Goal: Task Accomplishment & Management: Use online tool/utility

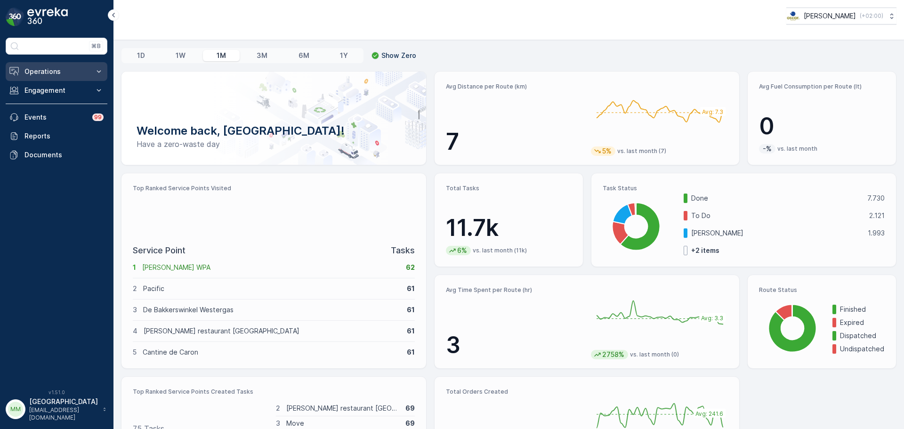
click at [56, 63] on button "Operations" at bounding box center [57, 71] width 102 height 19
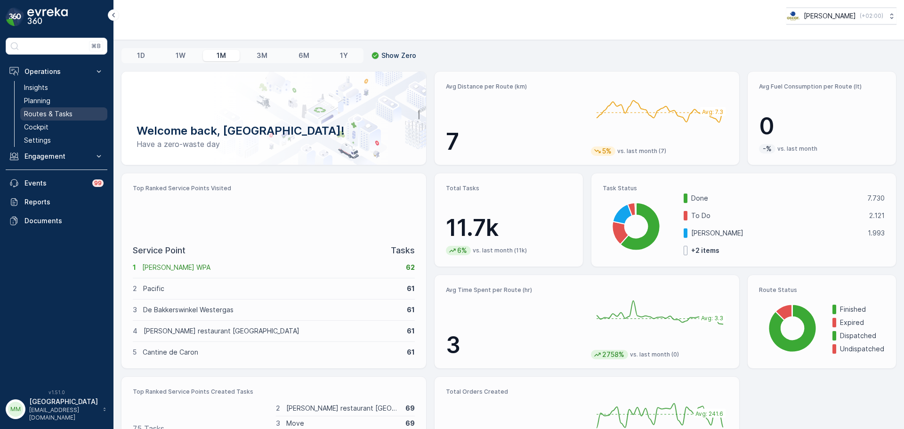
click at [65, 112] on p "Routes & Tasks" at bounding box center [48, 113] width 49 height 9
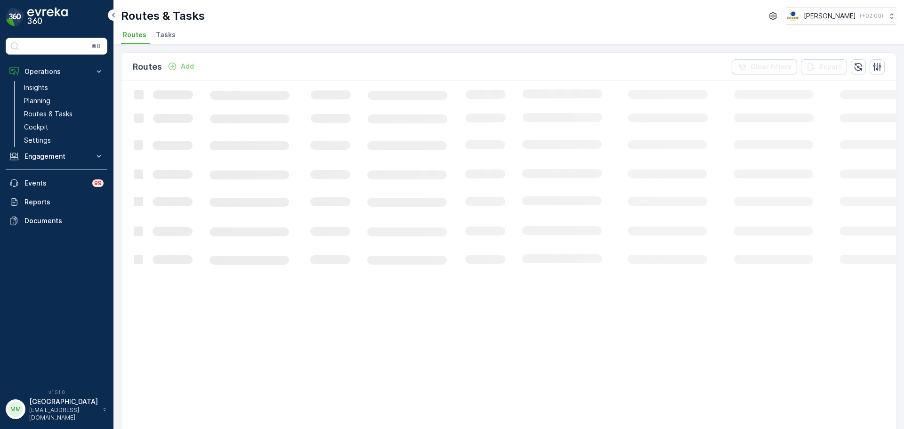
click at [170, 33] on span "Tasks" at bounding box center [166, 34] width 20 height 9
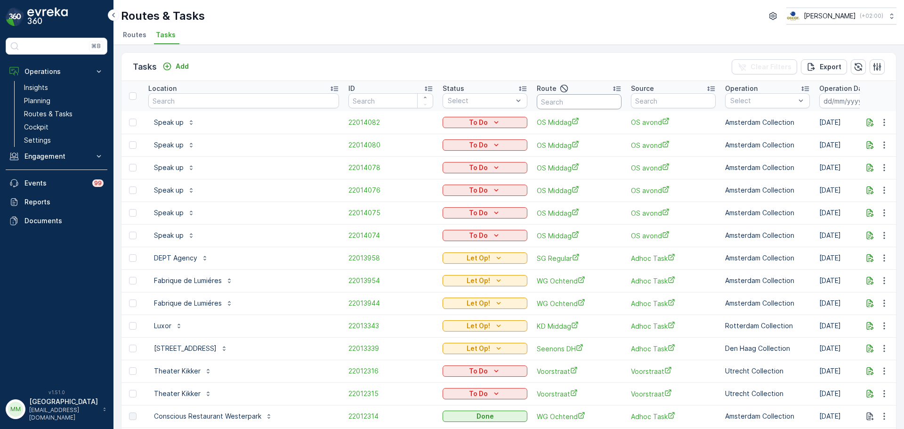
click at [537, 105] on input "text" at bounding box center [579, 101] width 85 height 15
type input "usp"
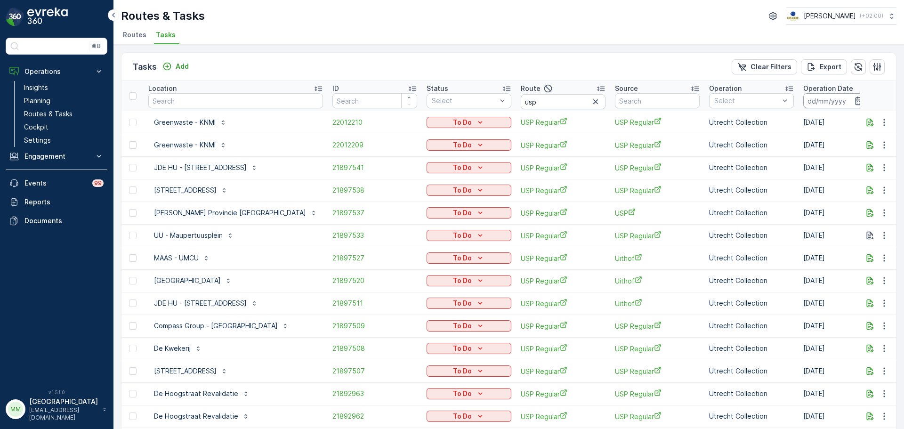
click at [803, 102] on input at bounding box center [835, 100] width 65 height 15
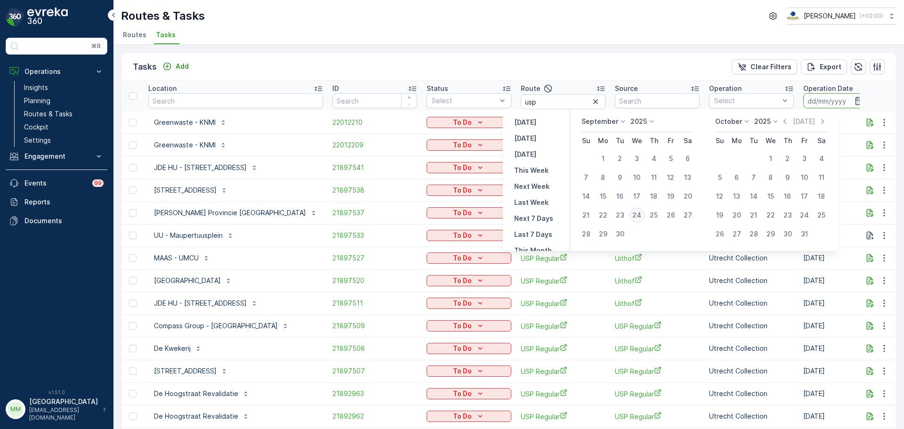
click at [639, 218] on div "24" at bounding box center [637, 215] width 15 height 15
type input "[DATE]"
click at [639, 218] on div "24" at bounding box center [637, 215] width 15 height 15
type input "[DATE]"
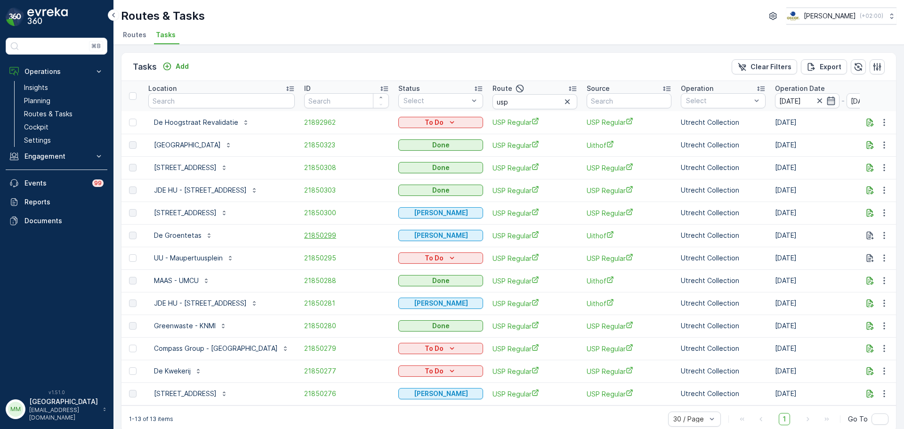
scroll to position [16, 0]
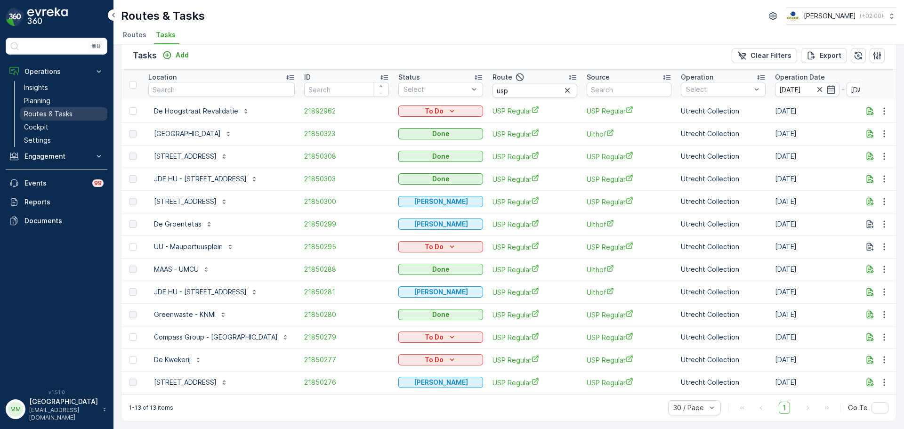
drag, startPoint x: 66, startPoint y: 114, endPoint x: 78, endPoint y: 112, distance: 12.1
click at [67, 114] on p "Routes & Tasks" at bounding box center [48, 113] width 49 height 9
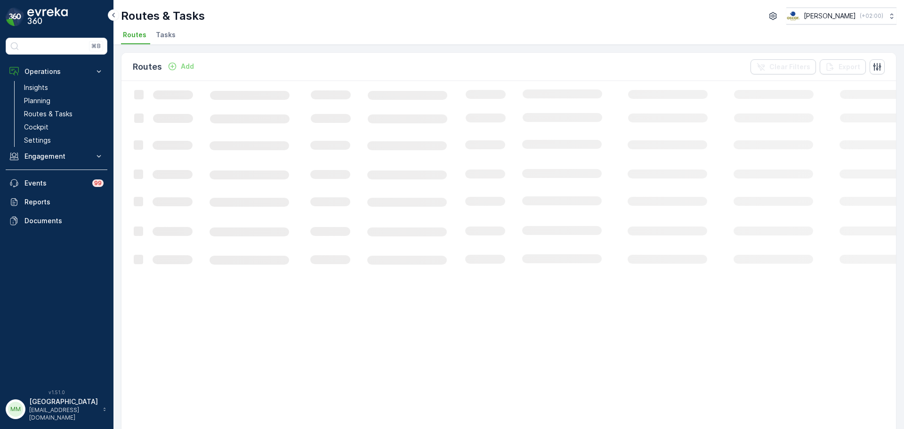
click at [166, 34] on span "Tasks" at bounding box center [166, 34] width 20 height 9
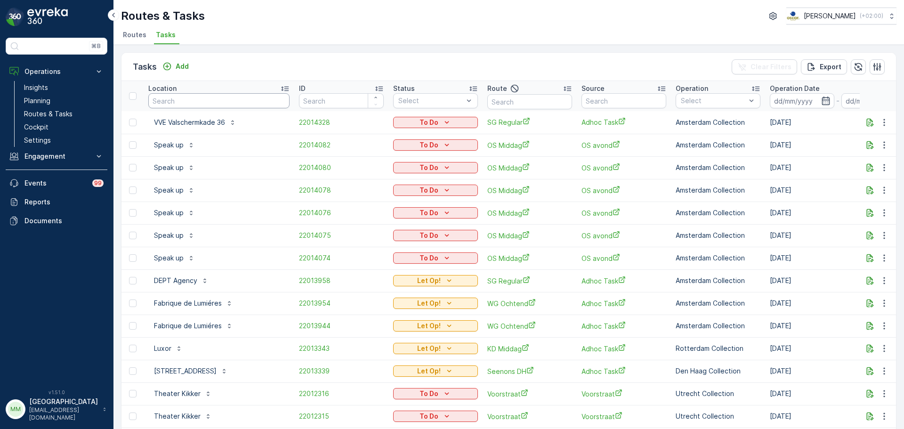
click at [223, 100] on input "text" at bounding box center [218, 100] width 141 height 15
type input "m"
type input "muzen"
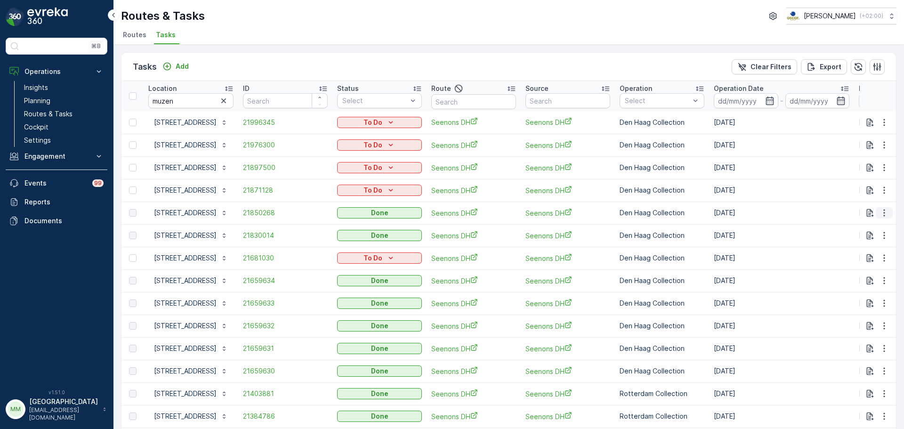
click at [883, 214] on icon "button" at bounding box center [884, 212] width 9 height 9
click at [271, 216] on span "21850268" at bounding box center [285, 212] width 85 height 9
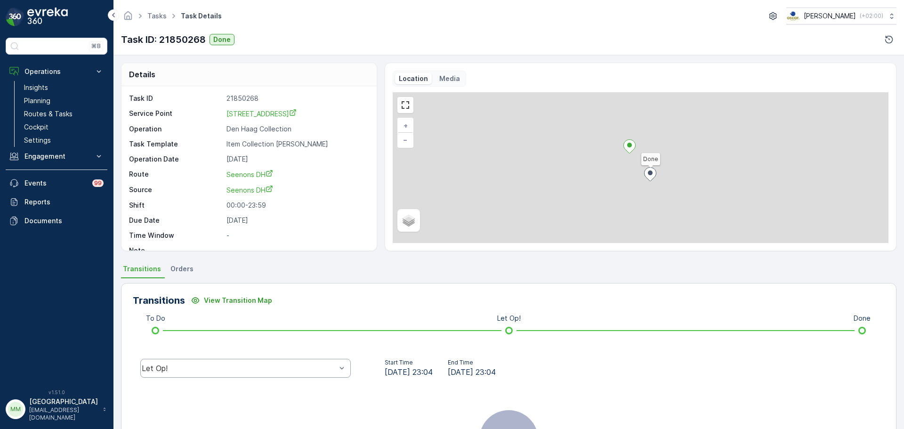
click at [302, 377] on div "Let Op!" at bounding box center [245, 368] width 210 height 19
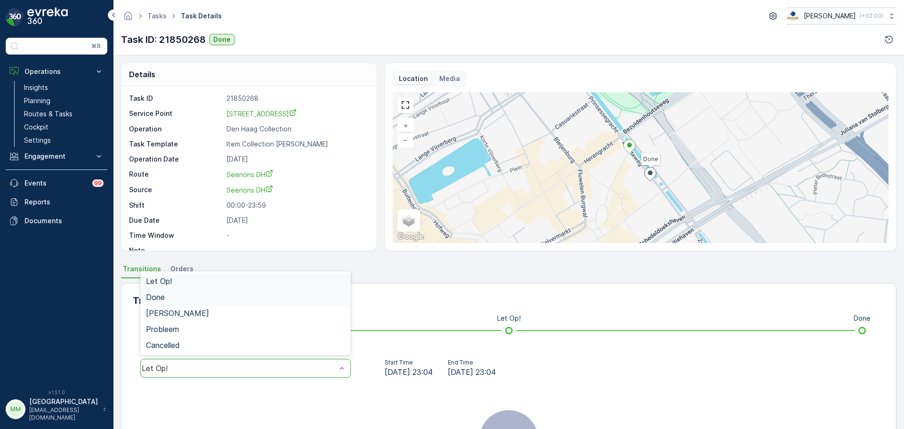
click at [170, 298] on div "Done" at bounding box center [245, 297] width 199 height 8
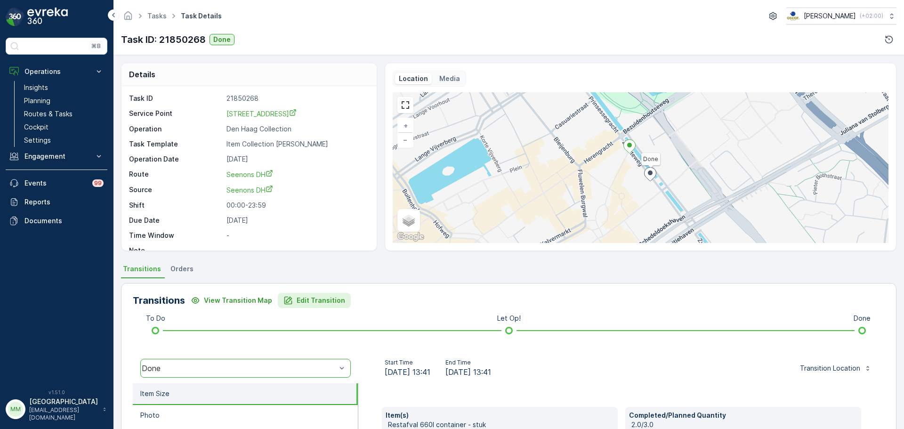
click at [333, 299] on p "Edit Transition" at bounding box center [321, 300] width 49 height 9
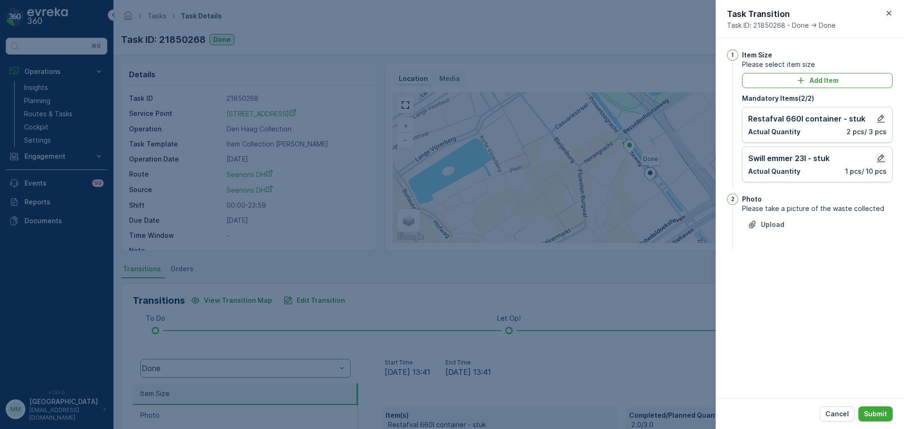
click at [884, 158] on icon "button" at bounding box center [880, 158] width 9 height 9
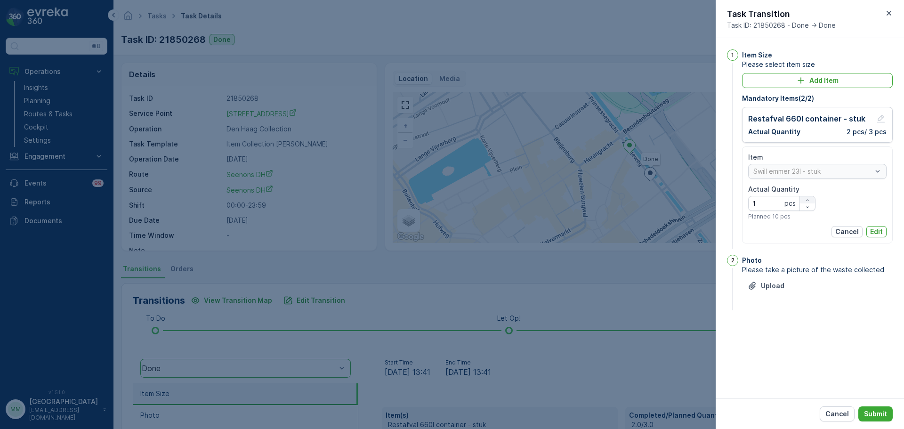
click at [811, 197] on div "button" at bounding box center [807, 200] width 15 height 6
type Quantity "3"
click at [878, 128] on p "2 pcs / 3 pcs" at bounding box center [867, 131] width 40 height 9
click at [875, 229] on p "Edit" at bounding box center [876, 231] width 13 height 9
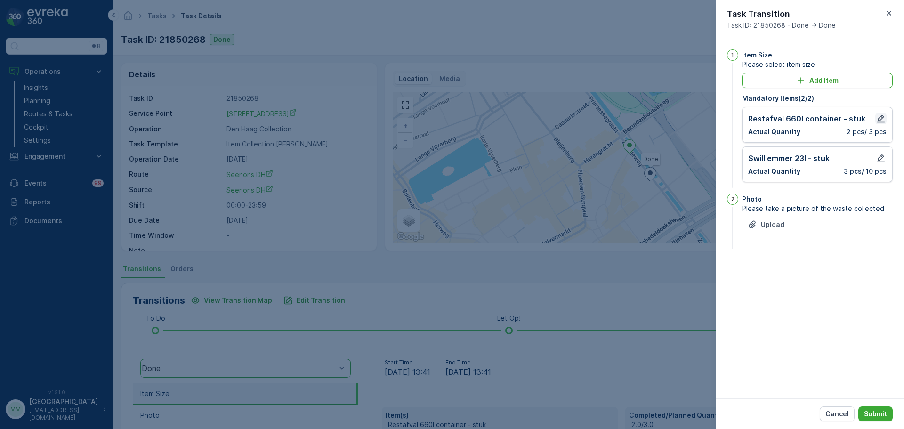
click at [878, 121] on icon "button" at bounding box center [880, 118] width 9 height 9
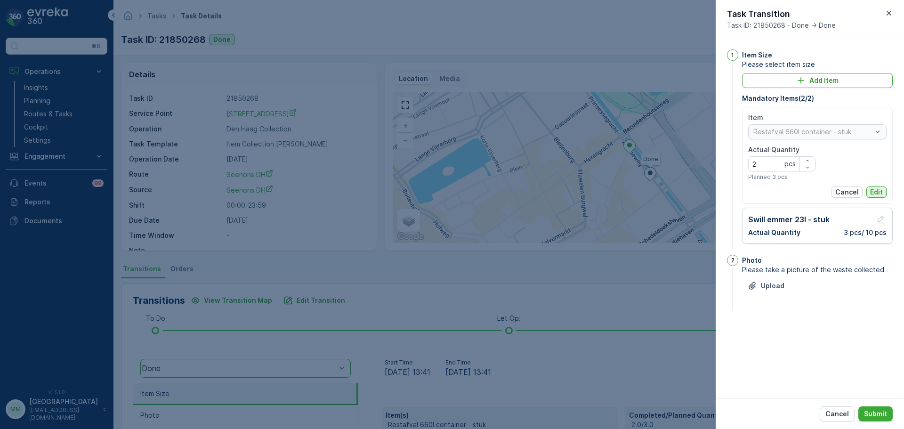
click at [870, 190] on p "Edit" at bounding box center [876, 191] width 13 height 9
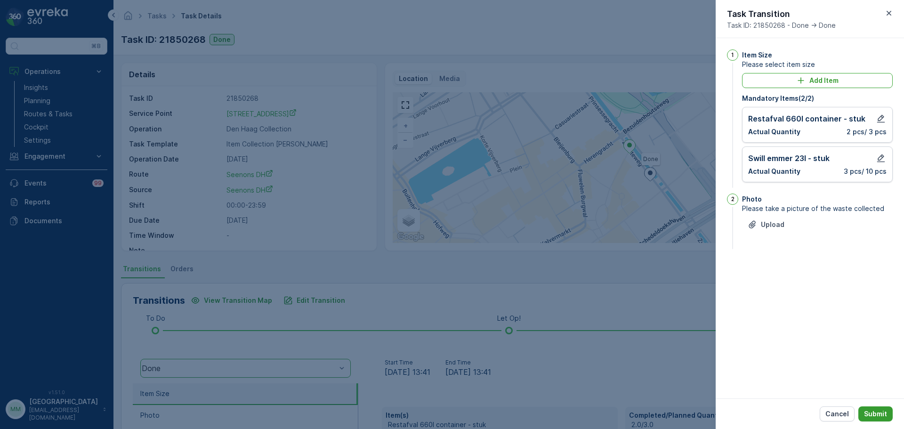
click at [876, 414] on p "Submit" at bounding box center [875, 413] width 23 height 9
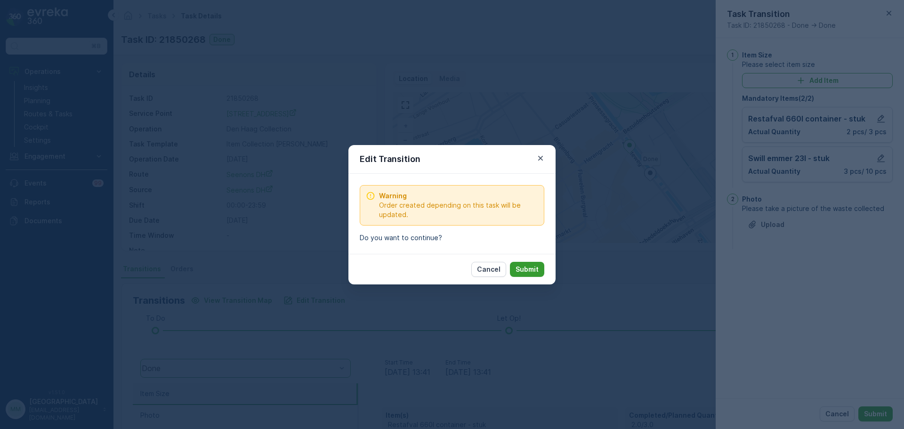
click at [529, 269] on p "Submit" at bounding box center [527, 269] width 23 height 9
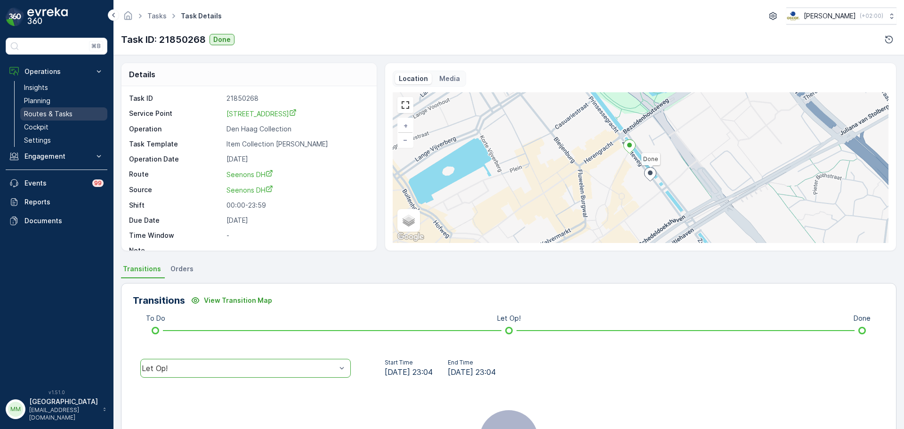
click at [47, 113] on p "Routes & Tasks" at bounding box center [48, 113] width 49 height 9
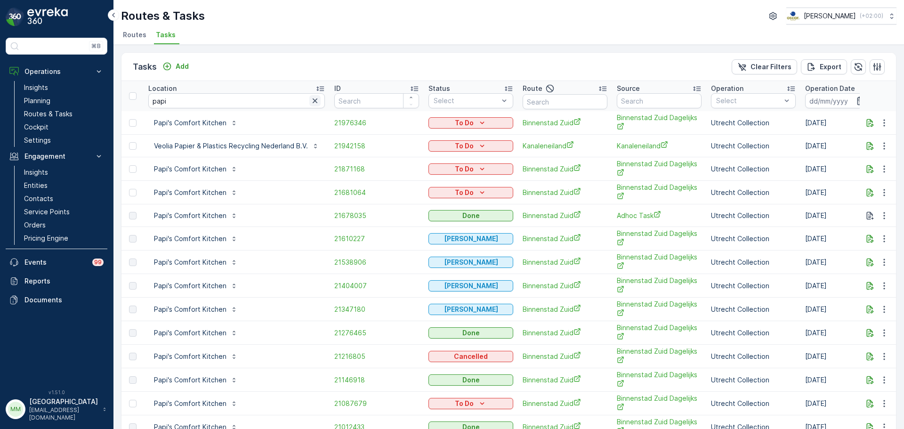
click at [311, 101] on icon "button" at bounding box center [314, 100] width 9 height 9
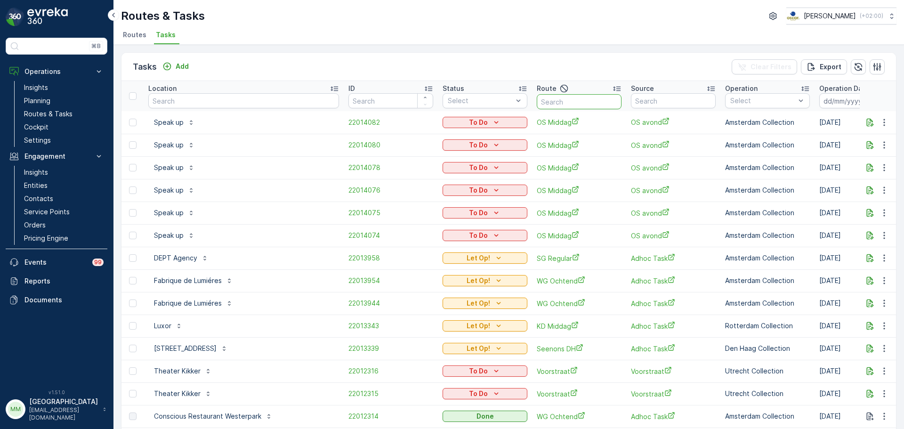
click at [537, 104] on input "text" at bounding box center [579, 101] width 85 height 15
type input "le"
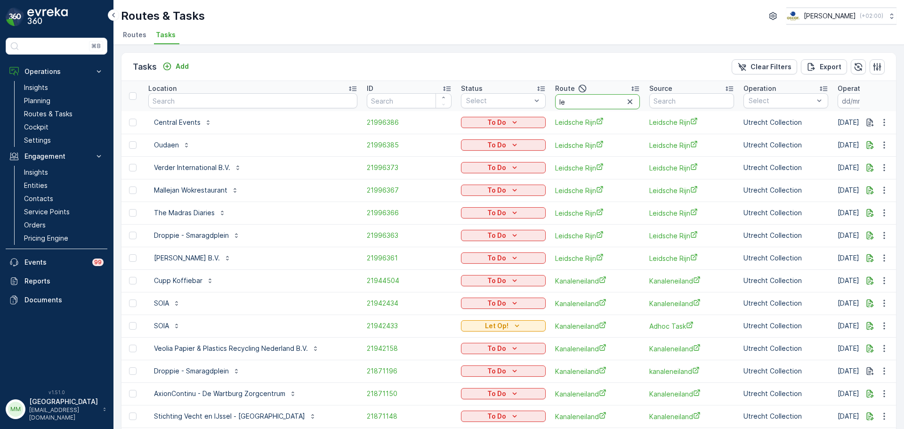
click at [555, 104] on input "le" at bounding box center [597, 101] width 85 height 15
type input "leid"
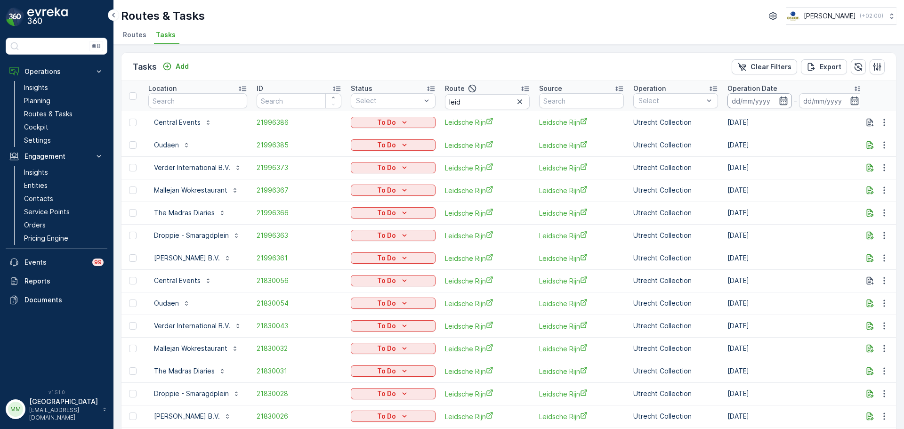
click at [737, 103] on input at bounding box center [760, 100] width 65 height 15
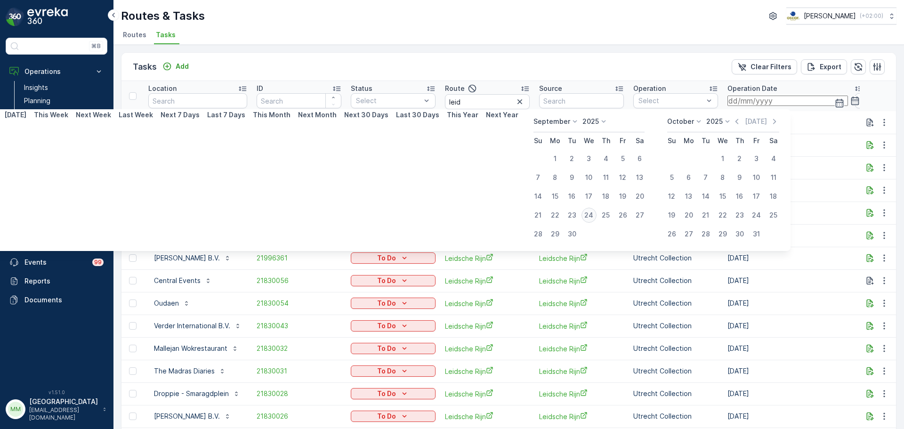
click at [591, 218] on div "24" at bounding box center [589, 215] width 15 height 15
type input "24.09.2025"
click at [591, 218] on div "24" at bounding box center [589, 215] width 15 height 15
type input "[DATE]"
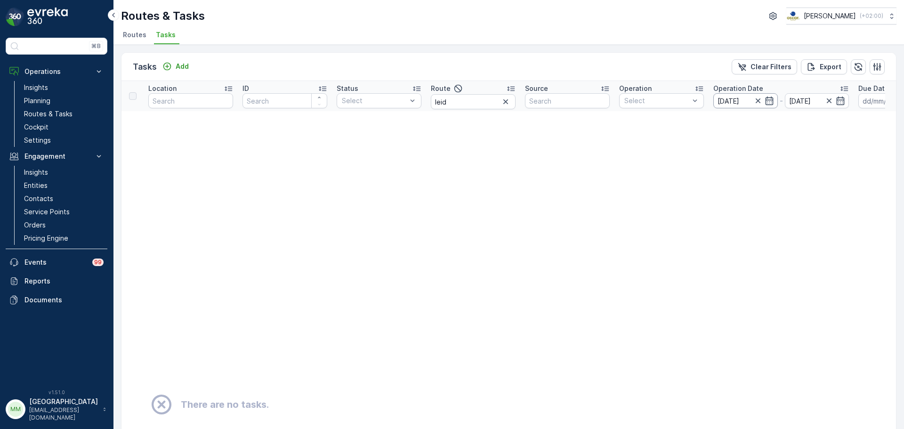
click at [744, 103] on input "[DATE]" at bounding box center [745, 100] width 65 height 15
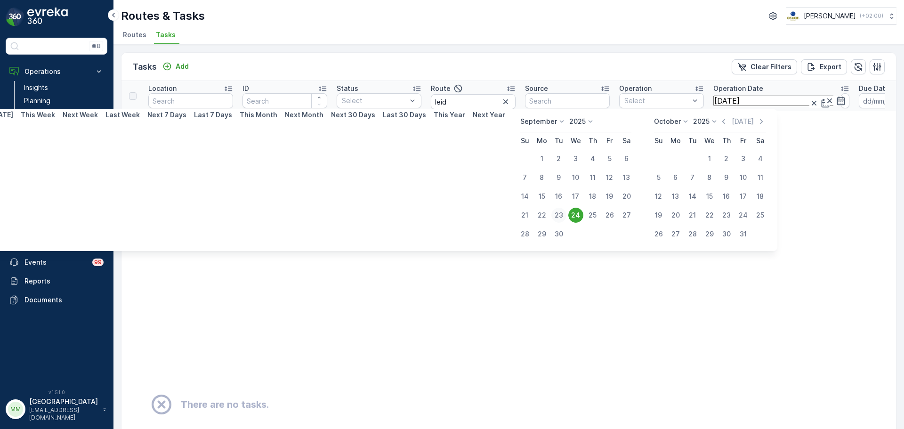
click at [561, 213] on div "23" at bounding box center [558, 215] width 15 height 15
type input "[DATE]"
click at [561, 213] on div "23" at bounding box center [558, 215] width 15 height 15
type input "[DATE]"
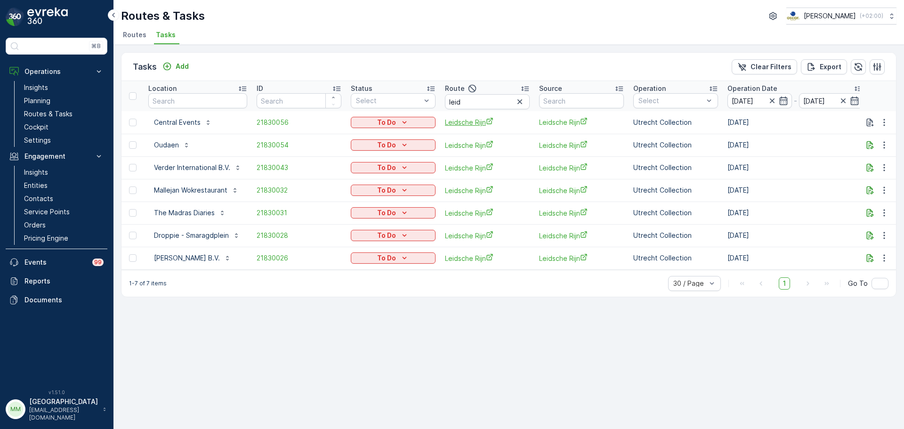
click at [471, 124] on span "Leidsche Rijn" at bounding box center [487, 122] width 85 height 10
click at [887, 126] on icon "button" at bounding box center [884, 122] width 9 height 9
click at [878, 164] on span "Change Route" at bounding box center [860, 162] width 46 height 9
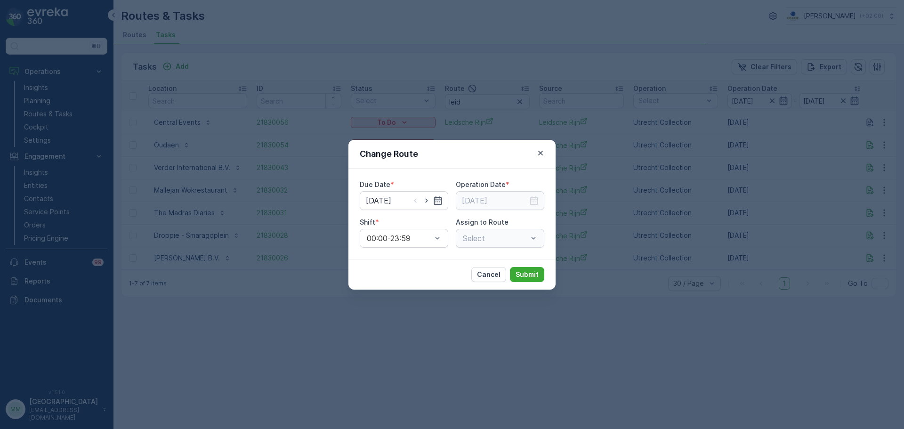
type input "23.09.2025"
click at [424, 200] on icon "button" at bounding box center [426, 200] width 9 height 9
type input "[DATE]"
click at [480, 202] on input at bounding box center [500, 200] width 89 height 19
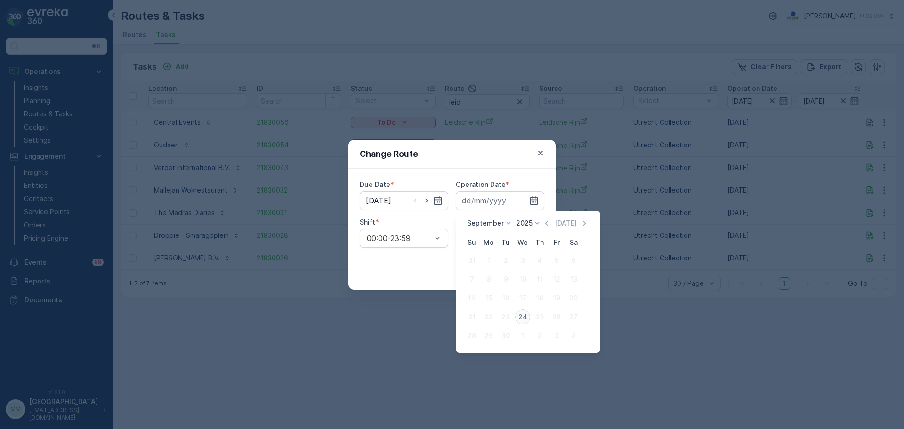
click at [525, 315] on div "24" at bounding box center [522, 316] width 15 height 15
type input "[DATE]"
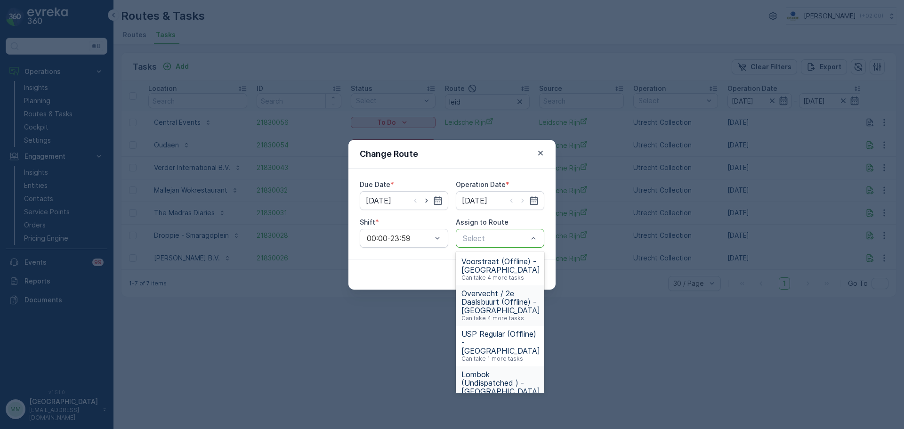
scroll to position [57, 0]
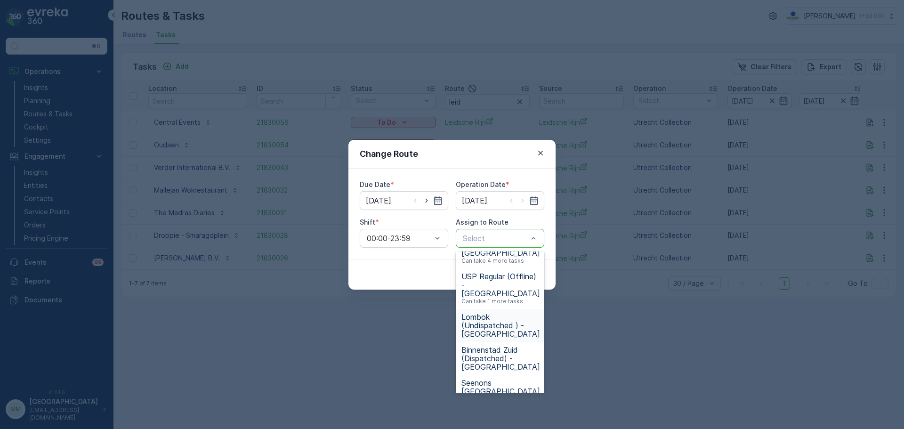
click at [426, 276] on div "Cancel Submit" at bounding box center [451, 274] width 207 height 31
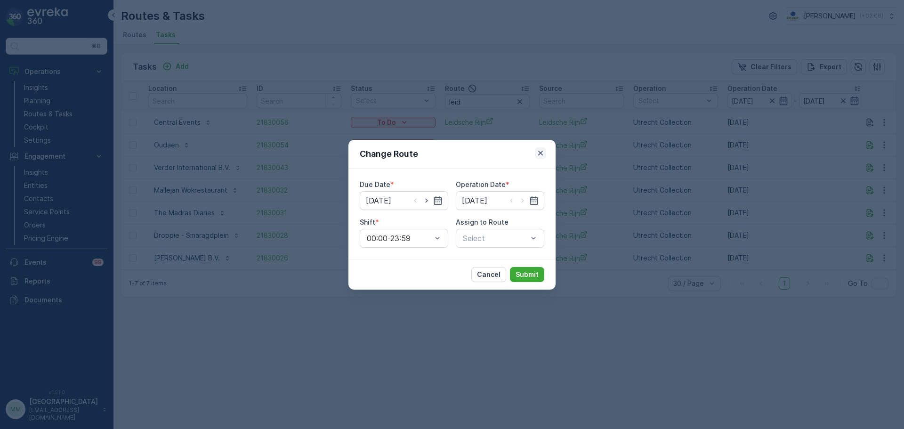
click at [543, 150] on icon "button" at bounding box center [540, 152] width 9 height 9
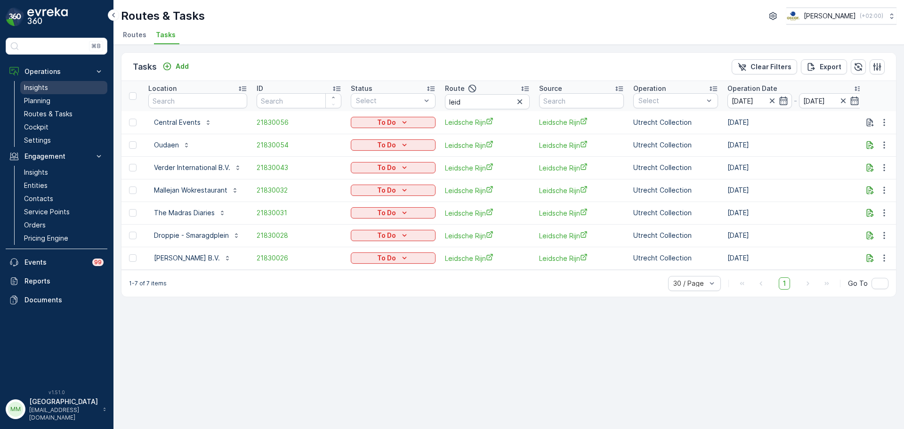
drag, startPoint x: 64, startPoint y: 113, endPoint x: 100, endPoint y: 94, distance: 40.9
click at [64, 113] on p "Routes & Tasks" at bounding box center [48, 113] width 49 height 9
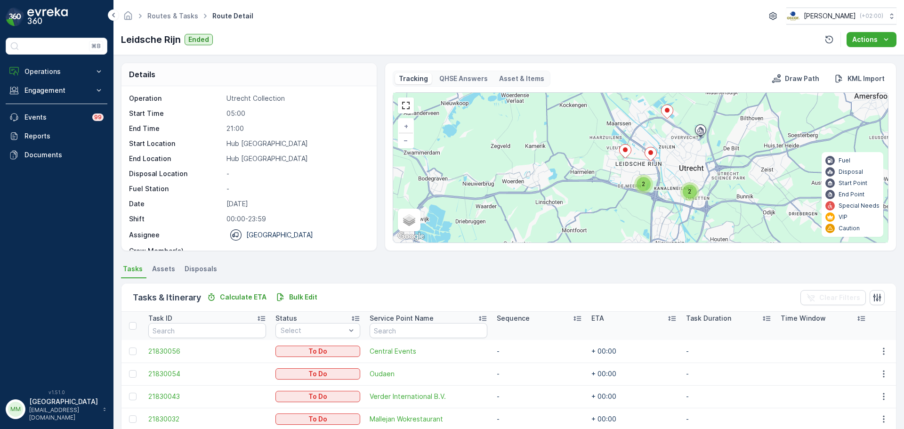
drag, startPoint x: 704, startPoint y: 167, endPoint x: 692, endPoint y: 227, distance: 60.9
click at [694, 227] on div "2 2 + − Satellite Roadmap Terrain Hybrid Leaflet Keyboard shortcuts Map Data Ma…" at bounding box center [640, 168] width 495 height 150
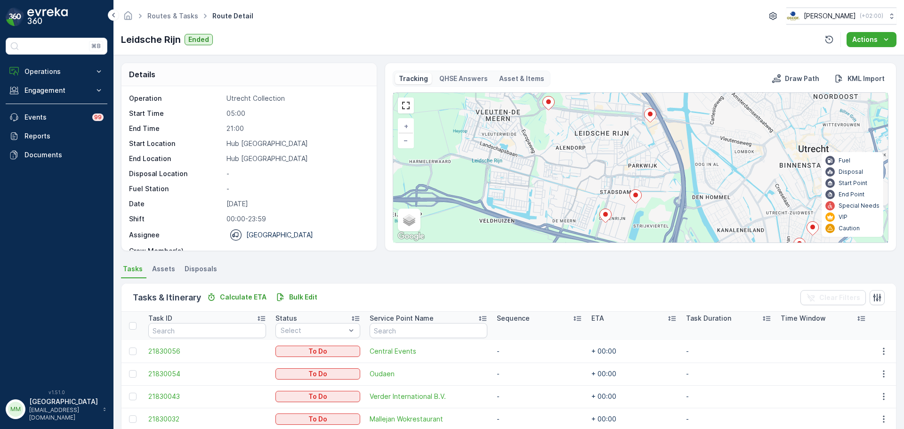
drag, startPoint x: 649, startPoint y: 198, endPoint x: 688, endPoint y: 190, distance: 40.4
click at [688, 190] on div "+ − Satellite Roadmap Terrain Hybrid Leaflet Keyboard shortcuts Map Data Map da…" at bounding box center [640, 168] width 495 height 150
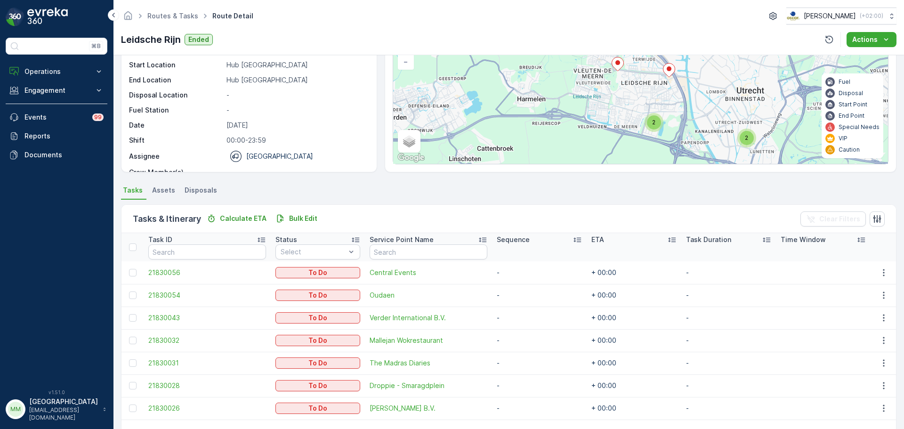
scroll to position [94, 0]
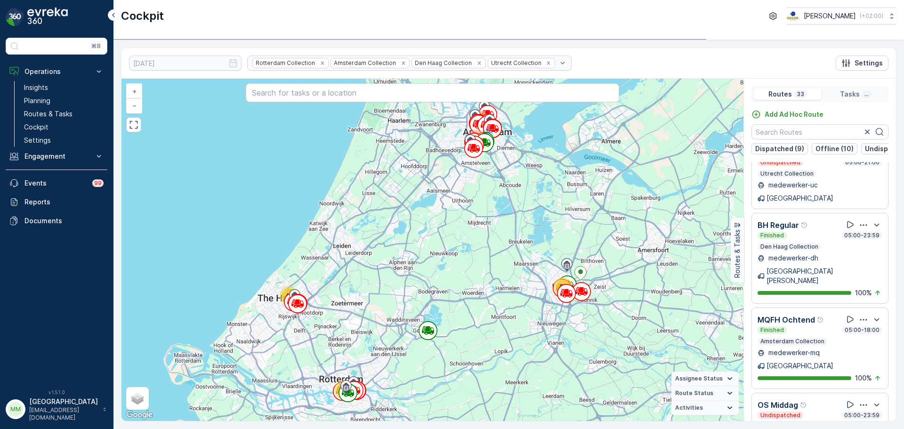
scroll to position [823, 0]
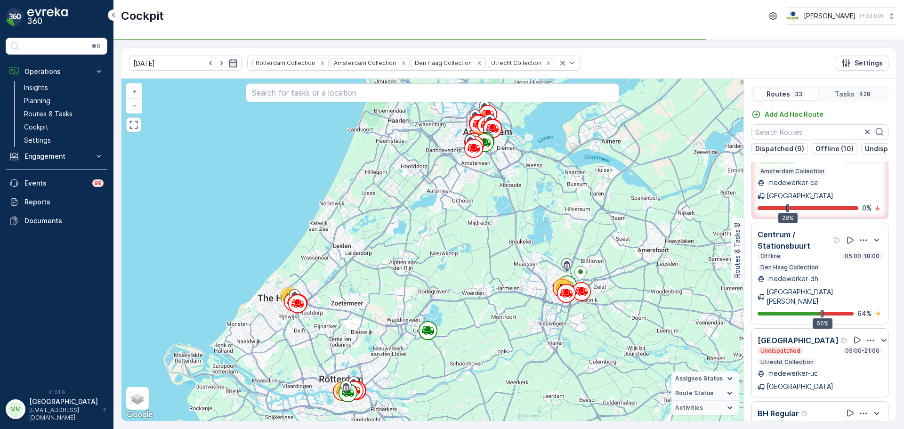
click at [40, 17] on img at bounding box center [47, 17] width 40 height 19
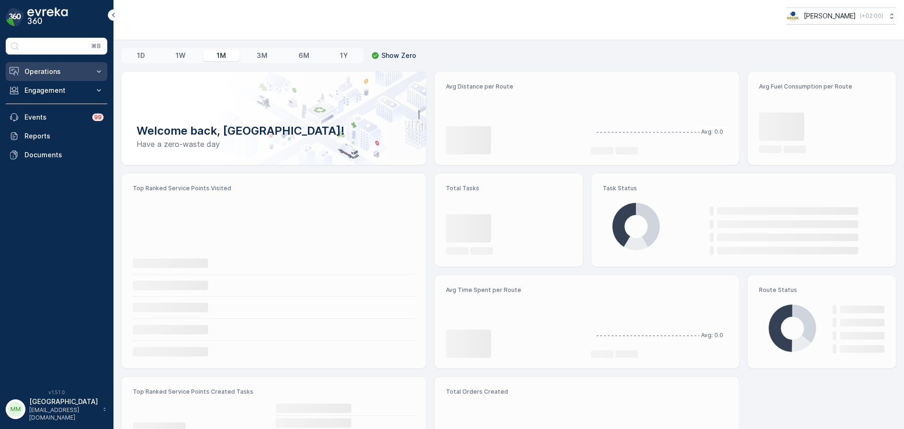
click at [70, 74] on p "Operations" at bounding box center [56, 71] width 64 height 9
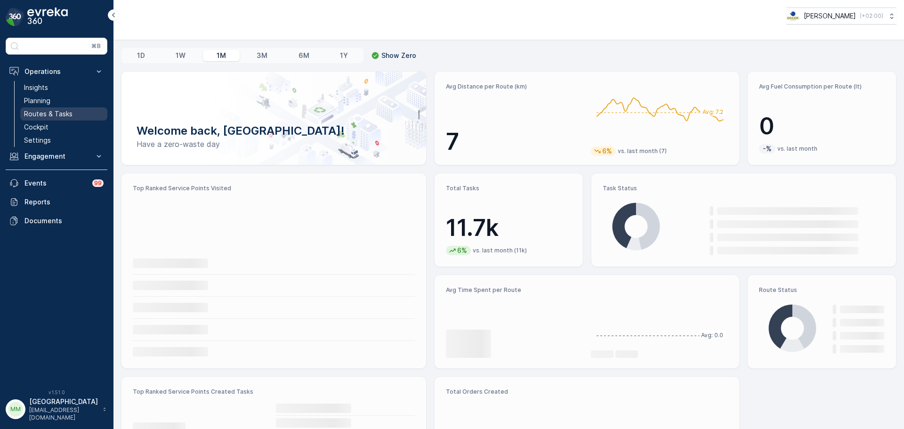
click at [73, 111] on link "Routes & Tasks" at bounding box center [63, 113] width 87 height 13
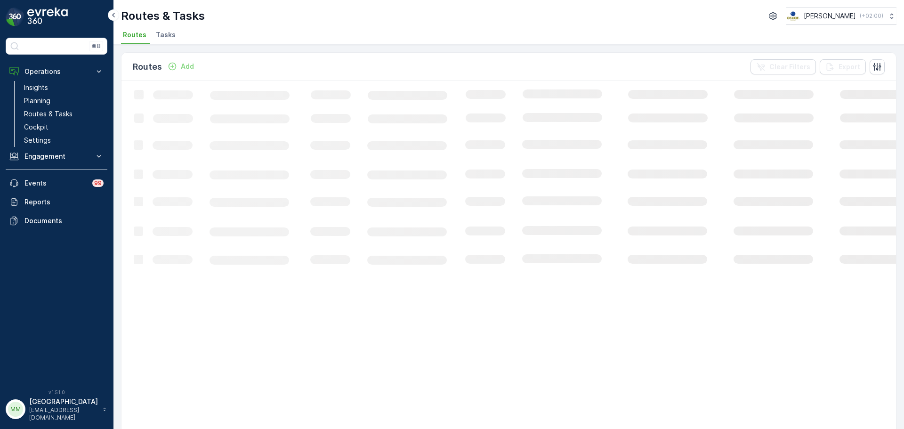
click at [169, 40] on li "Tasks" at bounding box center [166, 36] width 25 height 16
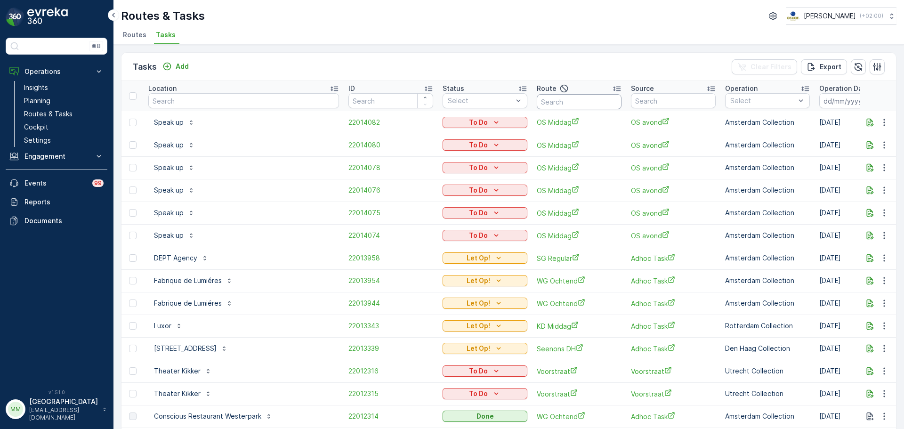
click at [537, 109] on input "text" at bounding box center [579, 101] width 85 height 15
type input "seenons u"
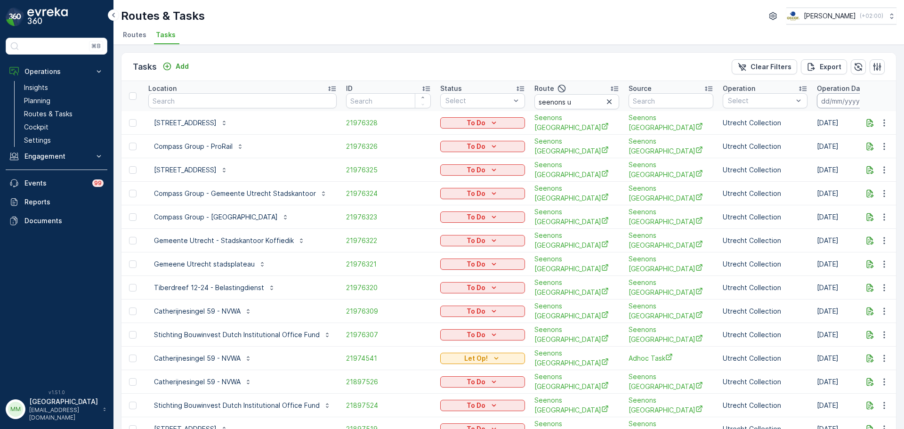
click at [840, 104] on input at bounding box center [849, 100] width 65 height 15
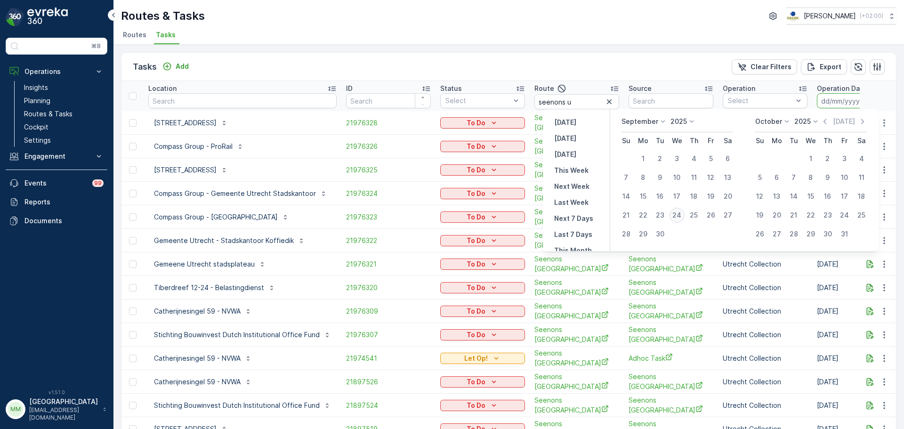
click at [680, 215] on div "24" at bounding box center [677, 215] width 15 height 15
type input "24.09.2025"
click at [680, 215] on div "24" at bounding box center [677, 215] width 15 height 15
type input "24.09.2025"
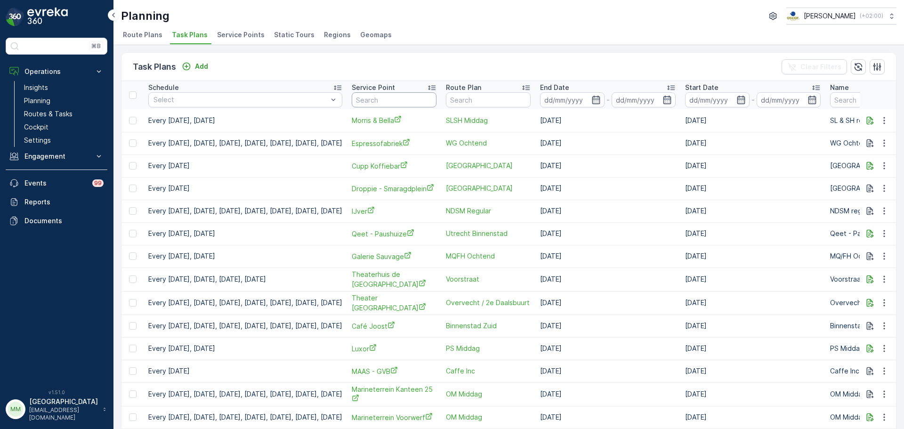
click at [407, 96] on input "text" at bounding box center [394, 99] width 85 height 15
type input "blauw"
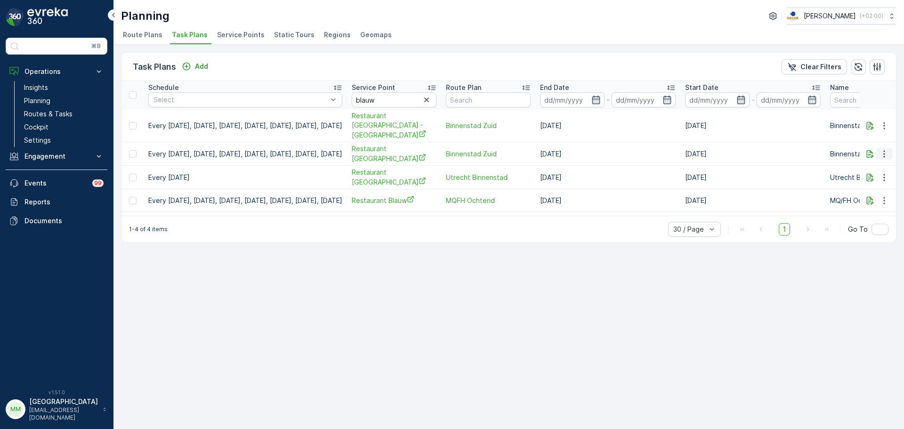
click at [886, 149] on icon "button" at bounding box center [884, 153] width 9 height 9
click at [873, 172] on span "Edit Task Plan" at bounding box center [868, 171] width 44 height 9
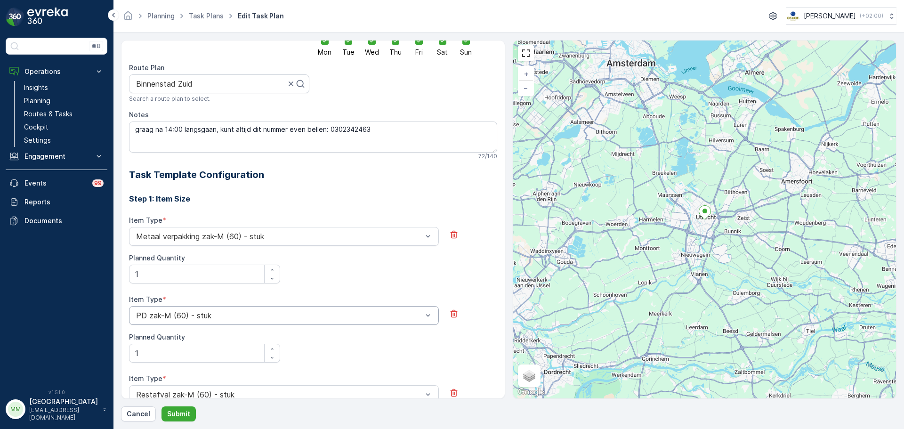
scroll to position [68, 0]
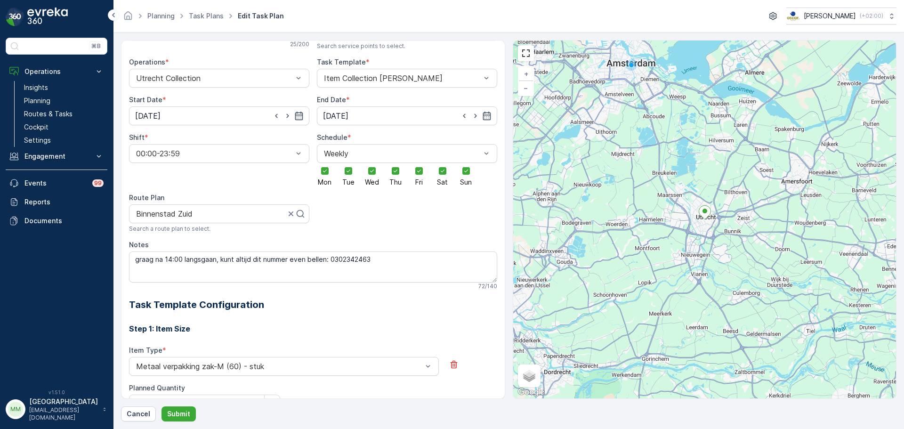
click at [43, 100] on p "Planning" at bounding box center [37, 100] width 26 height 9
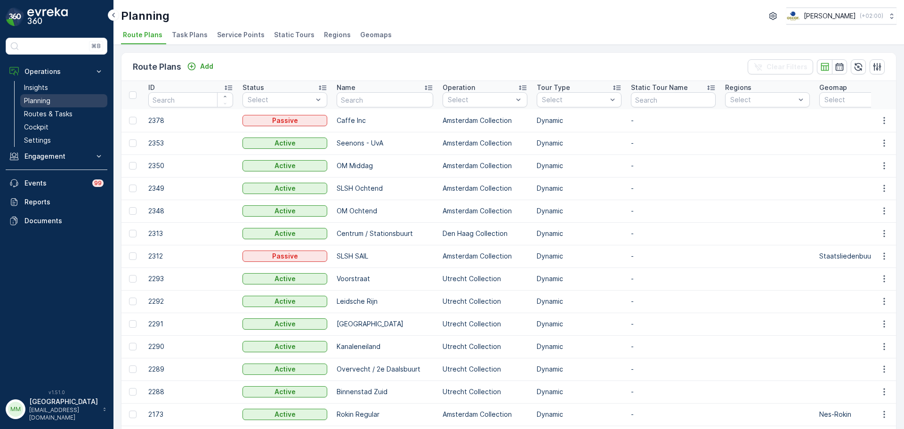
click at [53, 98] on link "Planning" at bounding box center [63, 100] width 87 height 13
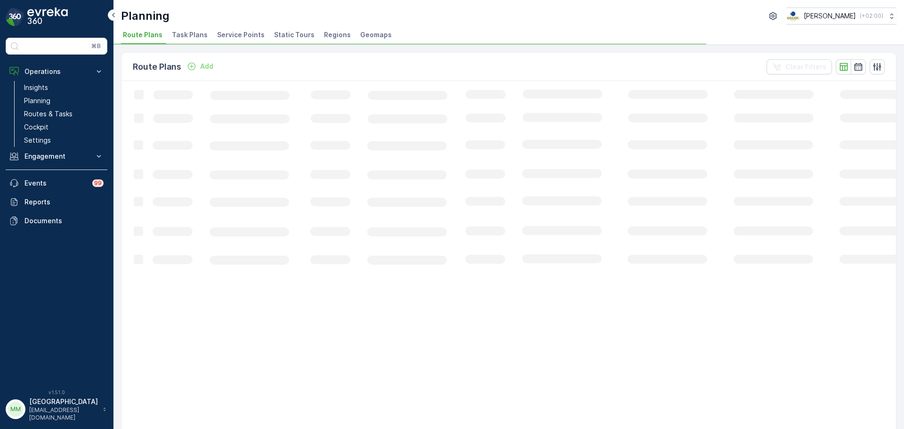
drag, startPoint x: 183, startPoint y: 31, endPoint x: 306, endPoint y: 2, distance: 126.8
click at [183, 31] on span "Task Plans" at bounding box center [190, 34] width 36 height 9
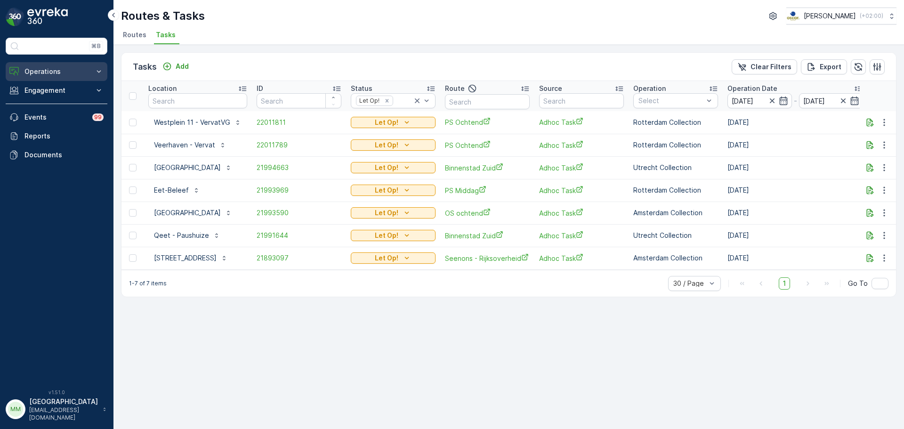
click at [56, 65] on button "Operations" at bounding box center [57, 71] width 102 height 19
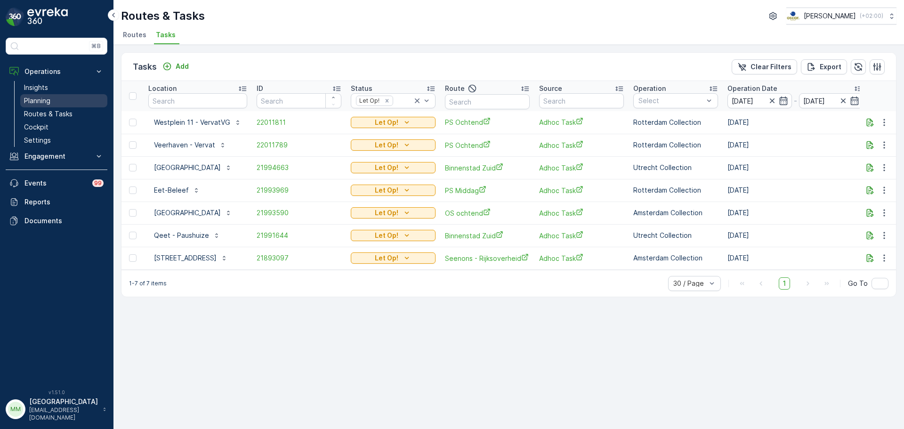
click at [35, 102] on p "Planning" at bounding box center [37, 100] width 26 height 9
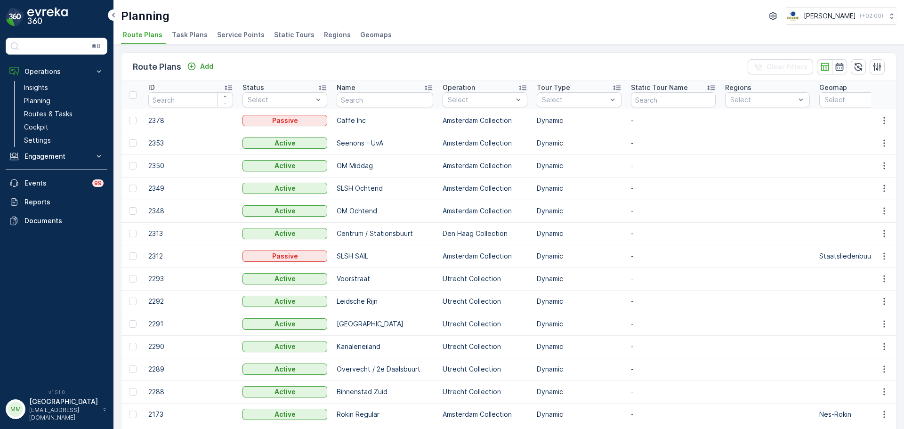
click at [197, 43] on li "Task Plans" at bounding box center [190, 36] width 41 height 16
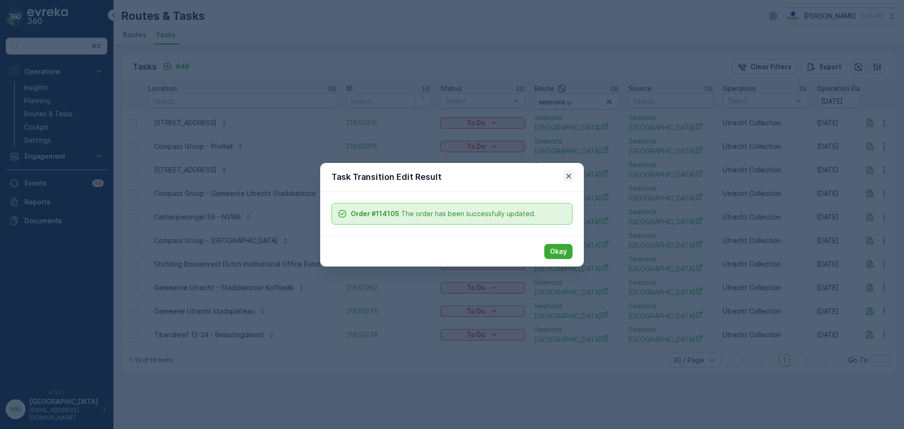
click at [569, 175] on icon "button" at bounding box center [568, 175] width 9 height 9
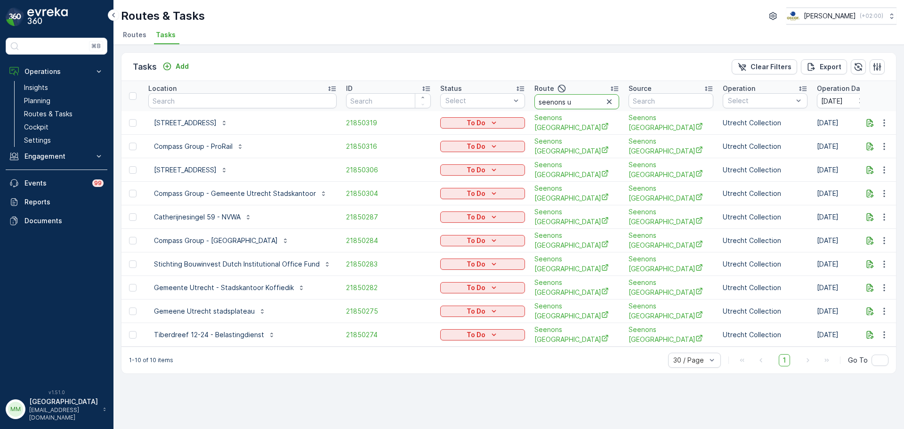
drag, startPoint x: 580, startPoint y: 104, endPoint x: 506, endPoint y: 109, distance: 74.1
click at [506, 109] on tr "Location ID Status Select Route seenons u Source Operation Select Operation Dat…" at bounding box center [899, 96] width 1556 height 30
type input "os"
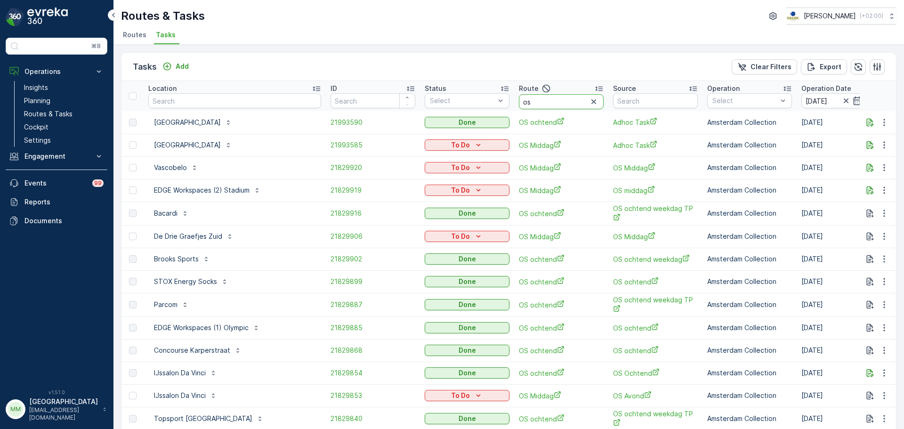
click at [531, 103] on input "os" at bounding box center [561, 101] width 85 height 15
type input "os o"
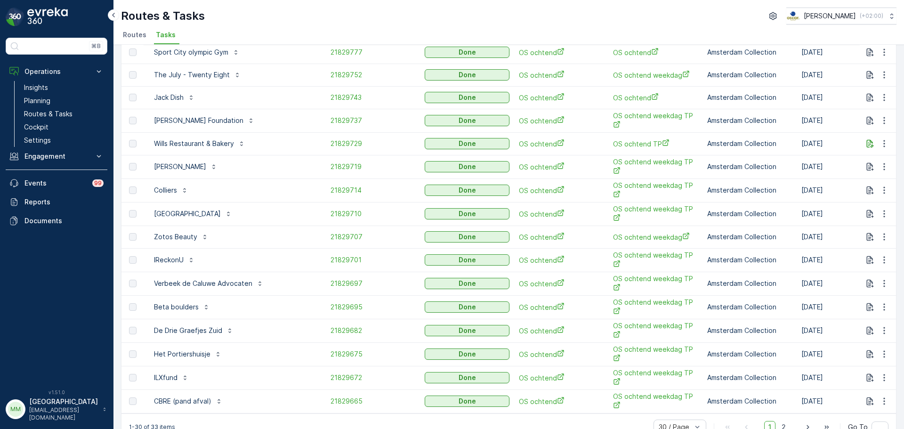
scroll to position [400, 0]
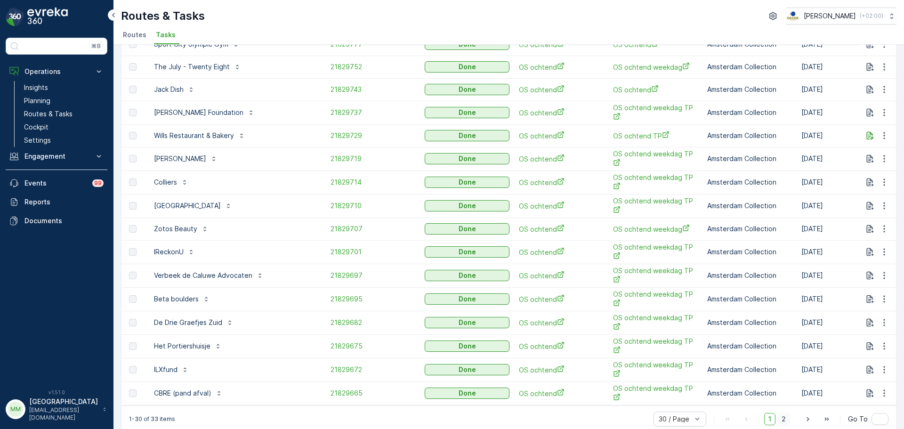
click at [785, 413] on span "2" at bounding box center [783, 419] width 13 height 12
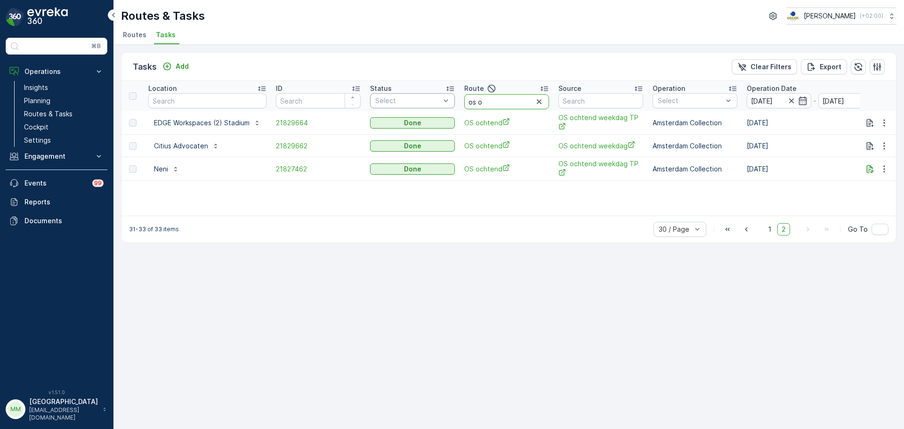
drag, startPoint x: 501, startPoint y: 103, endPoint x: 445, endPoint y: 99, distance: 56.6
click at [445, 99] on tr "Location ID Status Select Route os o Source Operation Select Operation Date 24.…" at bounding box center [864, 96] width 1486 height 30
type input "sg r"
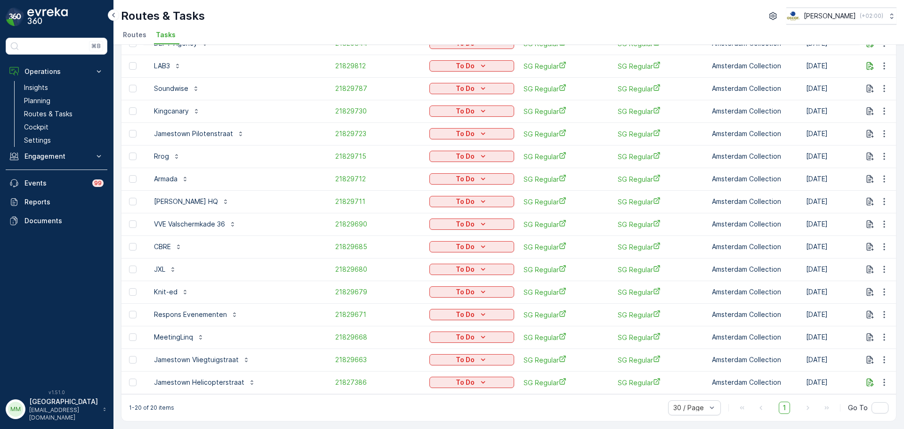
scroll to position [174, 0]
click at [880, 242] on icon "button" at bounding box center [884, 246] width 9 height 9
click at [510, 408] on div "1-20 of 20 items 30 / Page 1 Go To" at bounding box center [508, 407] width 775 height 27
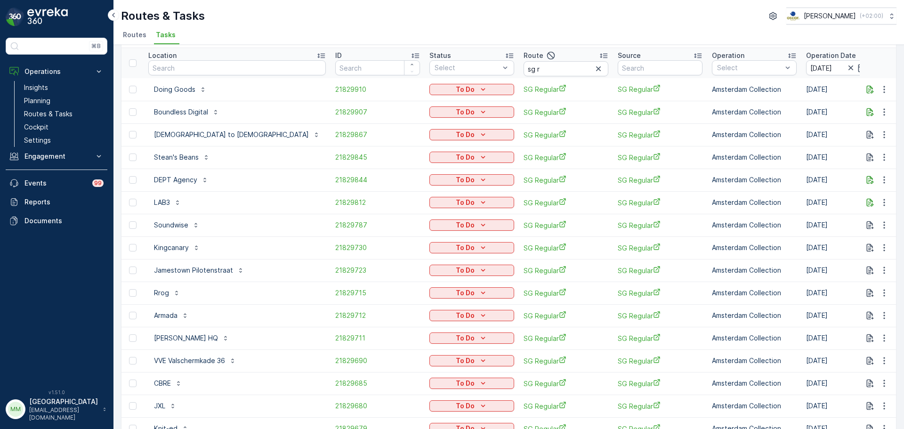
scroll to position [0, 0]
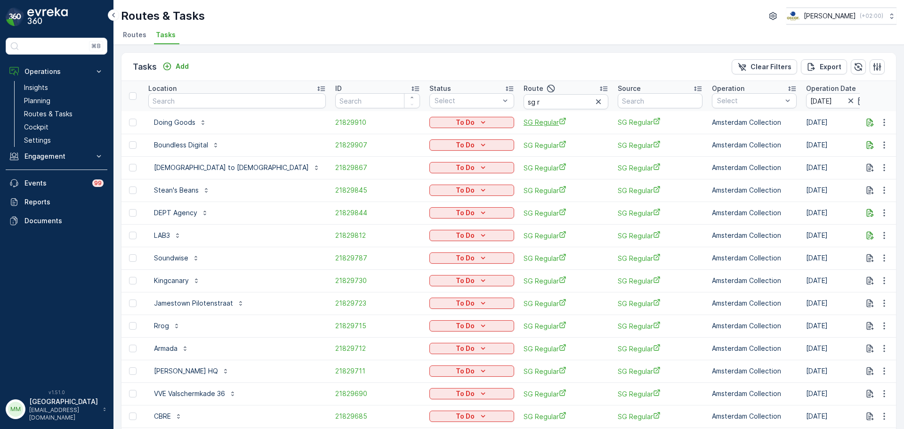
click at [524, 123] on span "SG Regular" at bounding box center [566, 122] width 85 height 10
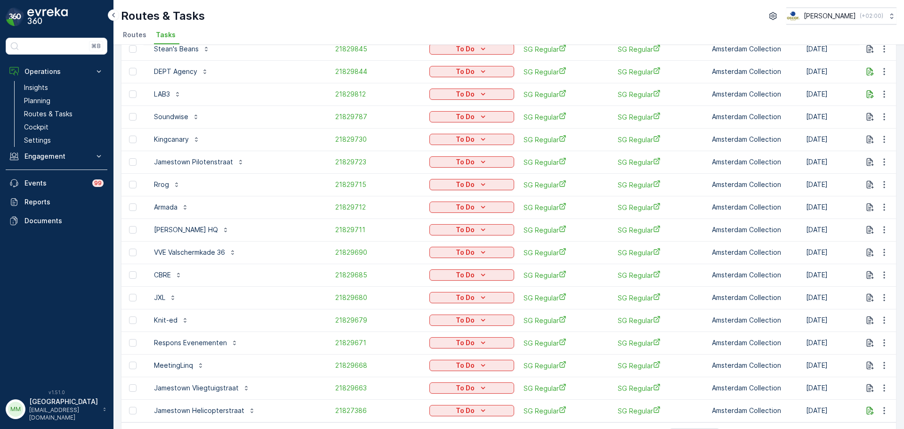
scroll to position [174, 0]
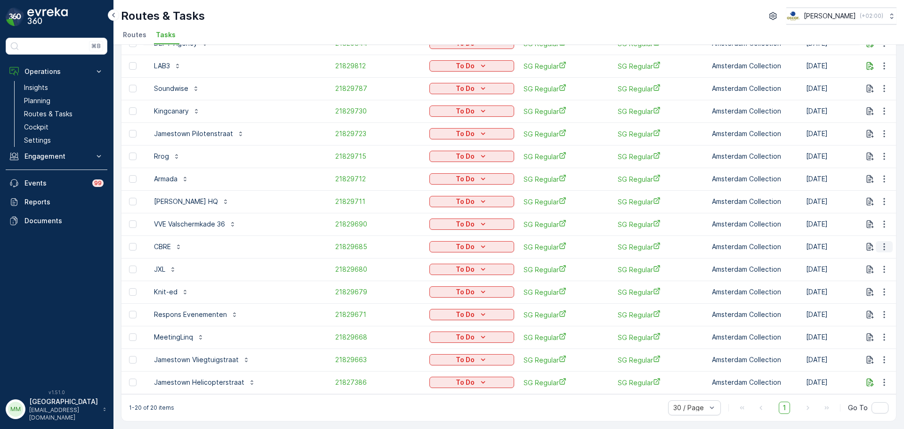
click at [883, 243] on icon "button" at bounding box center [884, 246] width 9 height 9
click at [859, 284] on span "Change Route" at bounding box center [860, 282] width 46 height 9
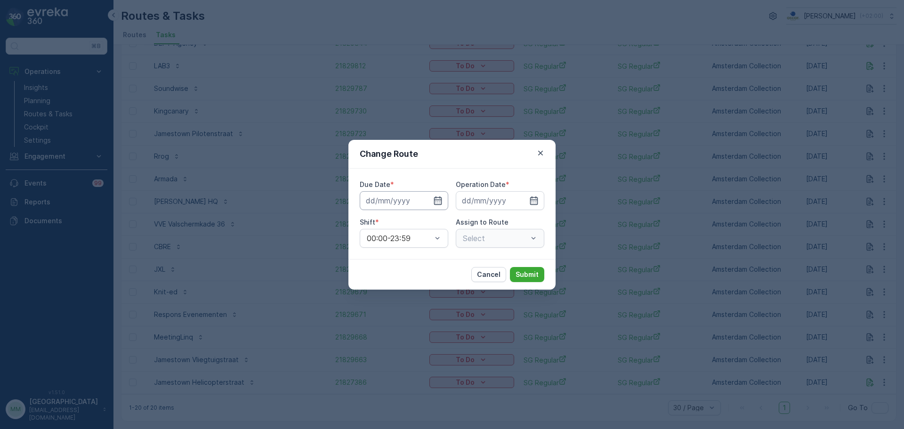
type input "[DATE]"
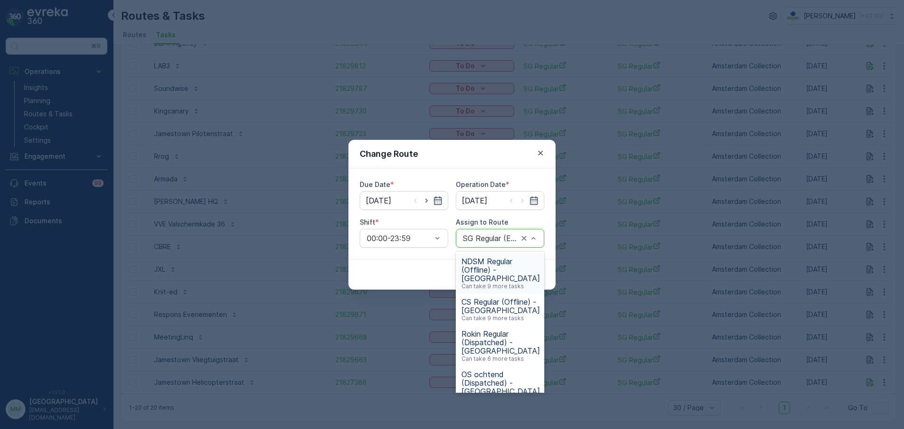
click at [508, 244] on div "SG Regular (Ended) - Amsterdam" at bounding box center [500, 238] width 89 height 19
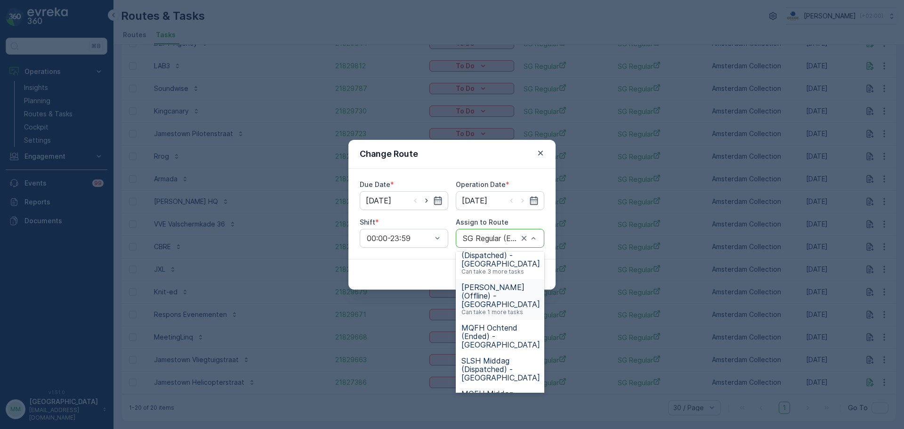
scroll to position [141, 0]
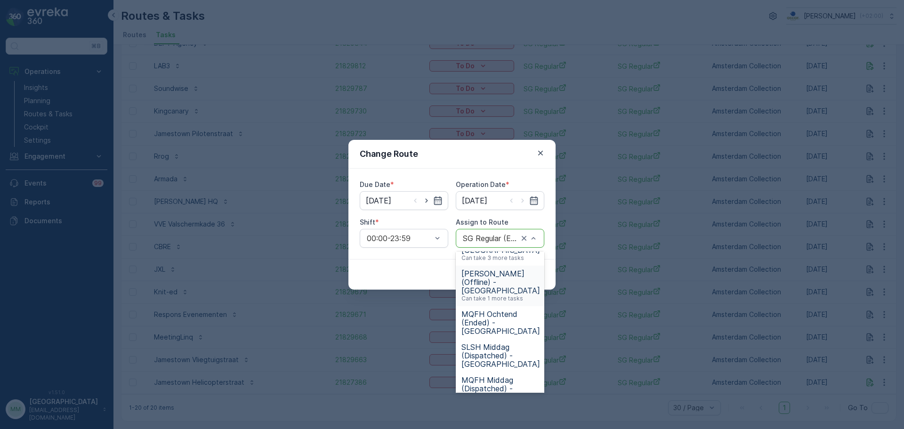
click at [505, 285] on span "OM Middag (Offline) - Amsterdam" at bounding box center [500, 281] width 79 height 25
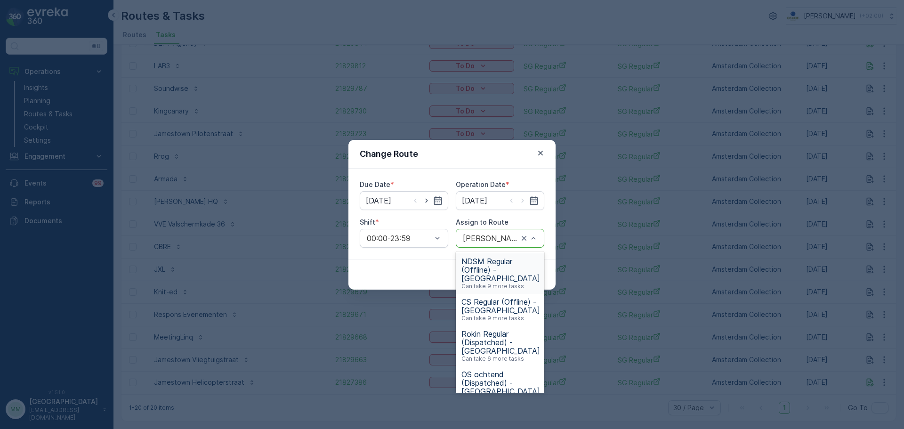
click at [486, 244] on div "OM Middag (Offline) - Amsterdam" at bounding box center [500, 238] width 89 height 19
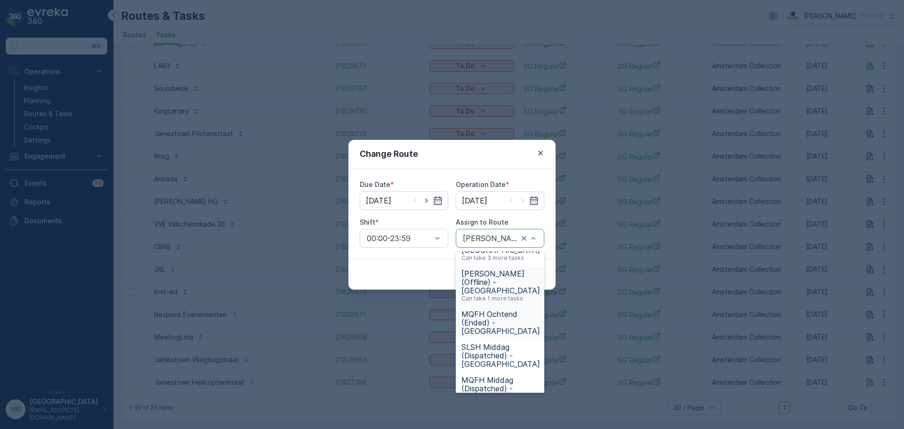
scroll to position [235, 0]
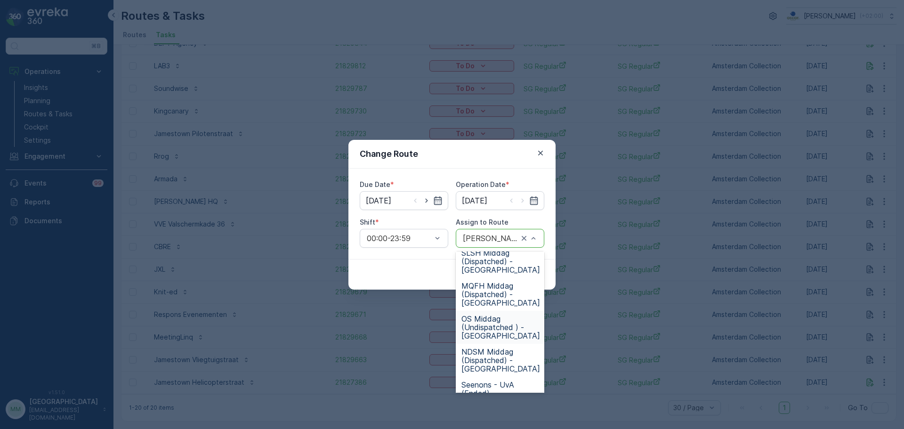
click at [498, 322] on span "OS Middag (Undispatched ) - Amsterdam" at bounding box center [500, 327] width 79 height 25
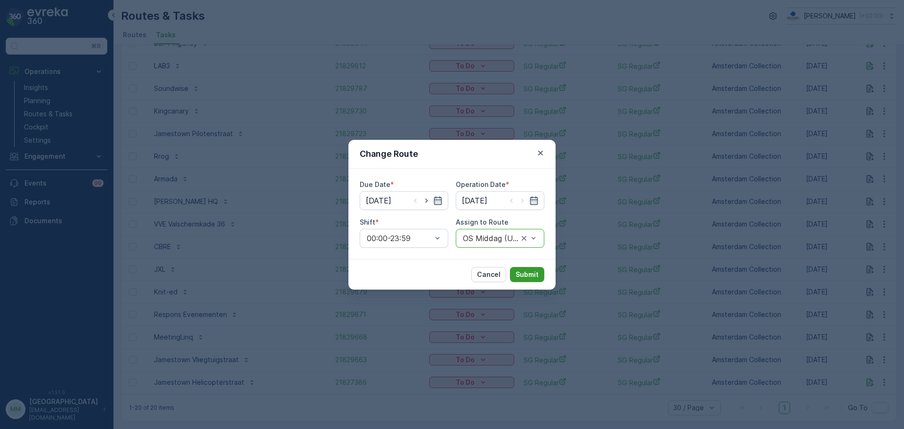
click at [522, 274] on p "Submit" at bounding box center [527, 274] width 23 height 9
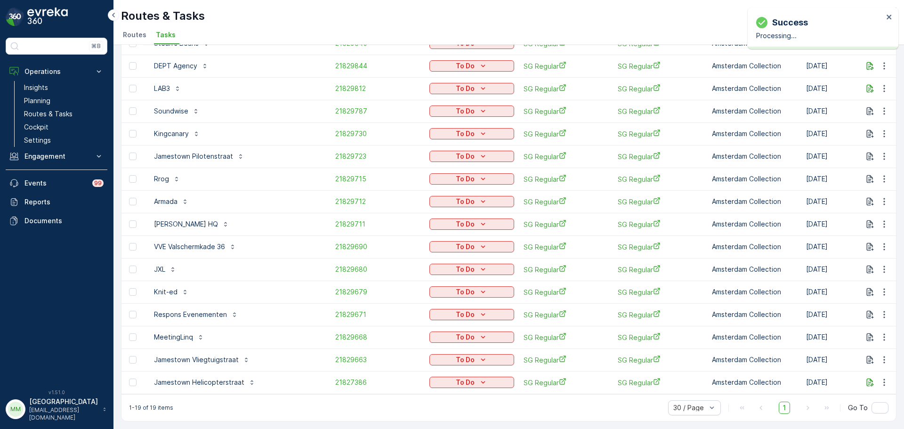
scroll to position [152, 0]
click at [889, 218] on button "button" at bounding box center [884, 223] width 17 height 11
click at [866, 255] on span "Change Route" at bounding box center [860, 259] width 46 height 9
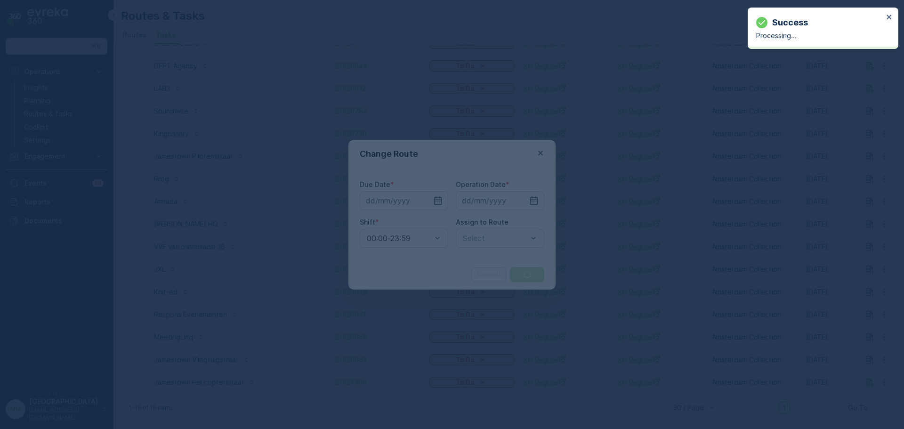
type input "[DATE]"
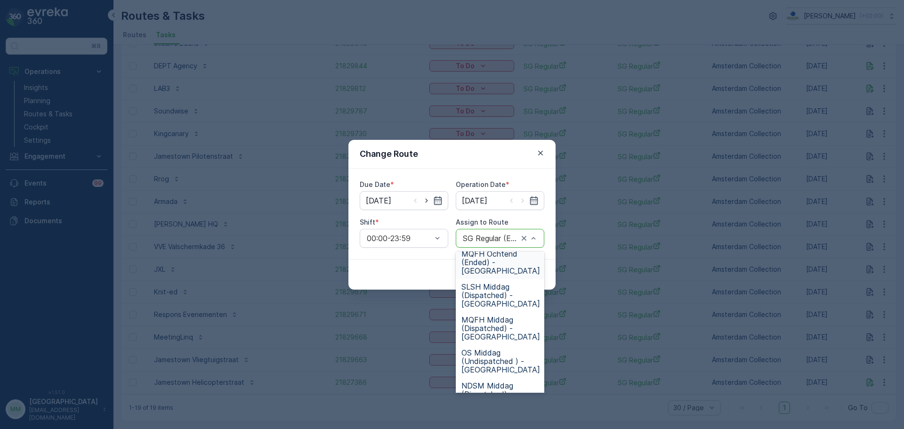
scroll to position [235, 0]
click at [511, 316] on span "OS Middag (Undispatched ) - Amsterdam" at bounding box center [500, 327] width 79 height 25
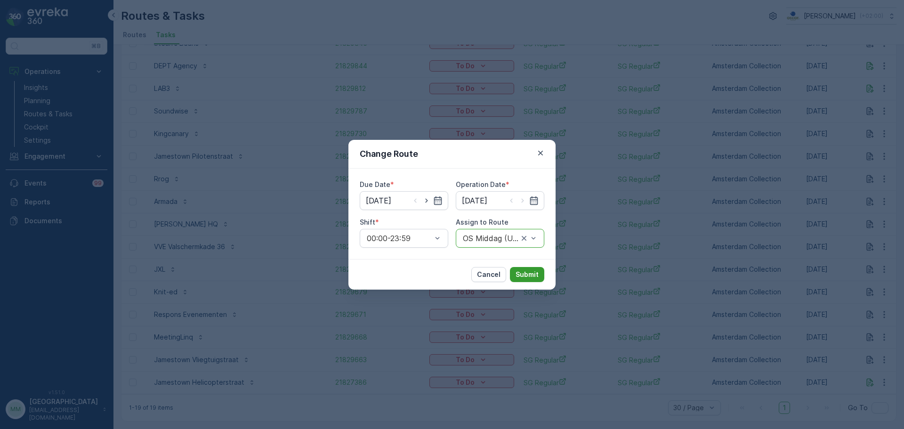
click at [524, 275] on p "Submit" at bounding box center [527, 274] width 23 height 9
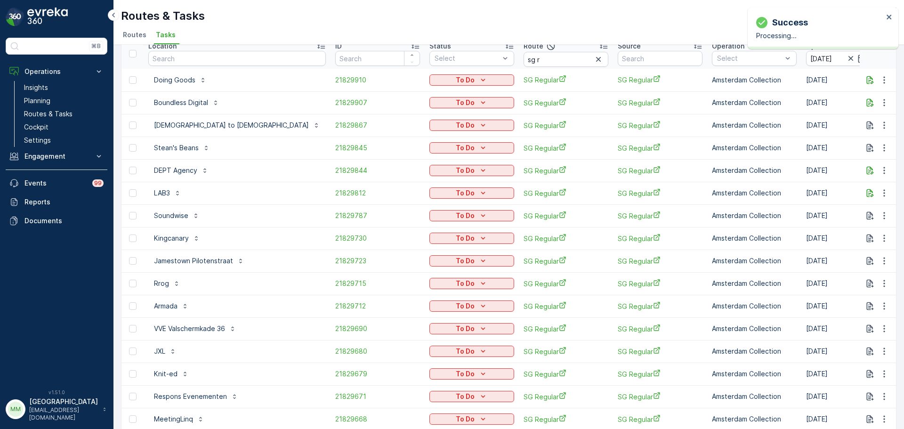
scroll to position [35, 0]
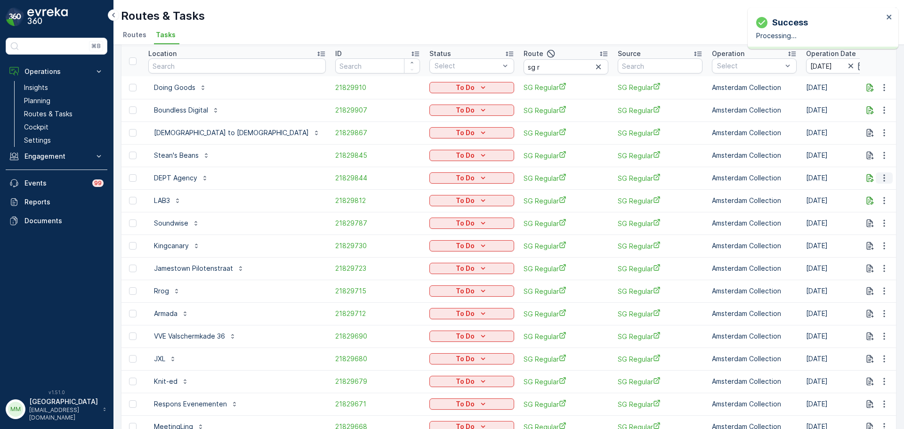
click at [880, 178] on icon "button" at bounding box center [884, 177] width 9 height 9
click at [858, 218] on span "Change Route" at bounding box center [860, 218] width 46 height 9
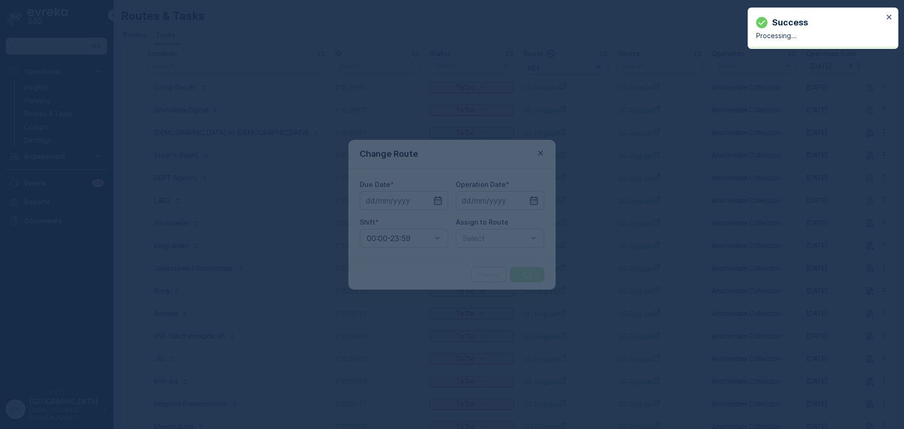
type input "24.09.2025"
type input "[DATE]"
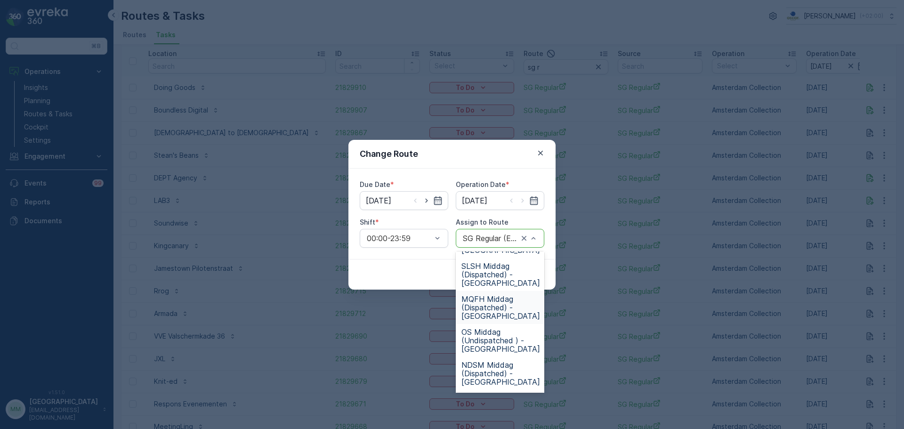
scroll to position [235, 0]
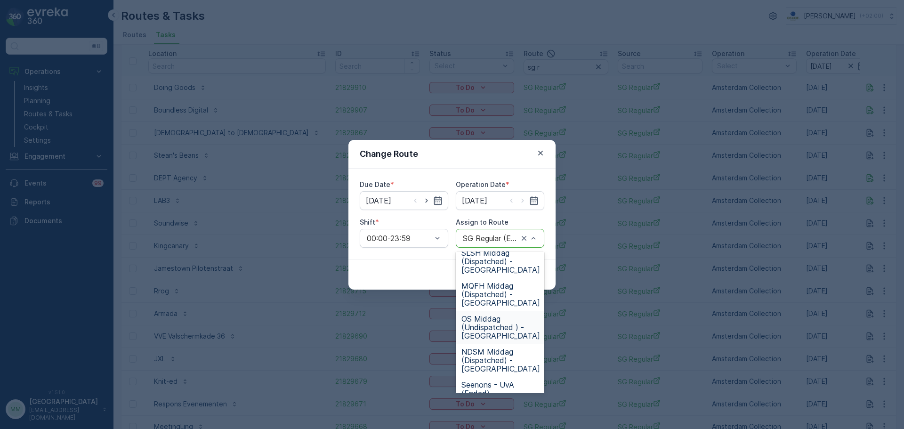
click at [505, 315] on span "OS Middag (Undispatched ) - Amsterdam" at bounding box center [500, 327] width 79 height 25
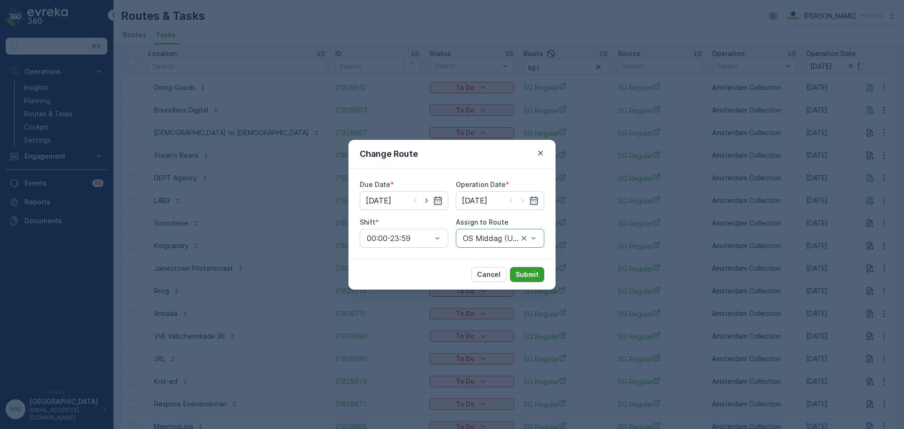
click at [520, 274] on p "Submit" at bounding box center [527, 274] width 23 height 9
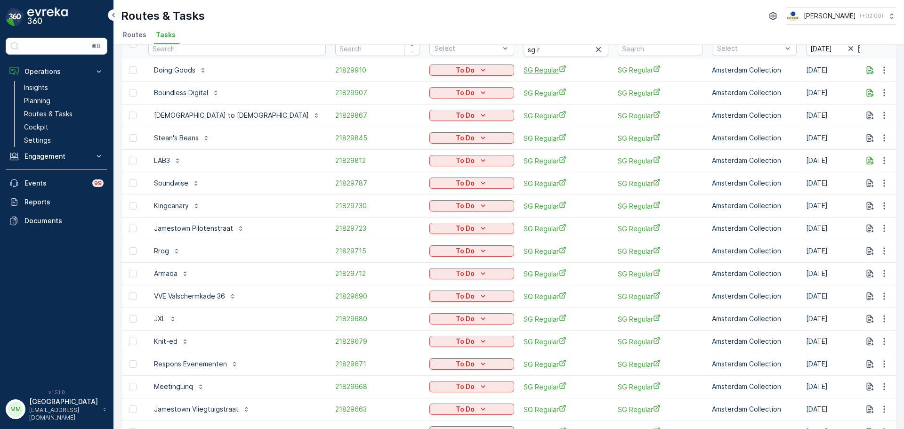
scroll to position [0, 0]
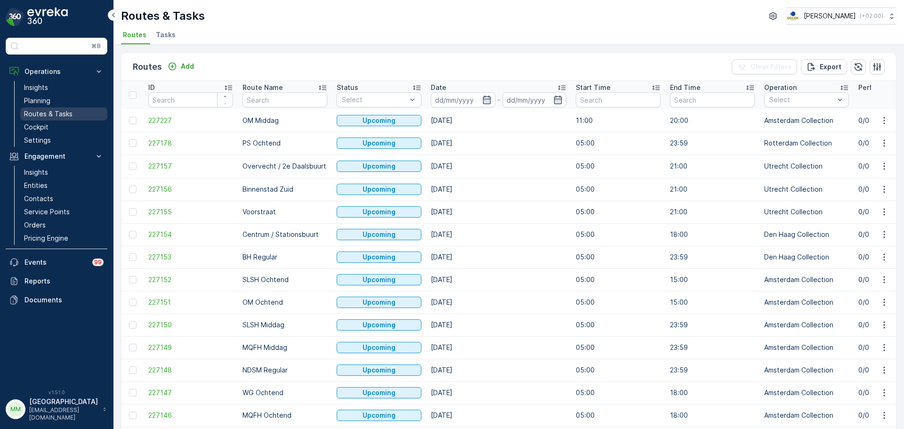
click at [60, 107] on link "Routes & Tasks" at bounding box center [63, 113] width 87 height 13
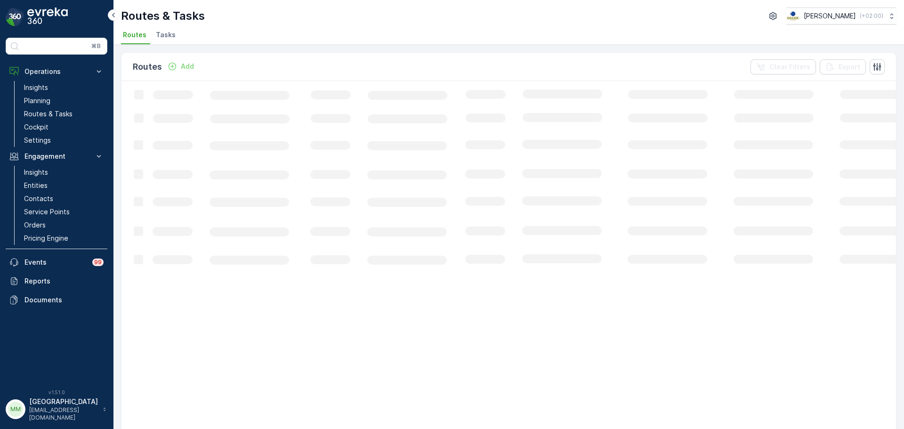
click at [166, 39] on span "Tasks" at bounding box center [166, 34] width 20 height 9
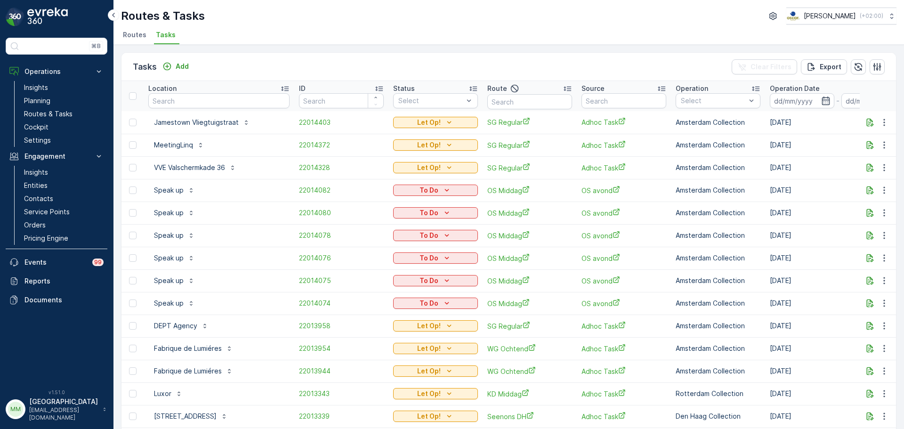
click at [194, 100] on input "text" at bounding box center [218, 100] width 141 height 15
type input "[PERSON_NAME]"
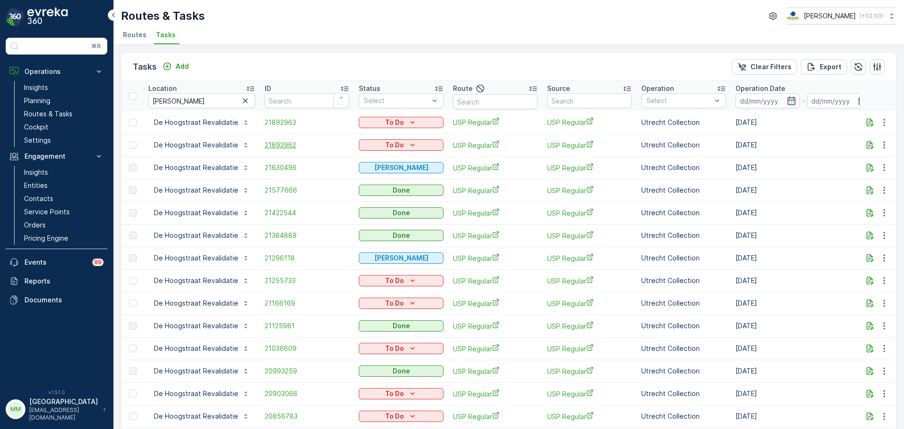
click at [265, 146] on span "21892962" at bounding box center [307, 144] width 85 height 9
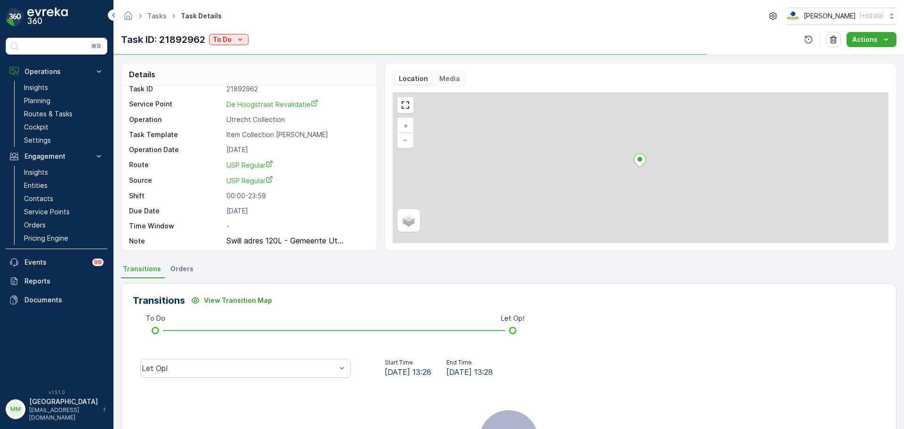
scroll to position [12, 0]
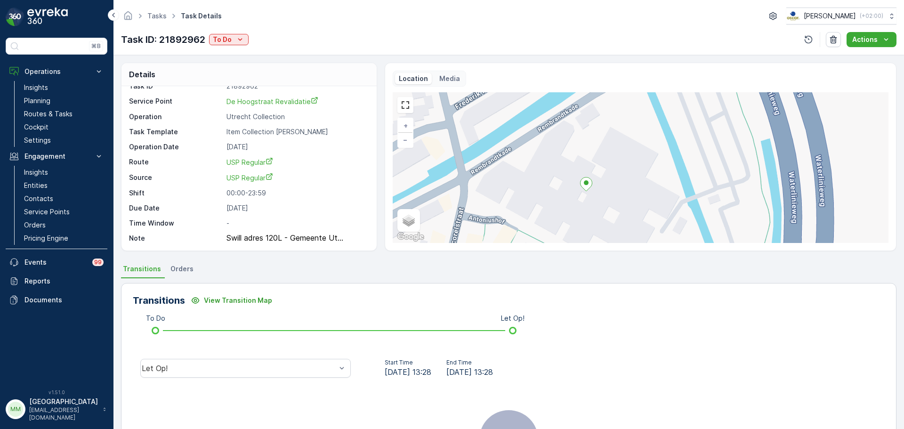
drag, startPoint x: 588, startPoint y: 191, endPoint x: 589, endPoint y: 202, distance: 10.4
click at [588, 202] on div "+ − Satellite Roadmap Terrain Hybrid Leaflet Keyboard shortcuts Map Data Map da…" at bounding box center [641, 167] width 496 height 151
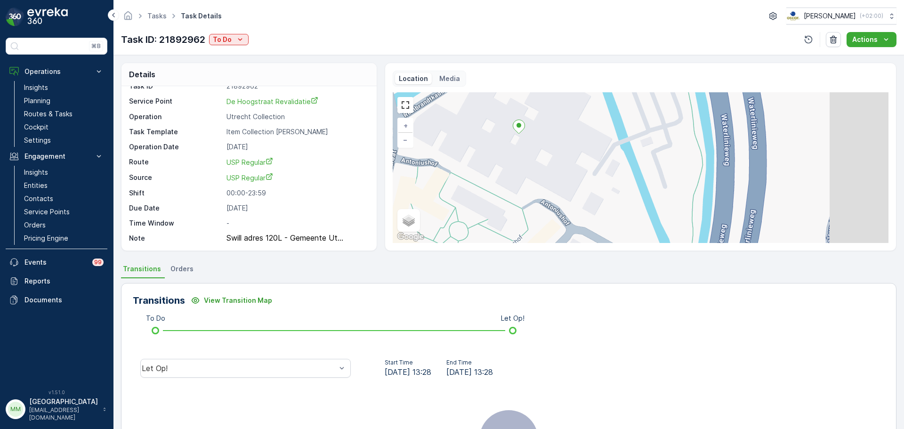
drag, startPoint x: 560, startPoint y: 234, endPoint x: 486, endPoint y: 168, distance: 99.1
click at [486, 168] on div "+ − Satellite Roadmap Terrain Hybrid Leaflet Keyboard shortcuts Map Data Map da…" at bounding box center [641, 167] width 496 height 151
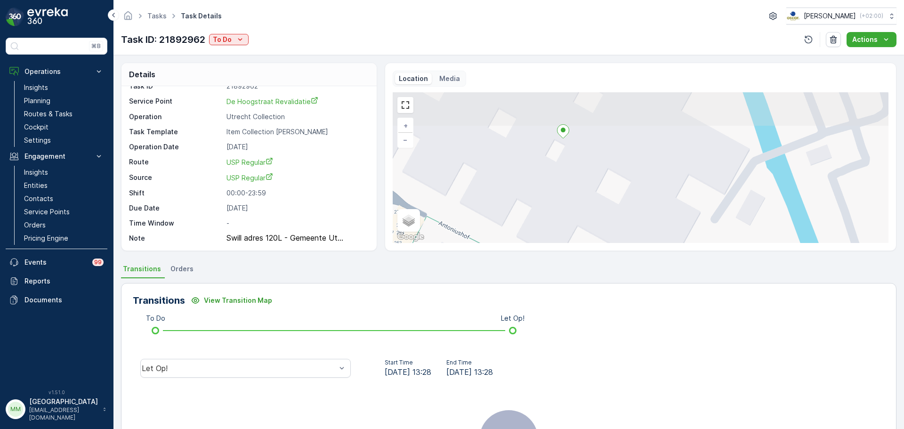
drag, startPoint x: 537, startPoint y: 156, endPoint x: 585, endPoint y: 243, distance: 99.5
click at [585, 243] on div "Location Media + − Satellite Roadmap Terrain Hybrid Leaflet Keyboard shortcuts …" at bounding box center [641, 157] width 512 height 188
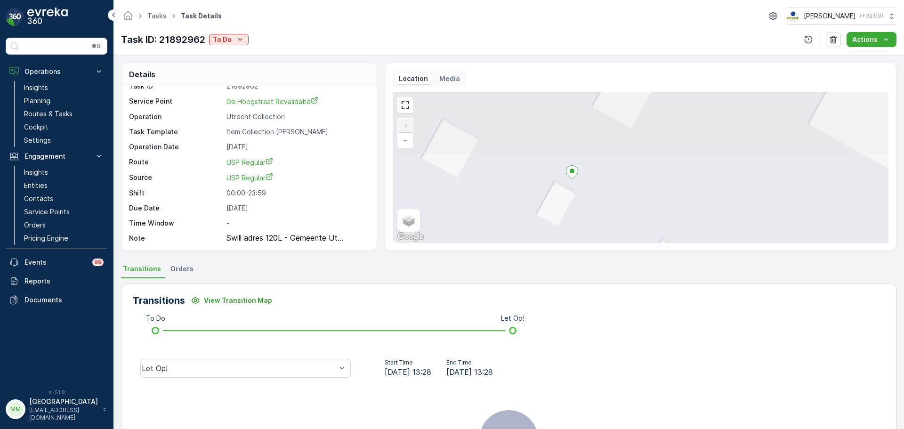
drag, startPoint x: 590, startPoint y: 170, endPoint x: 601, endPoint y: 220, distance: 51.2
click at [601, 220] on div "+ − Satellite Roadmap Terrain Hybrid Leaflet Keyboard shortcuts Map Data Map da…" at bounding box center [641, 167] width 496 height 151
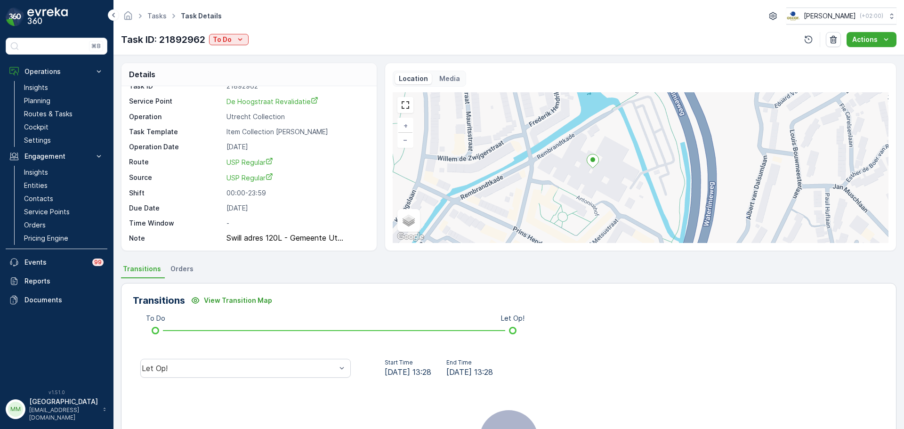
drag, startPoint x: 590, startPoint y: 213, endPoint x: 584, endPoint y: 191, distance: 23.4
click at [584, 191] on div "+ − Satellite Roadmap Terrain Hybrid Leaflet Keyboard shortcuts Map Data Map da…" at bounding box center [641, 167] width 496 height 151
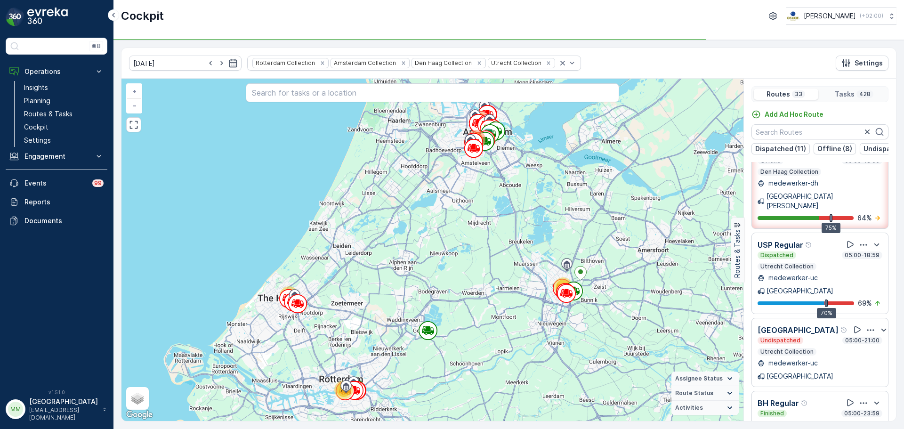
scroll to position [659, 0]
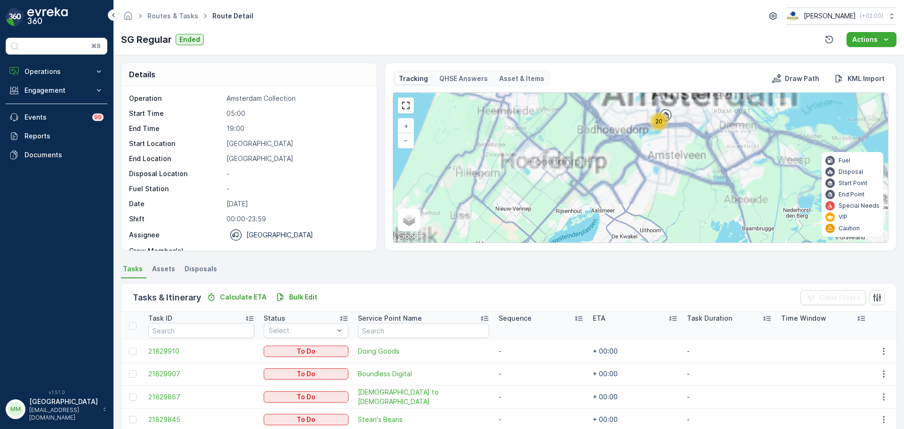
drag, startPoint x: 662, startPoint y: 128, endPoint x: 671, endPoint y: 221, distance: 93.7
click at [673, 223] on div "20 + − Satellite Roadmap Terrain Hybrid Leaflet Keyboard shortcuts Map Data Map…" at bounding box center [640, 168] width 495 height 150
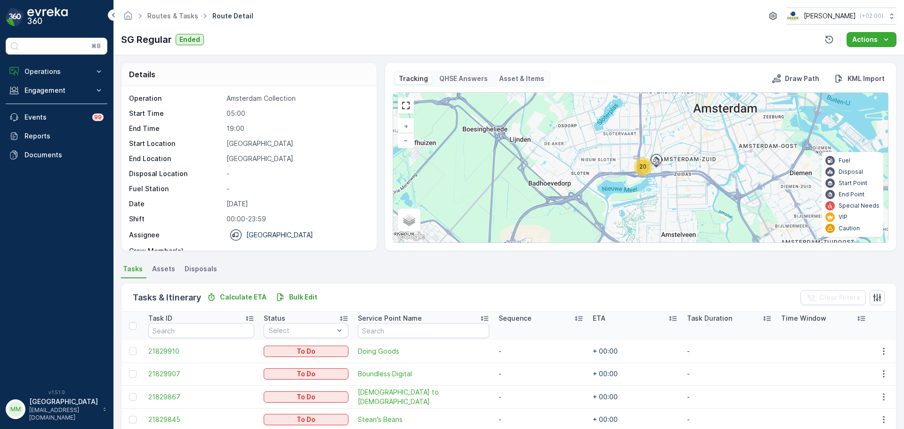
drag, startPoint x: 676, startPoint y: 158, endPoint x: 681, endPoint y: 180, distance: 22.7
click at [681, 180] on div "20 + − Satellite Roadmap Terrain Hybrid Leaflet Keyboard shortcuts Map Data Map…" at bounding box center [640, 168] width 495 height 150
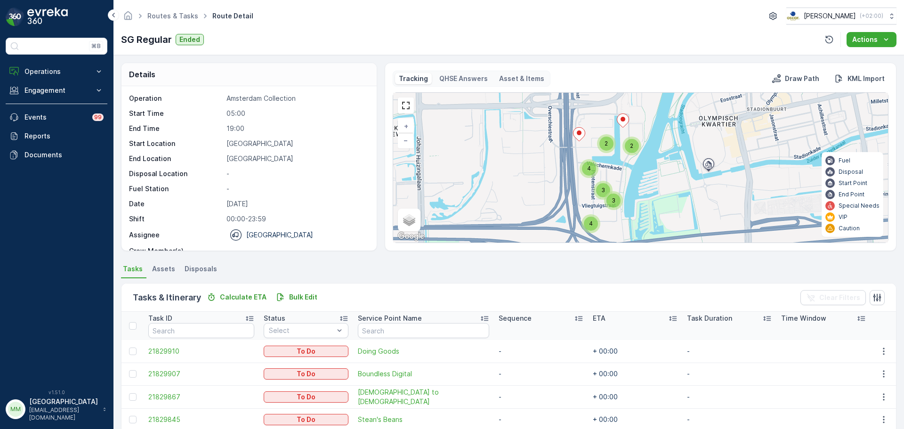
drag, startPoint x: 655, startPoint y: 162, endPoint x: 645, endPoint y: 193, distance: 32.0
click at [645, 193] on div "2 2 4 3 3 4 + − Satellite Roadmap Terrain Hybrid Leaflet Keyboard shortcuts Map…" at bounding box center [640, 168] width 495 height 150
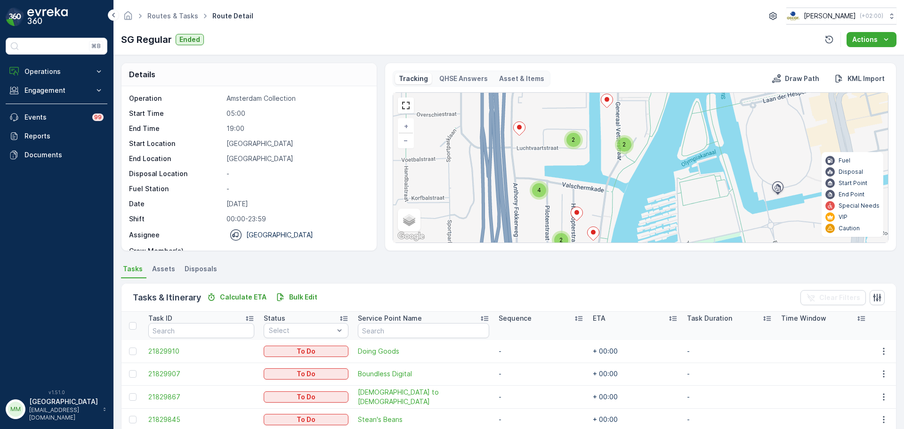
drag, startPoint x: 610, startPoint y: 166, endPoint x: 617, endPoint y: 207, distance: 41.7
click at [617, 207] on div "2 2 4 2 2 3 + − Satellite Roadmap Terrain Hybrid Leaflet Keyboard shortcuts Map…" at bounding box center [640, 168] width 495 height 150
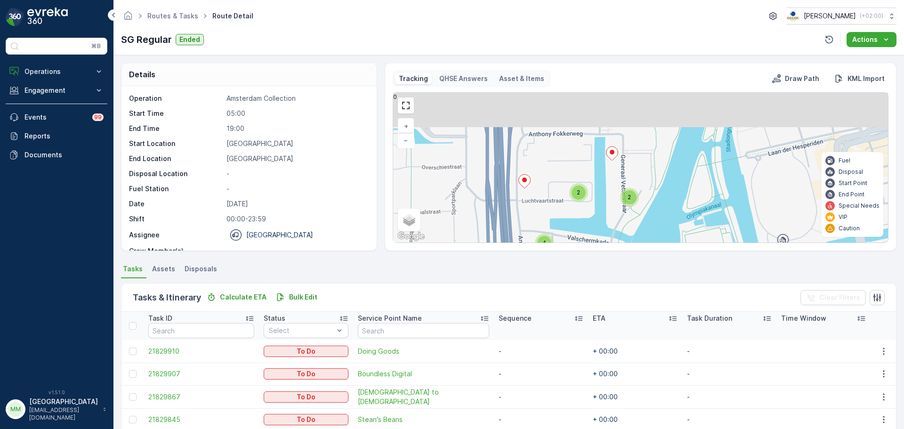
drag, startPoint x: 644, startPoint y: 173, endPoint x: 658, endPoint y: 215, distance: 44.2
click at [658, 215] on div "2 2 4 2 2 3 + − Satellite Roadmap Terrain Hybrid Leaflet Keyboard shortcuts Map…" at bounding box center [640, 168] width 495 height 150
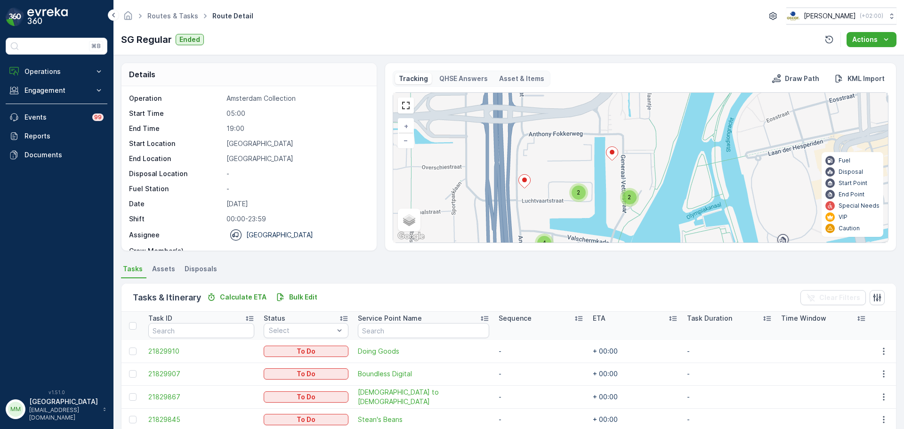
click at [626, 199] on div "2" at bounding box center [630, 197] width 14 height 14
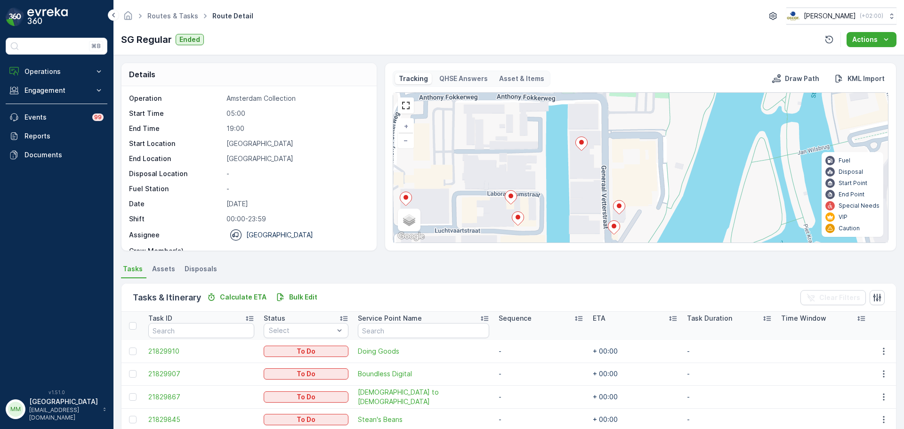
drag, startPoint x: 614, startPoint y: 148, endPoint x: 590, endPoint y: 205, distance: 61.6
click at [590, 205] on div "4 2 + − Satellite Roadmap Terrain Hybrid Leaflet Keyboard shortcuts Map Data Ma…" at bounding box center [640, 168] width 495 height 150
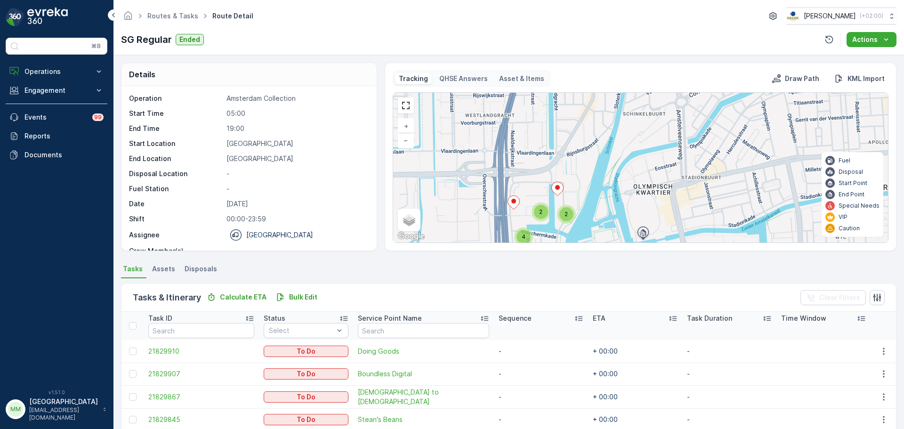
drag, startPoint x: 658, startPoint y: 177, endPoint x: 606, endPoint y: 193, distance: 55.1
click at [606, 193] on div "2 2 4 3 3 4 + − Satellite Roadmap Terrain Hybrid Leaflet Keyboard shortcuts Map…" at bounding box center [640, 168] width 495 height 150
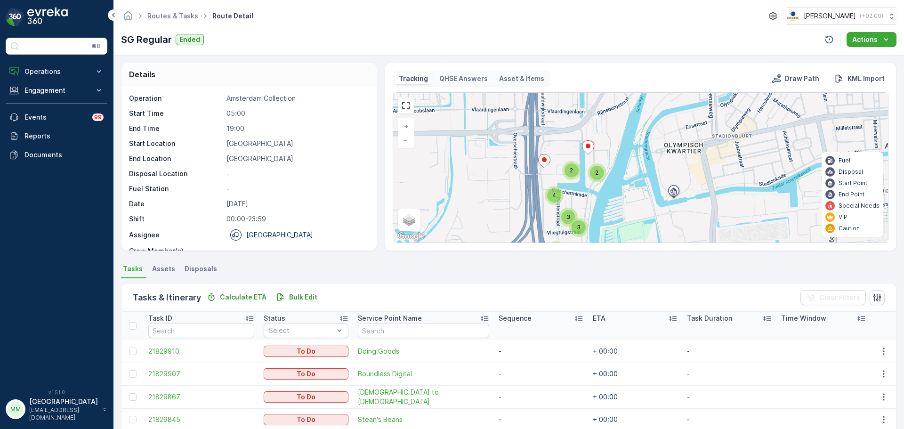
drag, startPoint x: 603, startPoint y: 189, endPoint x: 639, endPoint y: 136, distance: 64.4
click at [639, 136] on div "2 2 4 3 3 4 + − Satellite Roadmap Terrain Hybrid Leaflet Keyboard shortcuts Map…" at bounding box center [640, 168] width 495 height 150
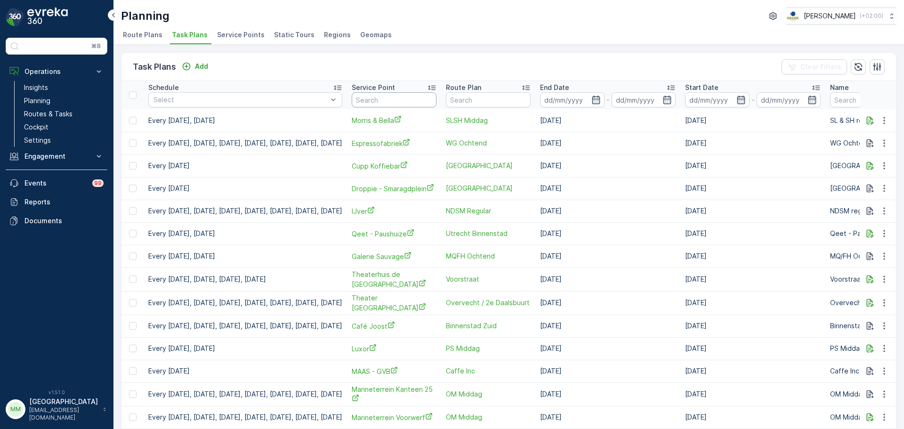
click at [409, 102] on input "text" at bounding box center [394, 99] width 85 height 15
type input "papi"
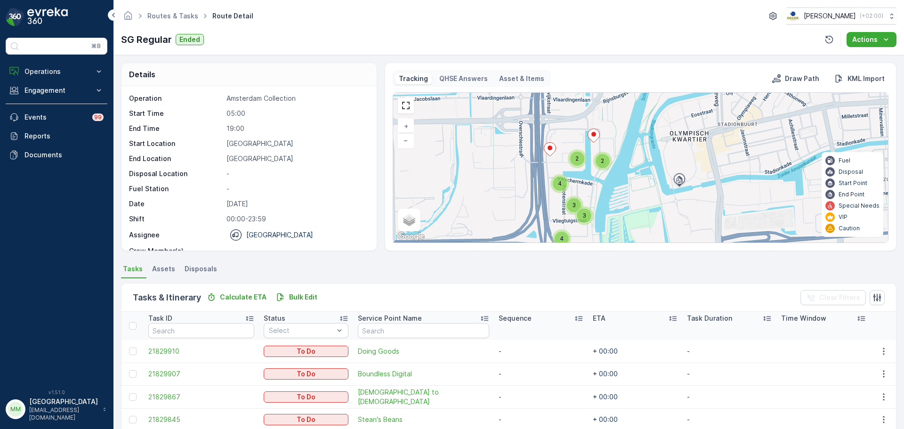
click at [47, 68] on p "Operations" at bounding box center [56, 71] width 64 height 9
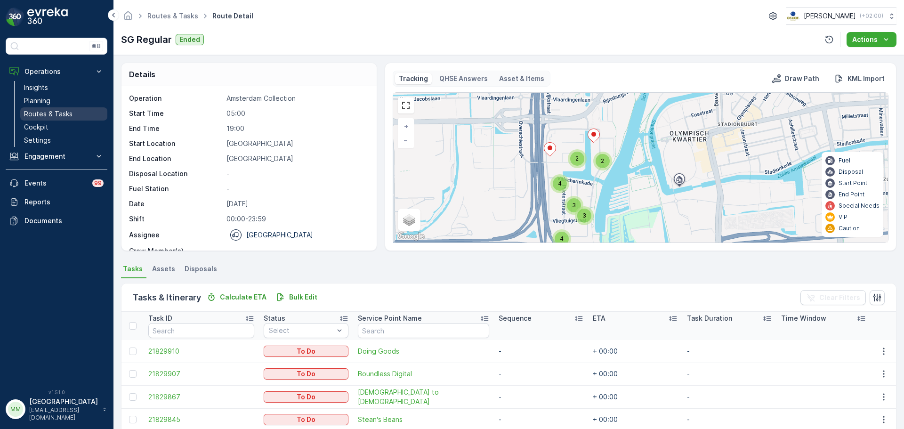
click at [56, 110] on p "Routes & Tasks" at bounding box center [48, 113] width 49 height 9
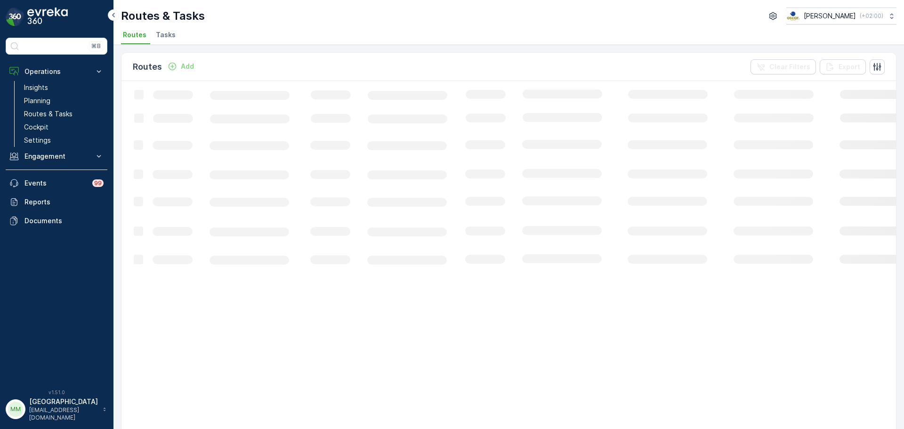
click at [164, 33] on span "Tasks" at bounding box center [166, 34] width 20 height 9
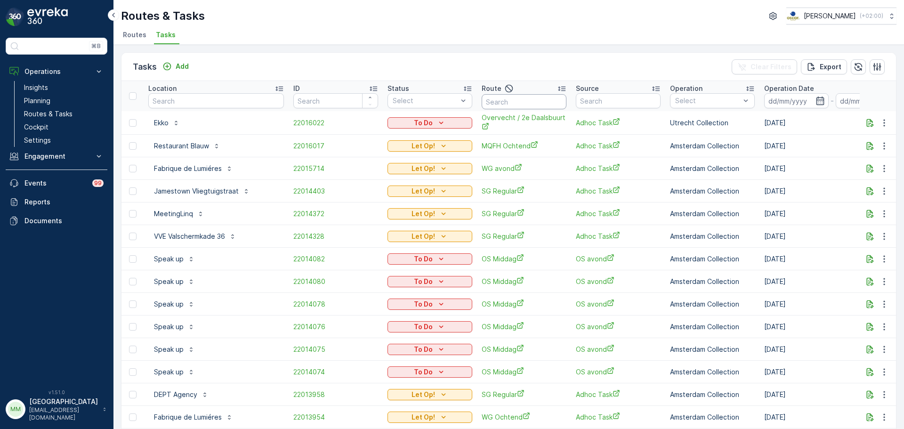
click at [507, 101] on input "text" at bounding box center [524, 101] width 85 height 15
type input "v"
type input "binnen"
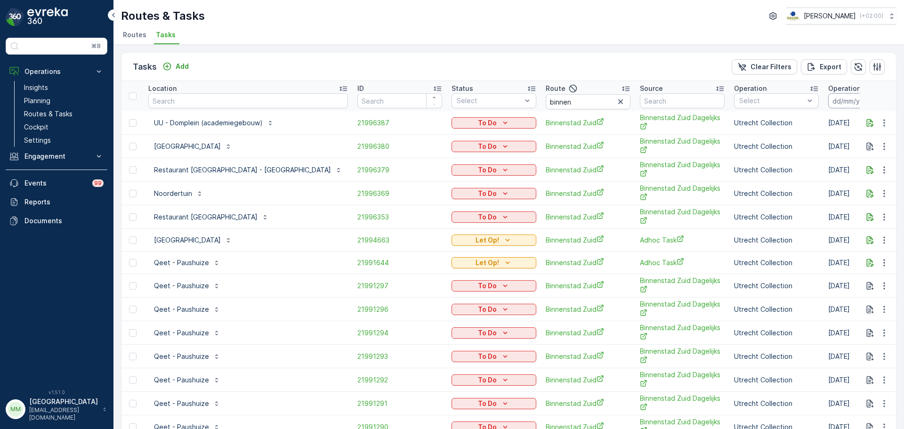
click at [828, 98] on input at bounding box center [860, 100] width 65 height 15
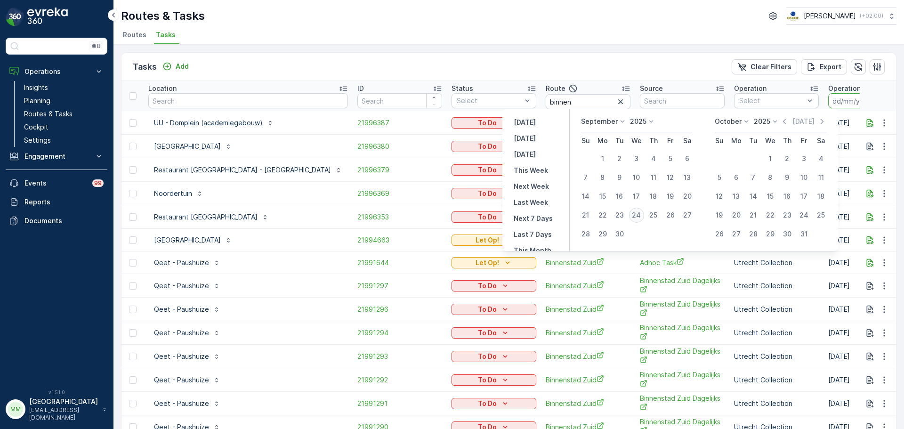
click at [631, 214] on div "24" at bounding box center [636, 215] width 15 height 15
type input "[DATE]"
click at [632, 214] on div "24" at bounding box center [636, 215] width 15 height 15
type input "[DATE]"
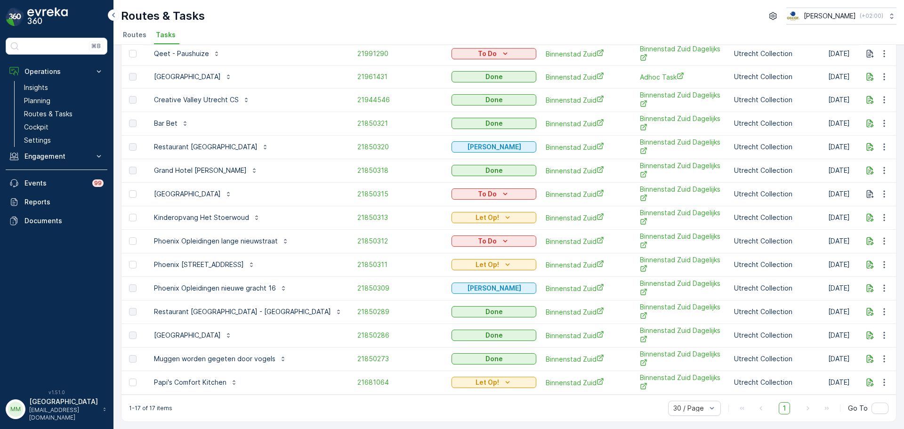
scroll to position [120, 0]
click at [357, 377] on span "21681064" at bounding box center [399, 381] width 85 height 9
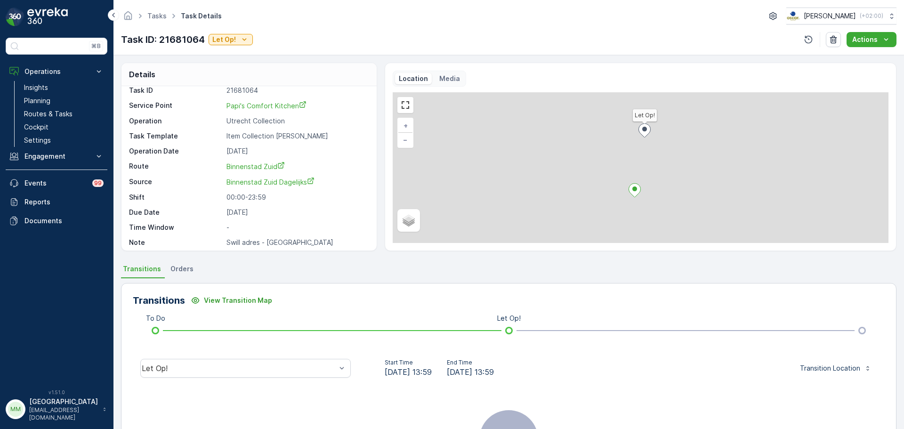
scroll to position [12, 0]
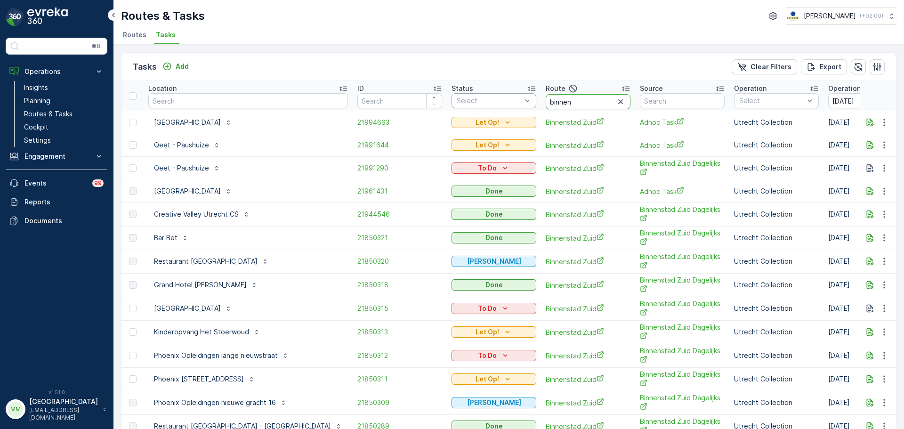
drag, startPoint x: 525, startPoint y: 104, endPoint x: 454, endPoint y: 105, distance: 71.1
click at [454, 105] on tr "Location ID Status Select Route binnen Source Operation Select Operation Date 2…" at bounding box center [905, 96] width 1568 height 30
type input "vi"
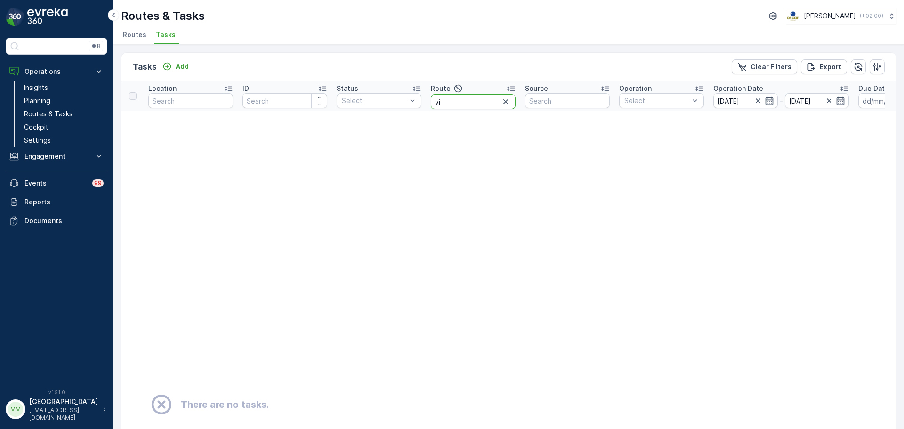
click at [460, 100] on input "vi" at bounding box center [473, 101] width 85 height 15
type input "voor"
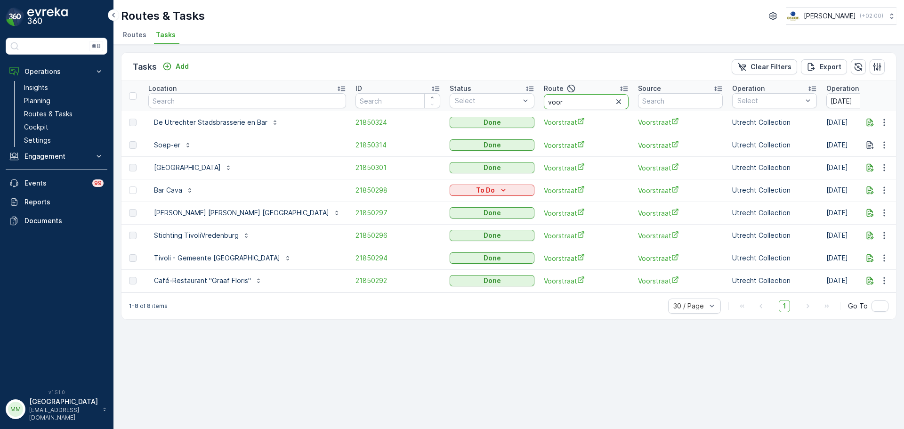
drag, startPoint x: 512, startPoint y: 102, endPoint x: 474, endPoint y: 101, distance: 37.7
click at [539, 101] on th "Route voor" at bounding box center [586, 96] width 94 height 30
type input "papi"
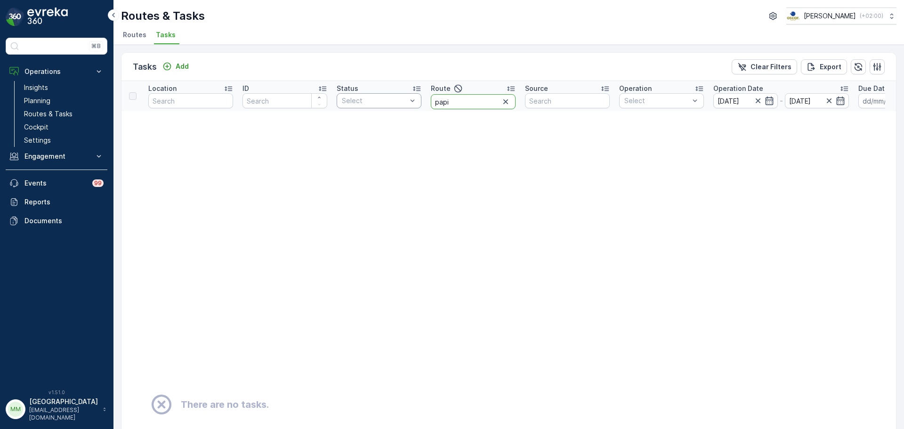
drag, startPoint x: 476, startPoint y: 98, endPoint x: 395, endPoint y: 98, distance: 81.0
click at [395, 98] on tr "Location ID Status Select Route papi Source Operation Select Operation Date 24.…" at bounding box center [826, 96] width 1410 height 30
type input "binnen"
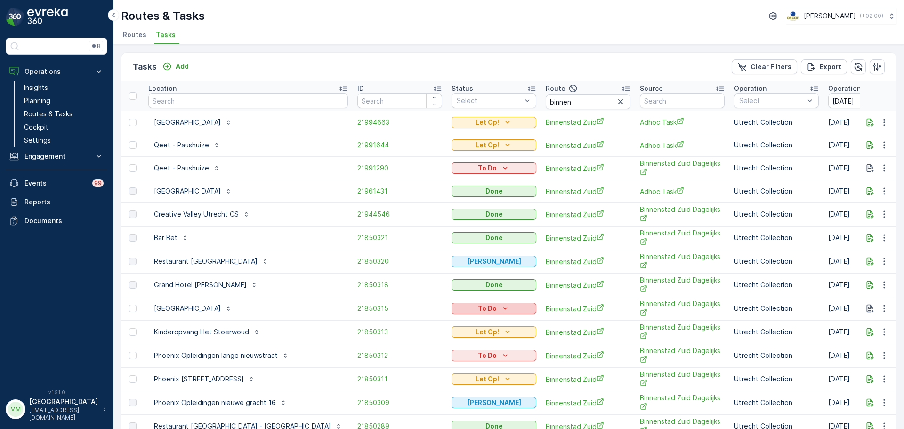
click at [464, 312] on div "To Do" at bounding box center [493, 308] width 77 height 9
click at [420, 325] on div "Done" at bounding box center [429, 322] width 60 height 13
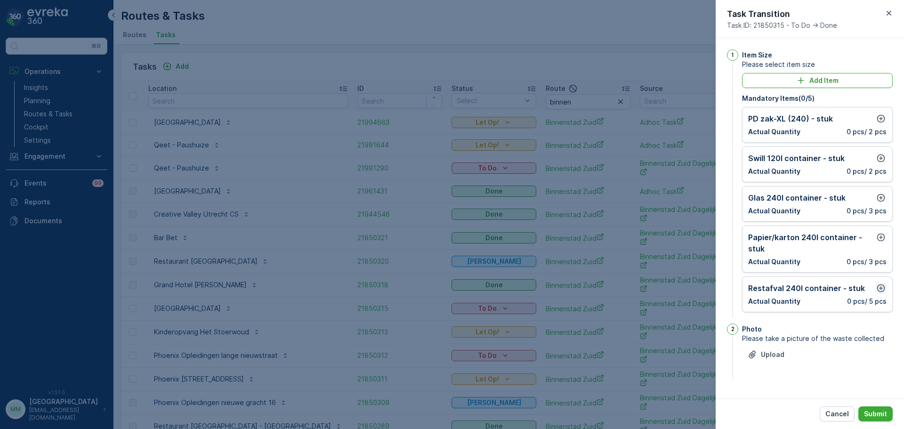
click at [881, 284] on icon "button" at bounding box center [881, 288] width 8 height 8
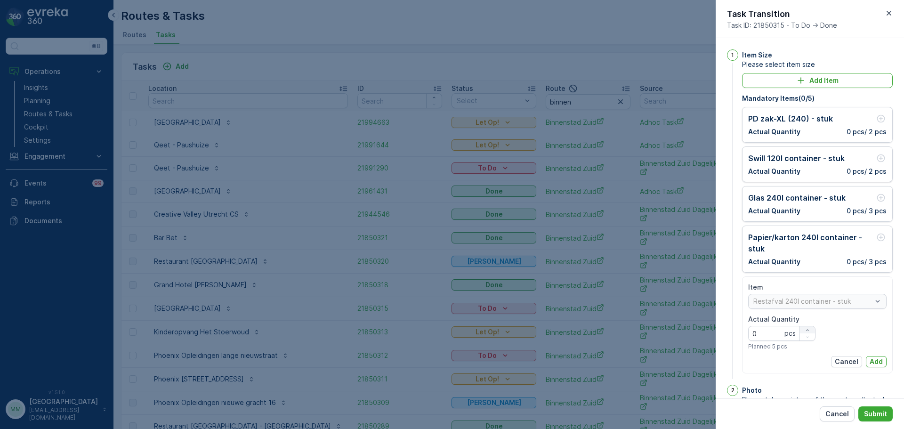
click at [807, 328] on icon "button" at bounding box center [808, 330] width 6 height 6
type Quantity "2"
click at [872, 365] on p "Add" at bounding box center [876, 361] width 13 height 9
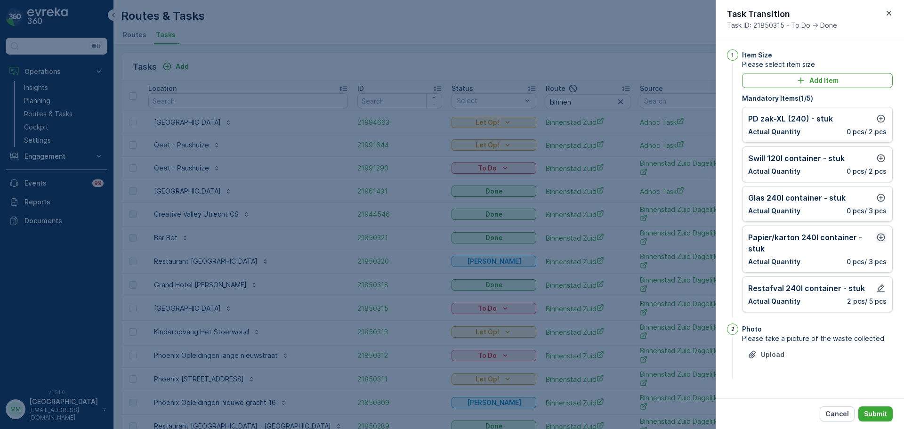
click at [881, 237] on icon "button" at bounding box center [880, 237] width 9 height 9
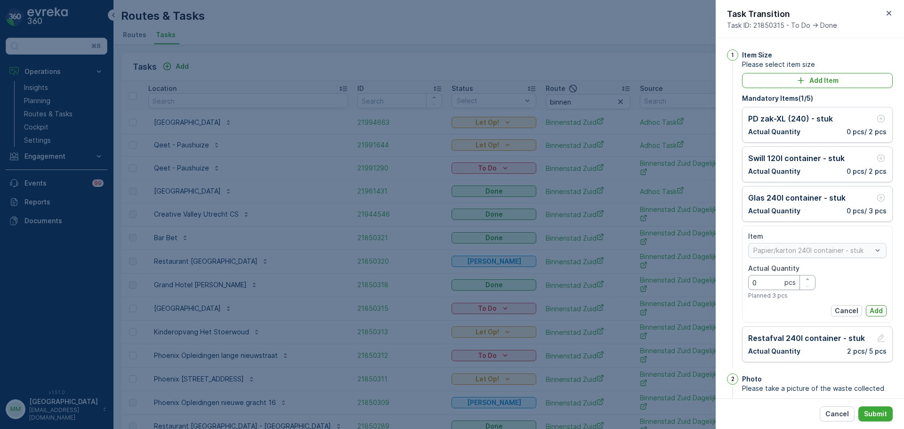
click at [808, 275] on Quantity "0" at bounding box center [781, 282] width 67 height 15
click at [807, 280] on icon "button" at bounding box center [808, 279] width 6 height 6
type Quantity "1"
click at [870, 311] on p "Add" at bounding box center [876, 310] width 13 height 9
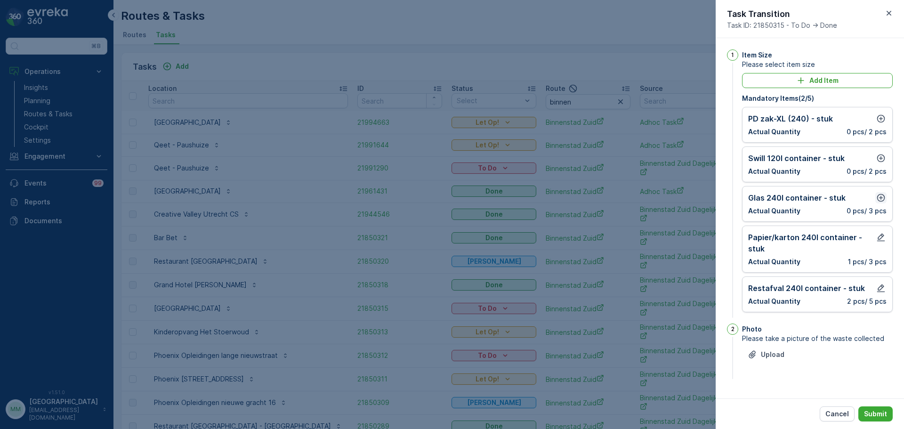
click at [881, 196] on icon "button" at bounding box center [880, 197] width 9 height 9
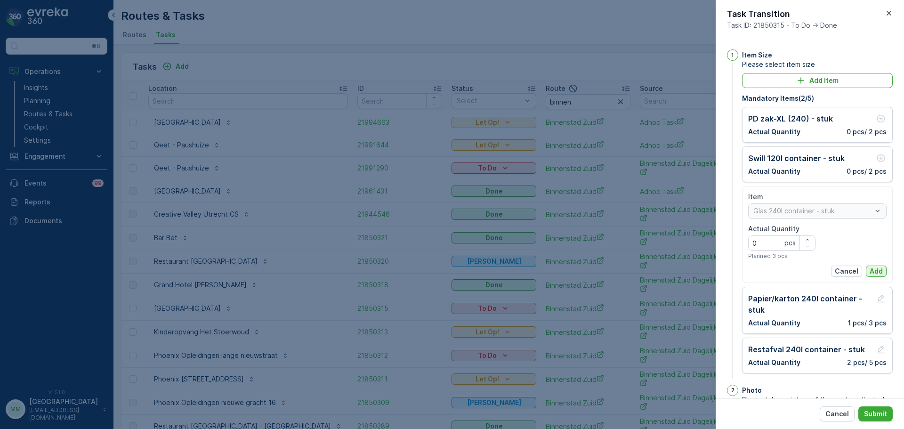
click at [874, 270] on p "Add" at bounding box center [876, 271] width 13 height 9
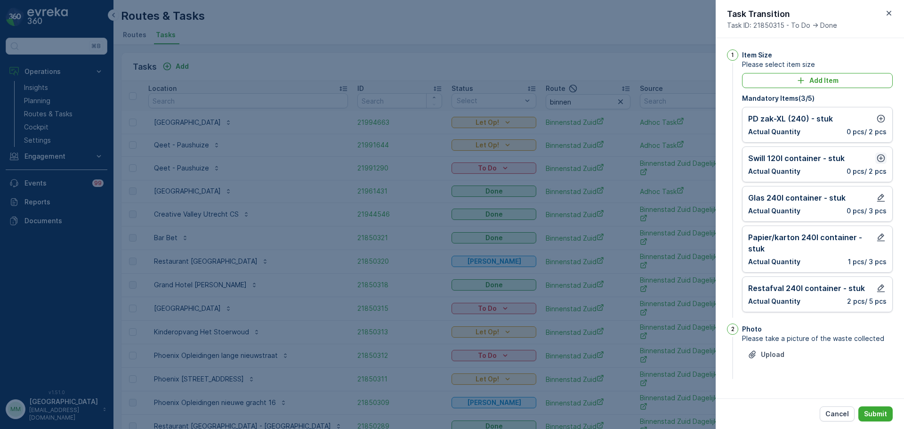
click at [881, 159] on icon "button" at bounding box center [880, 158] width 9 height 9
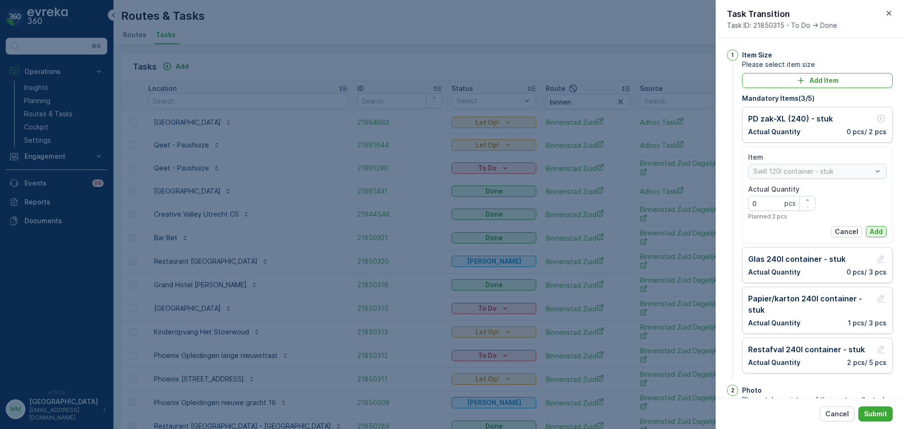
click at [876, 230] on p "Add" at bounding box center [876, 231] width 13 height 9
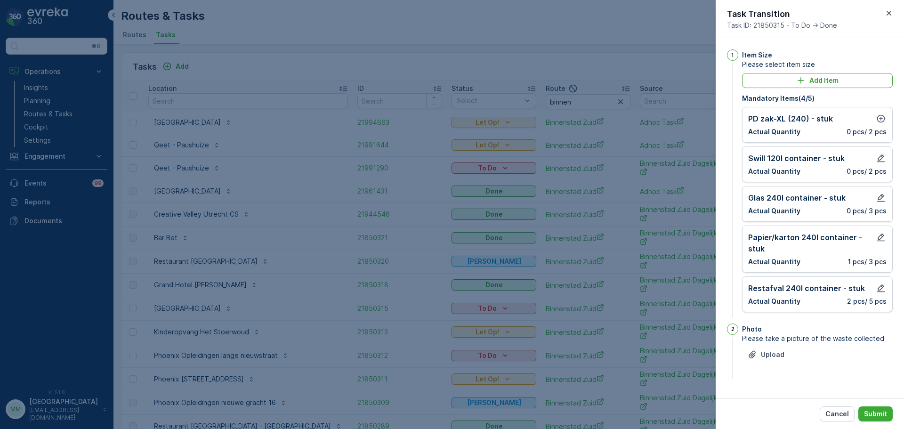
click at [883, 124] on div "PD zak-XL (240) - stuk Actual Quantity 0 pcs / 2 pcs" at bounding box center [817, 125] width 138 height 24
click at [881, 121] on icon "button" at bounding box center [880, 118] width 9 height 9
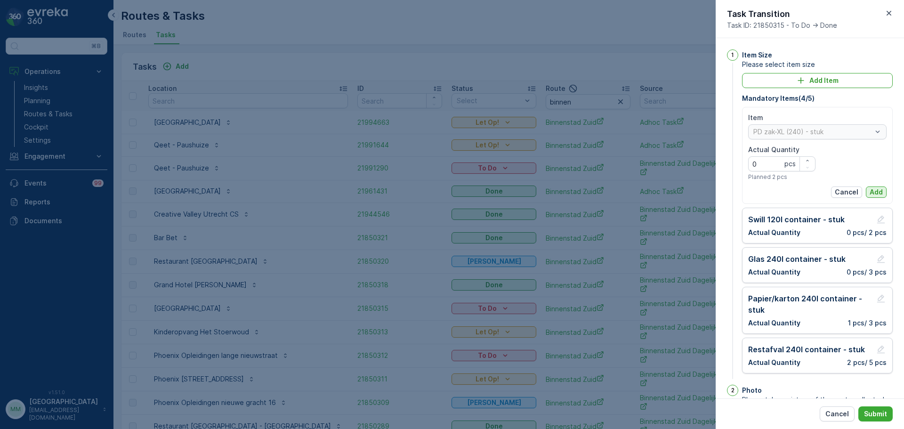
click at [873, 191] on p "Add" at bounding box center [876, 191] width 13 height 9
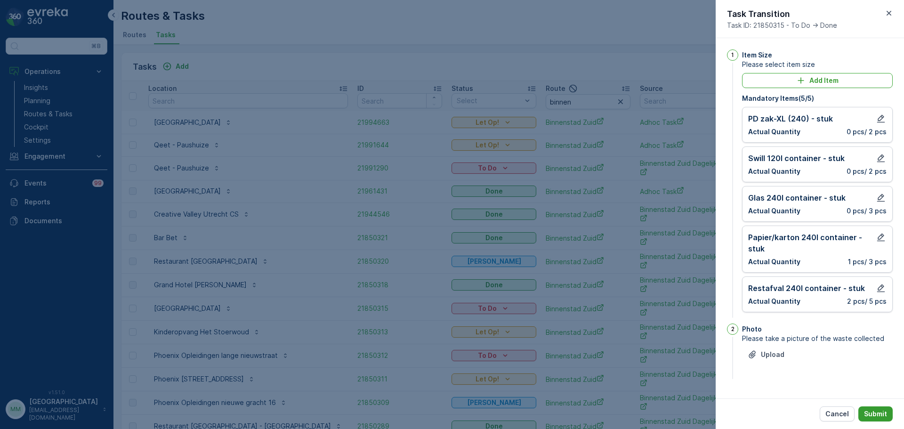
click at [874, 414] on p "Submit" at bounding box center [875, 413] width 23 height 9
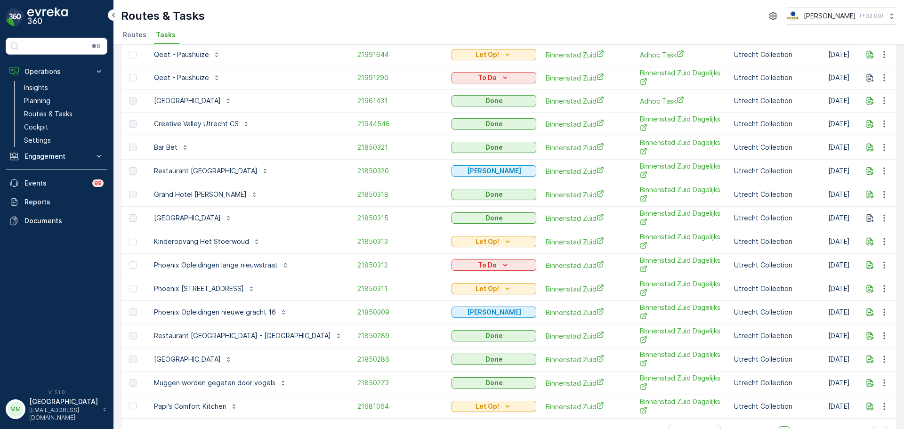
scroll to position [94, 0]
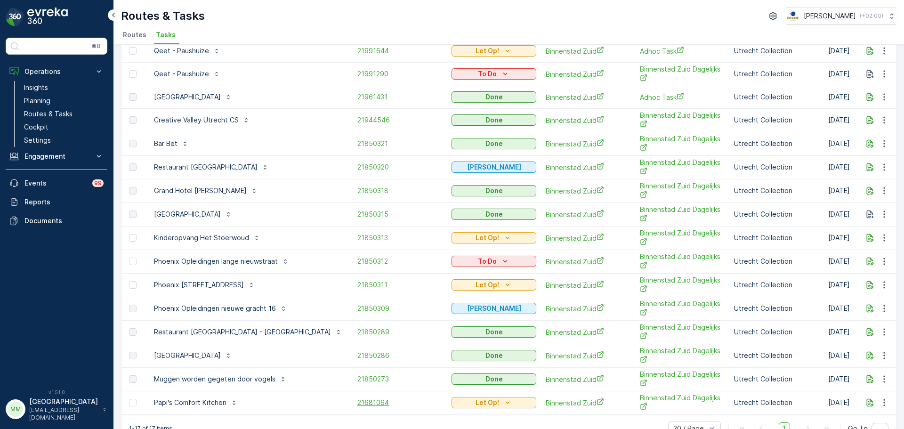
click at [357, 404] on span "21681064" at bounding box center [399, 402] width 85 height 9
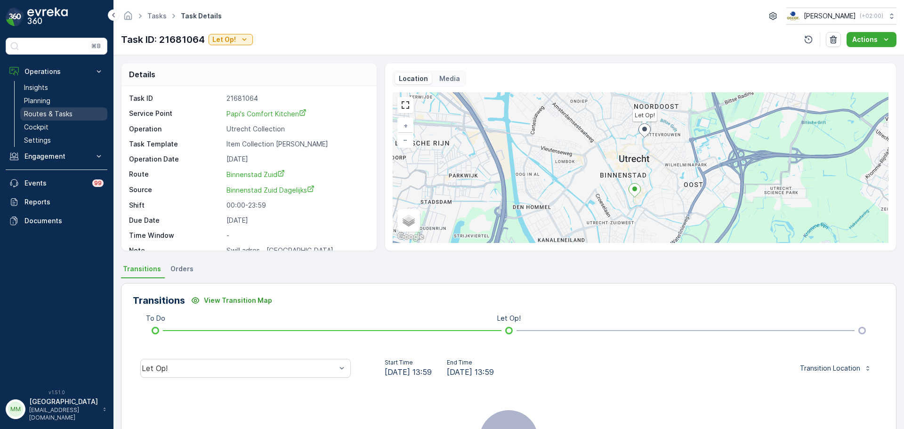
click at [59, 114] on p "Routes & Tasks" at bounding box center [48, 113] width 49 height 9
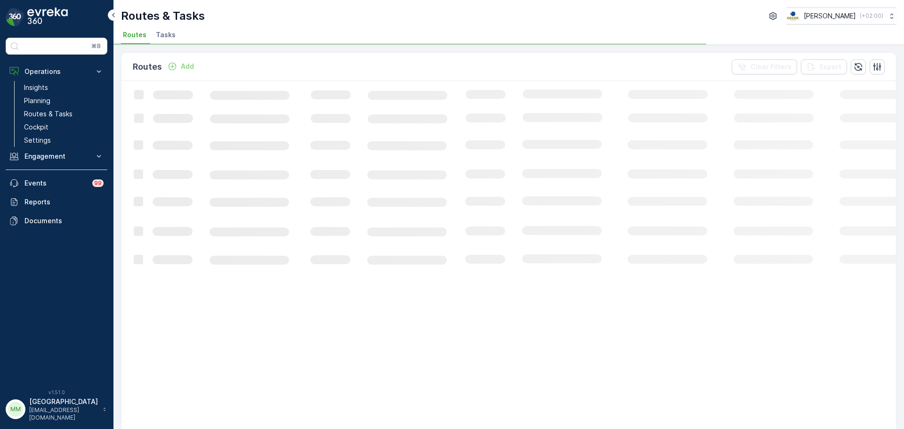
click at [158, 40] on li "Tasks" at bounding box center [166, 36] width 25 height 16
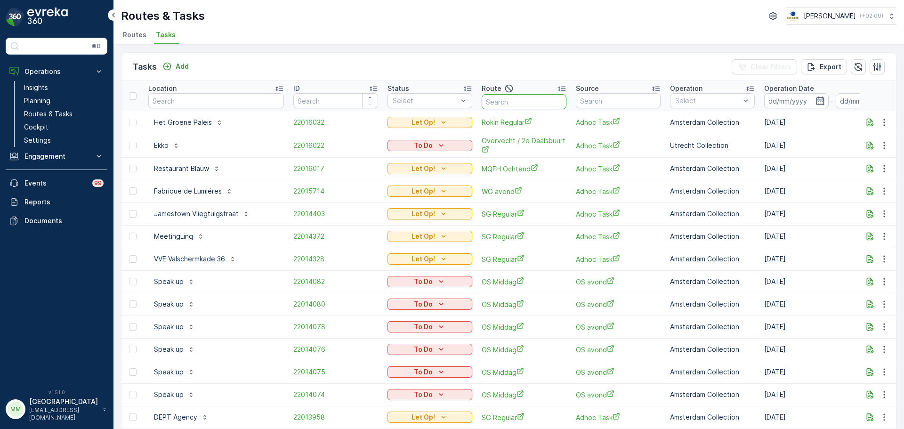
click at [507, 98] on input "text" at bounding box center [524, 101] width 85 height 15
type input "os m"
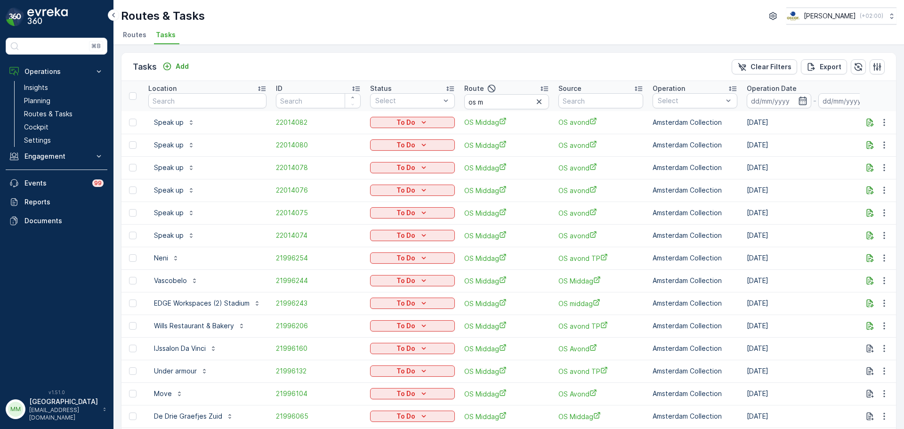
click at [775, 106] on input at bounding box center [779, 100] width 65 height 15
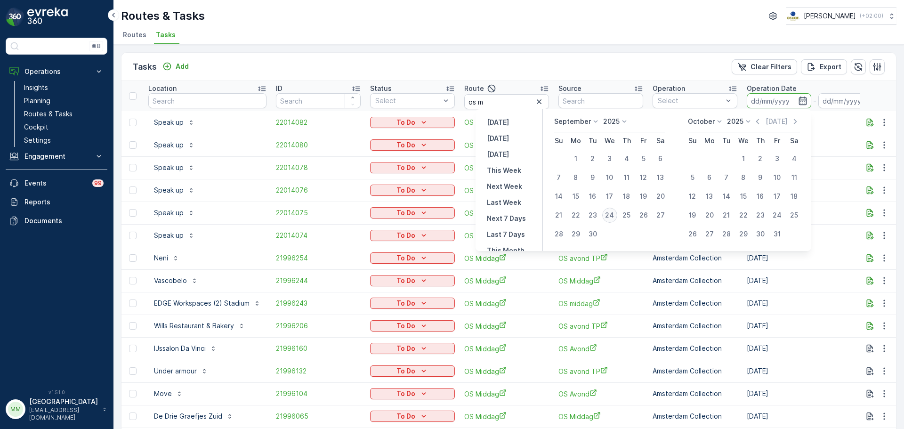
click at [614, 213] on div "24" at bounding box center [609, 215] width 15 height 15
type input "[DATE]"
click at [614, 214] on div "24" at bounding box center [609, 215] width 15 height 15
type input "[DATE]"
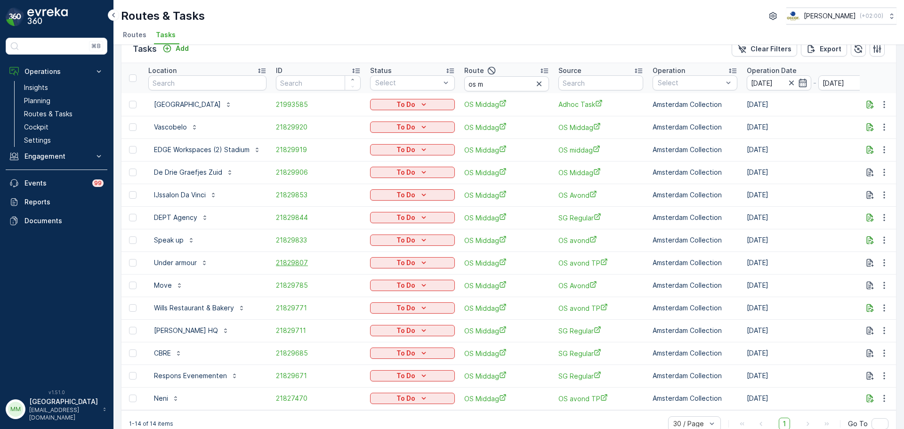
scroll to position [39, 0]
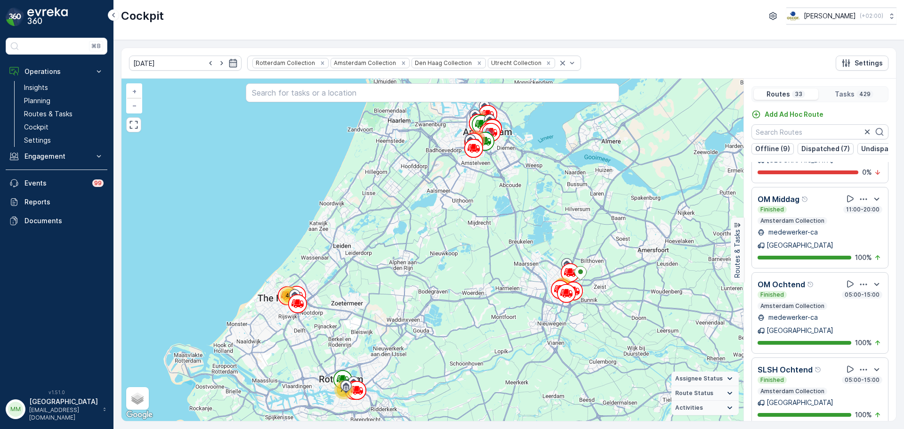
scroll to position [1036, 0]
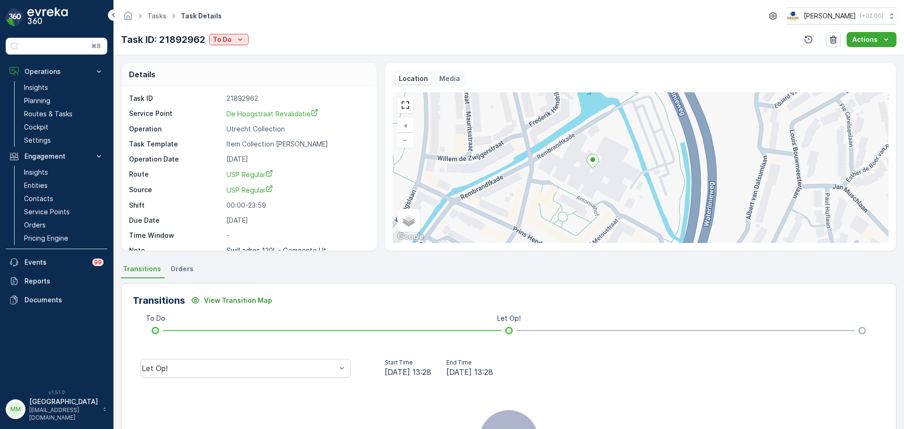
scroll to position [12, 0]
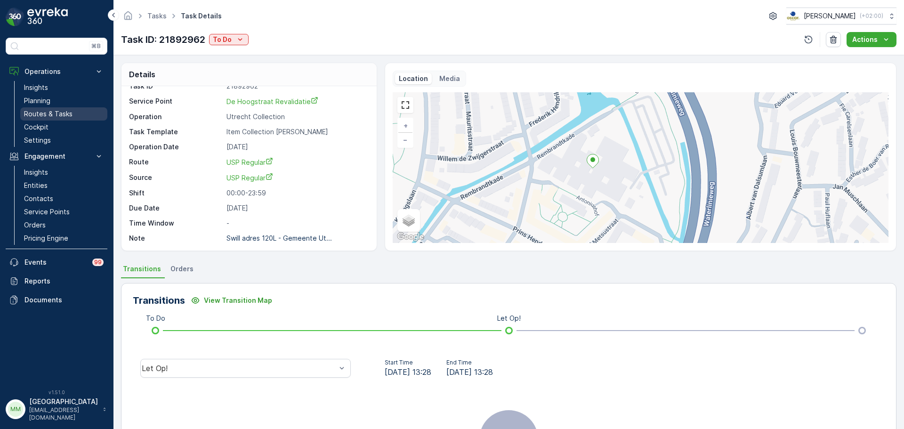
click at [53, 112] on p "Routes & Tasks" at bounding box center [48, 113] width 49 height 9
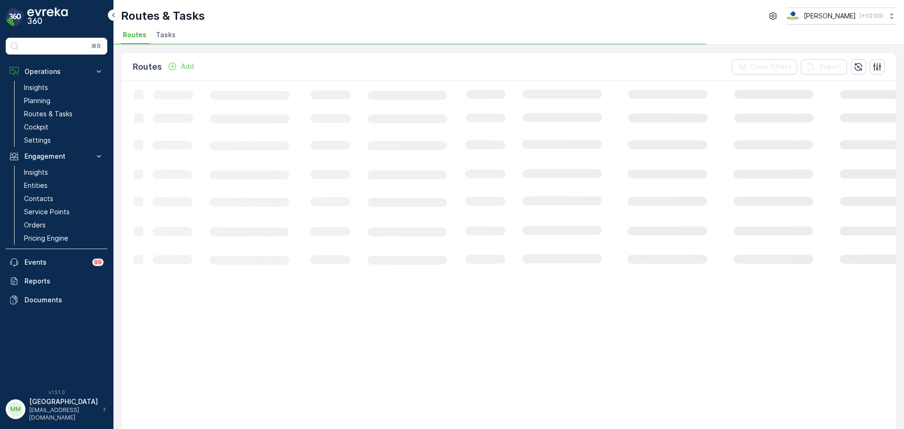
click at [170, 35] on span "Tasks" at bounding box center [166, 34] width 20 height 9
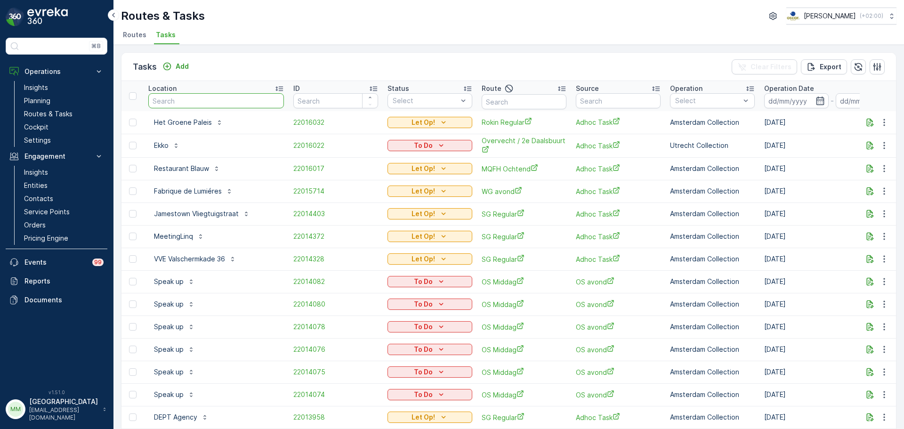
click at [232, 103] on input "text" at bounding box center [216, 100] width 136 height 15
type input "papi"
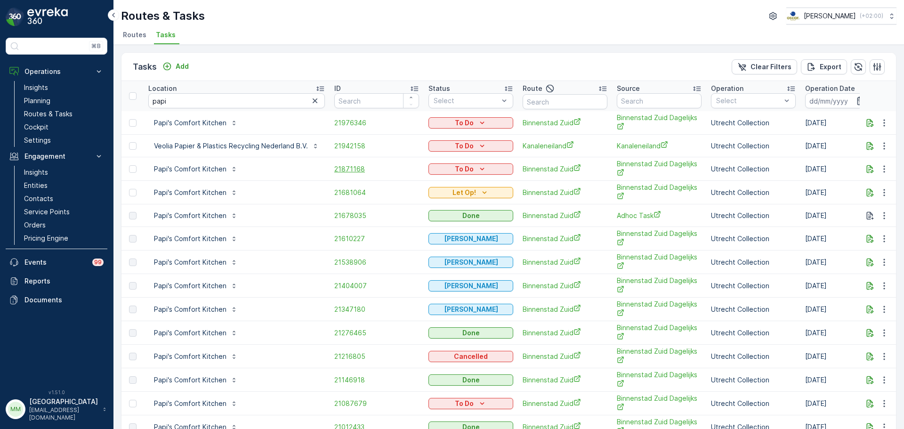
click at [351, 170] on span "21871168" at bounding box center [376, 168] width 85 height 9
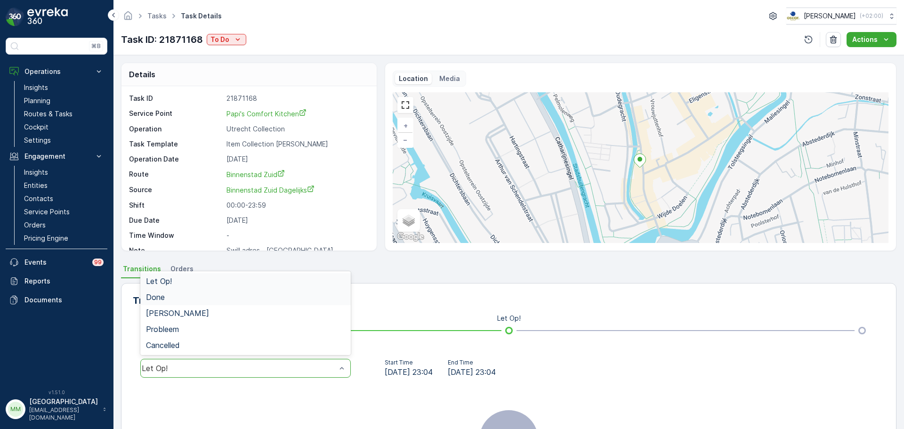
drag, startPoint x: 242, startPoint y: 370, endPoint x: 176, endPoint y: 301, distance: 95.2
click at [176, 297] on div "Done" at bounding box center [245, 297] width 199 height 8
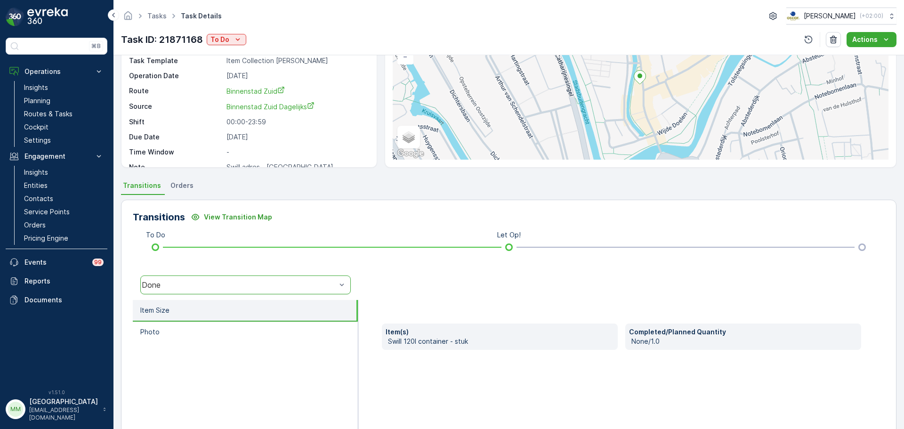
scroll to position [165, 0]
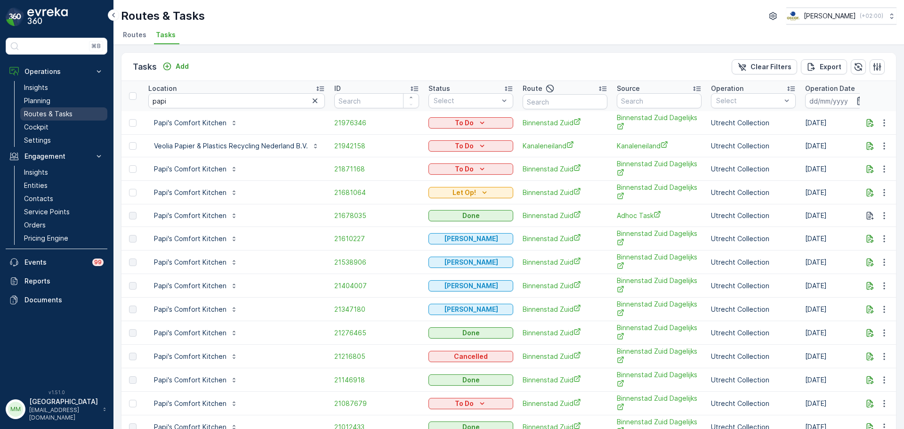
click at [65, 114] on p "Routes & Tasks" at bounding box center [48, 113] width 49 height 9
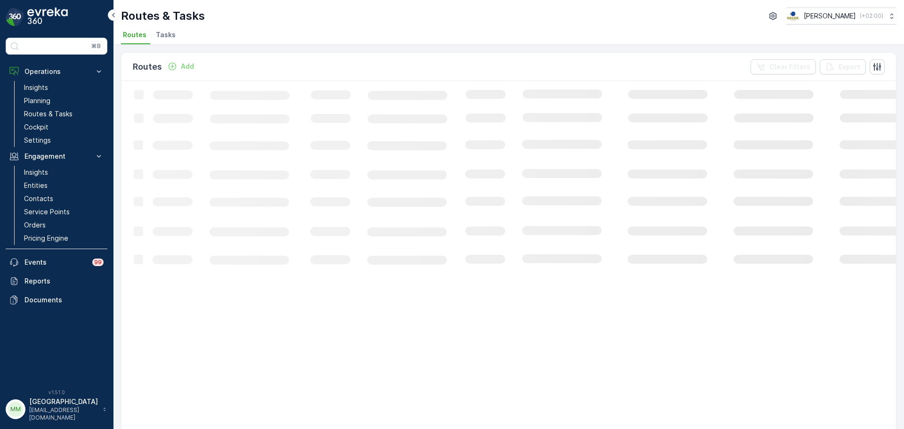
click at [171, 42] on li "Tasks" at bounding box center [166, 36] width 25 height 16
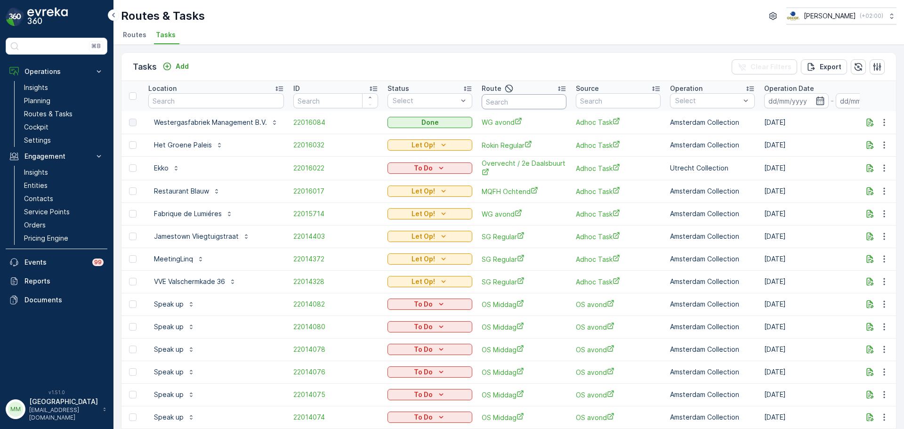
click at [523, 100] on input "text" at bounding box center [524, 101] width 85 height 15
type input "mqfh m"
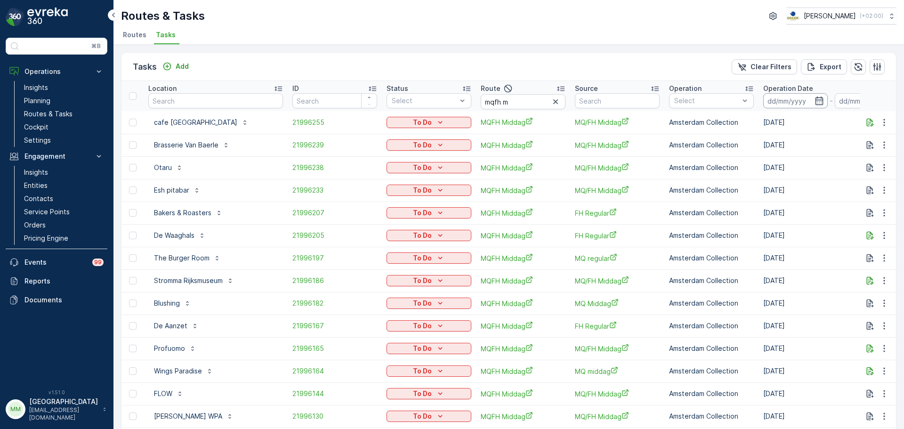
drag, startPoint x: 779, startPoint y: 93, endPoint x: 781, endPoint y: 100, distance: 7.2
click at [781, 100] on input at bounding box center [795, 100] width 65 height 15
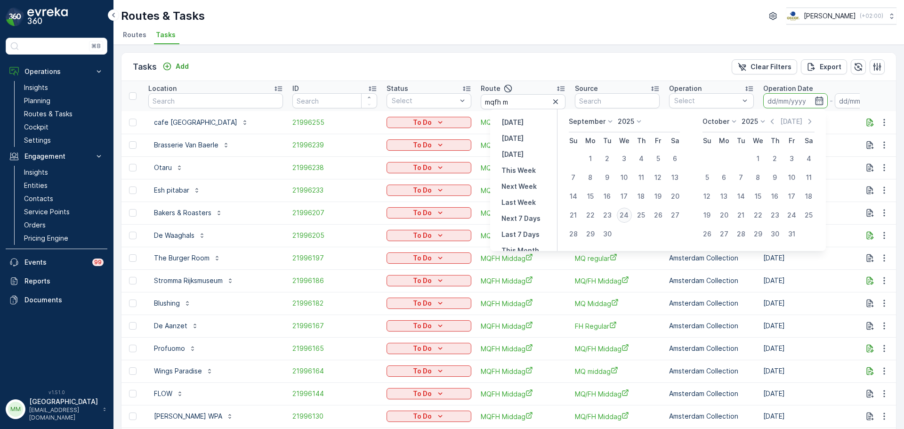
click at [623, 217] on div "24" at bounding box center [624, 215] width 15 height 15
type input "[DATE]"
click at [623, 217] on div "24" at bounding box center [624, 215] width 15 height 15
type input "[DATE]"
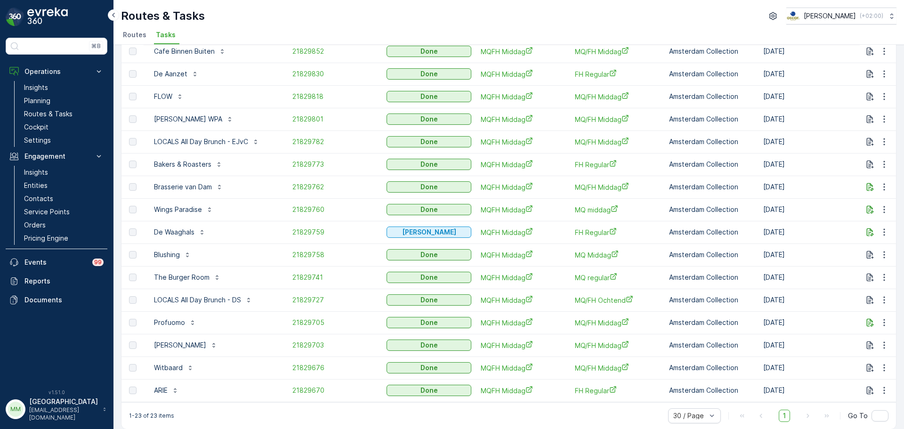
scroll to position [242, 0]
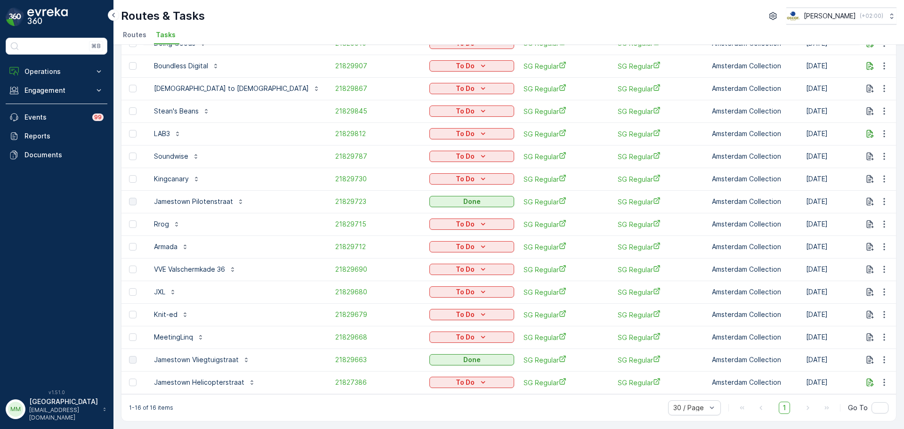
scroll to position [84, 0]
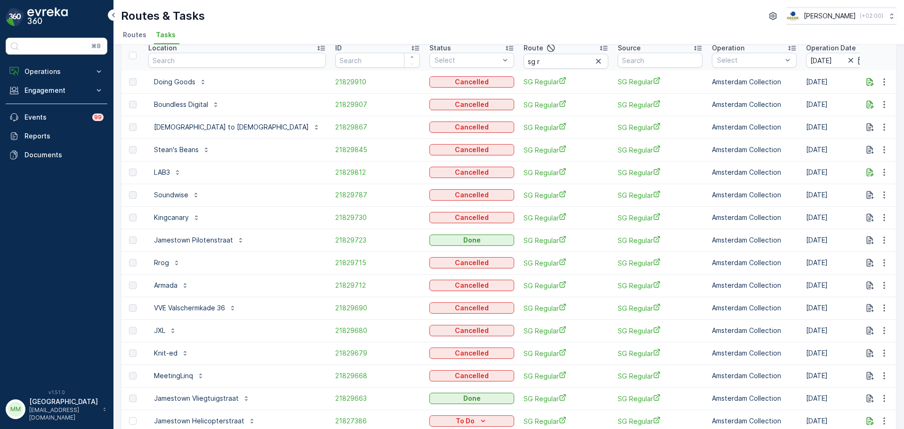
scroll to position [84, 0]
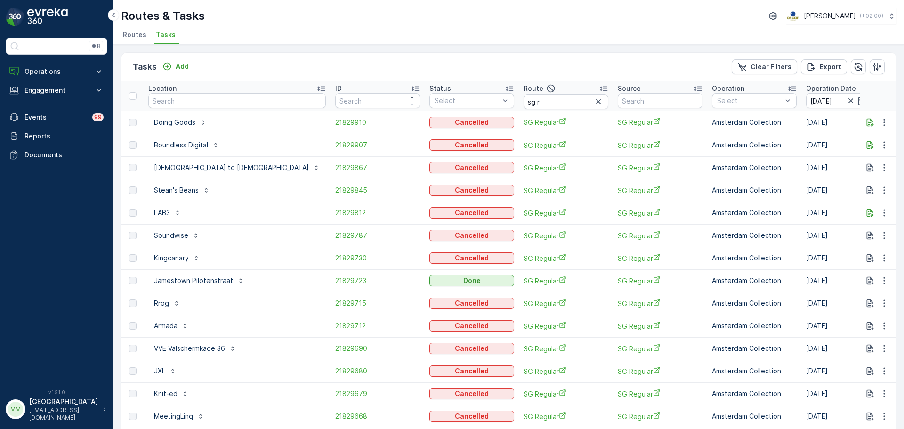
scroll to position [84, 0]
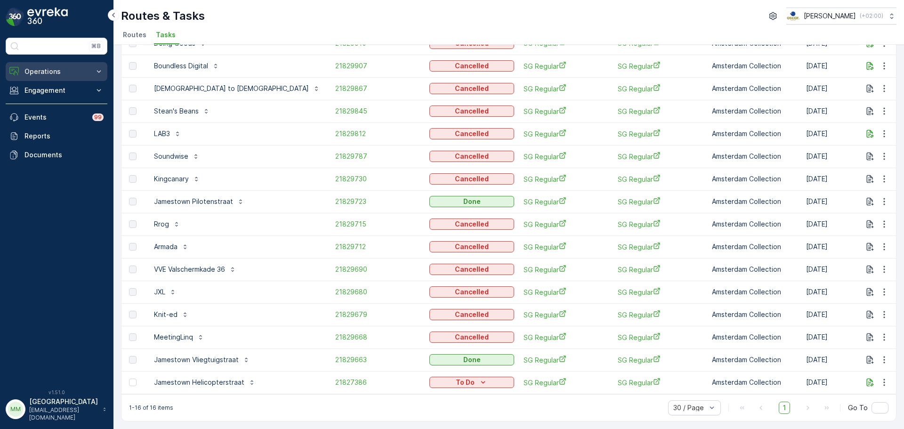
click at [63, 74] on p "Operations" at bounding box center [56, 71] width 64 height 9
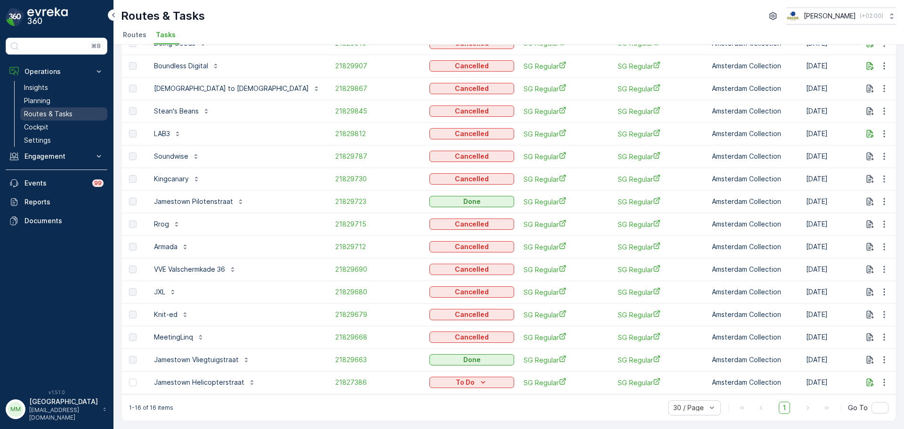
click at [70, 109] on link "Routes & Tasks" at bounding box center [63, 113] width 87 height 13
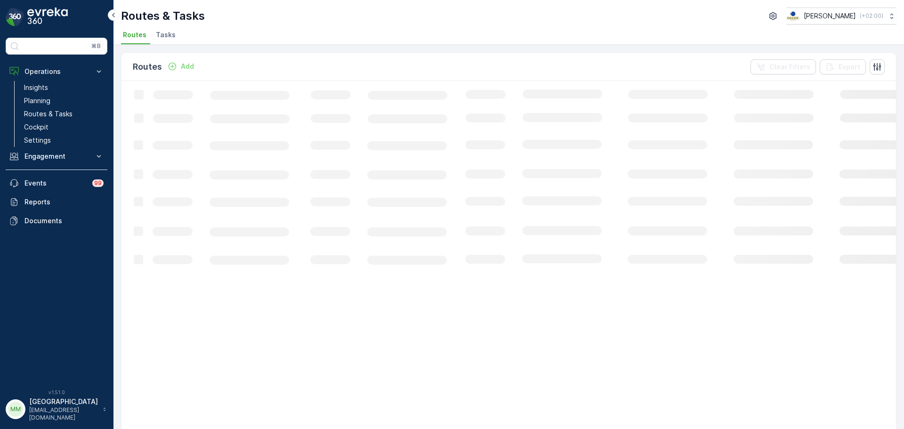
click at [161, 34] on span "Tasks" at bounding box center [166, 34] width 20 height 9
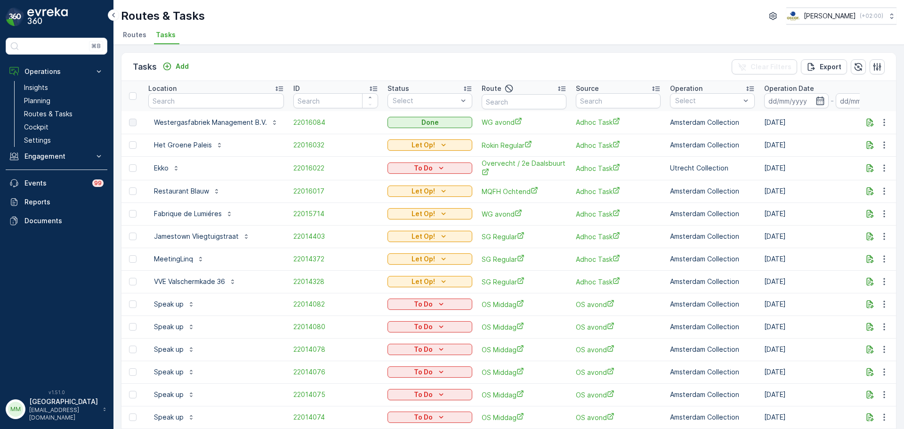
click at [188, 59] on div "Tasks Add Clear Filters Export" at bounding box center [508, 67] width 775 height 28
click at [177, 77] on div "Tasks Add Clear Filters Export" at bounding box center [508, 67] width 775 height 28
click at [178, 67] on p "Add" at bounding box center [182, 66] width 13 height 9
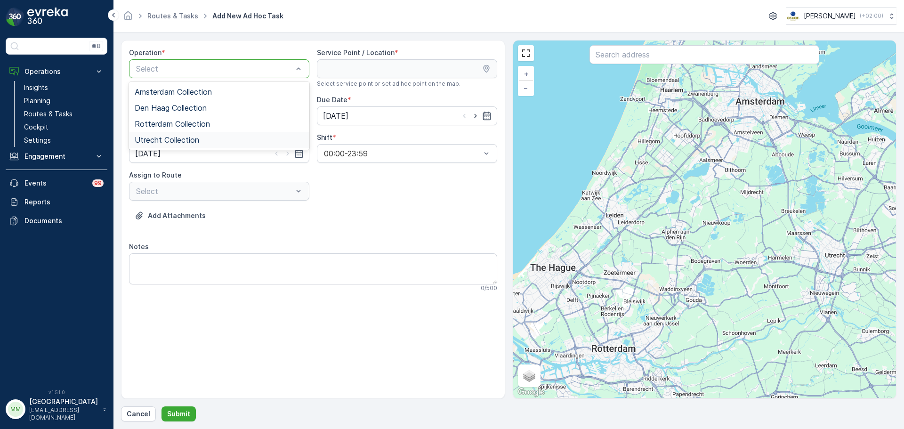
click at [191, 137] on span "Utrecht Collection" at bounding box center [167, 140] width 65 height 8
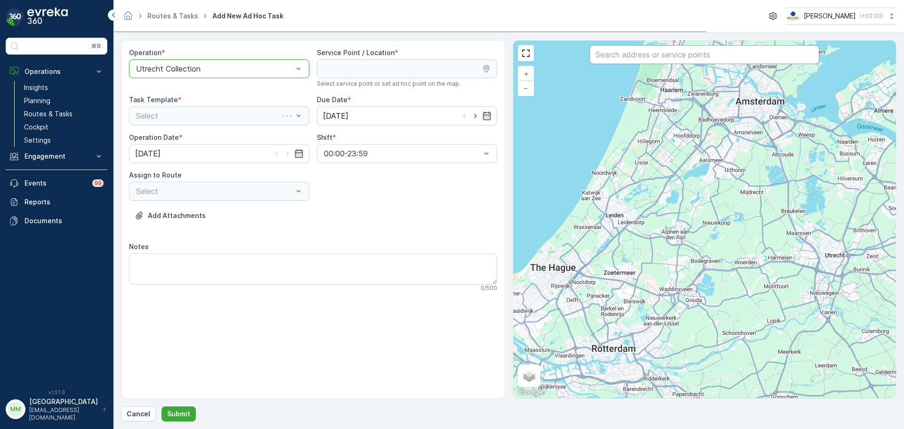
click at [665, 55] on input "text" at bounding box center [705, 54] width 230 height 19
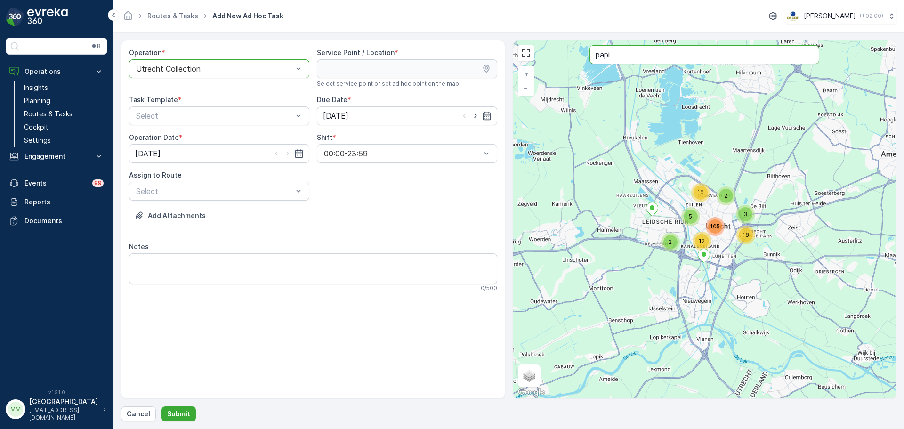
type input "papi"
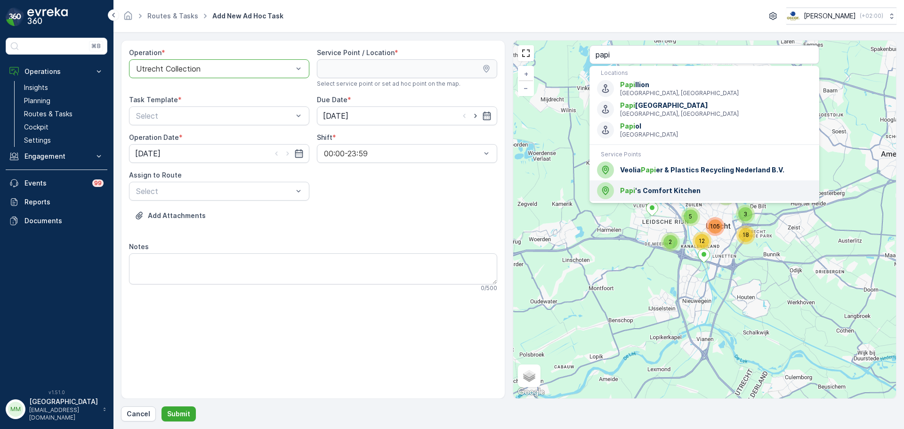
drag, startPoint x: 658, startPoint y: 193, endPoint x: 637, endPoint y: 191, distance: 21.3
click at [658, 193] on span "Papi 's Comfort Kitchen" at bounding box center [716, 190] width 192 height 9
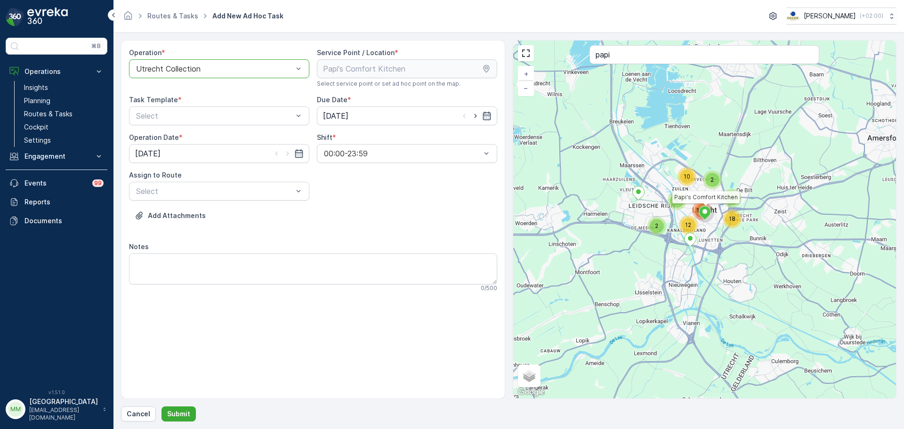
click at [206, 105] on div "Task Template * Select" at bounding box center [219, 110] width 180 height 30
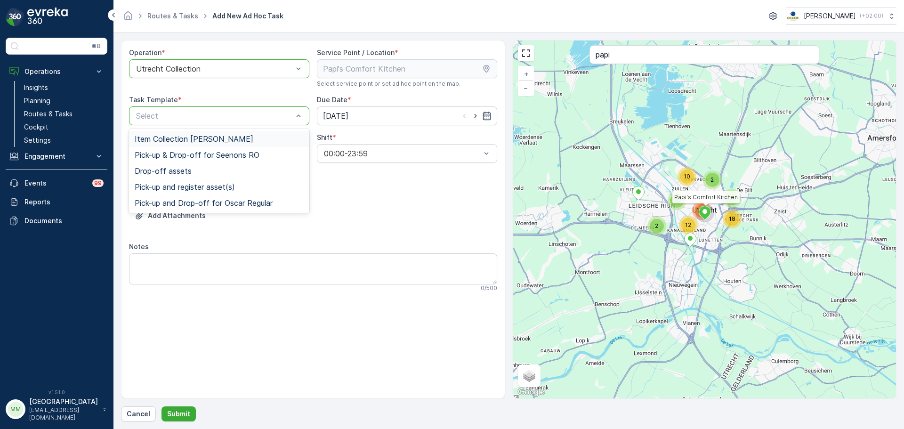
click at [193, 138] on span "Item Collection Oscar Regulier" at bounding box center [194, 139] width 119 height 8
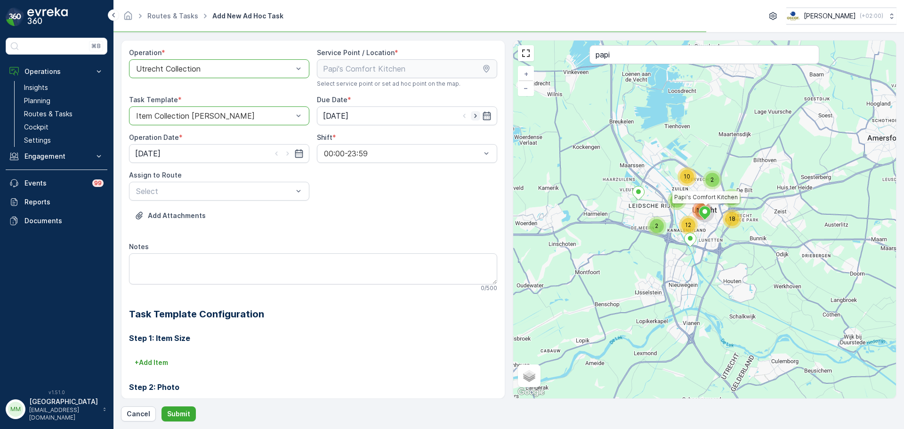
click at [474, 116] on icon "button" at bounding box center [475, 116] width 2 height 4
type input "25.09.2025"
click at [288, 155] on icon "button" at bounding box center [287, 153] width 9 height 9
type input "25.09.2025"
click at [259, 201] on div "Operation * option Utrecht Collection, selected. Utrecht Collection Service Poi…" at bounding box center [313, 281] width 368 height 467
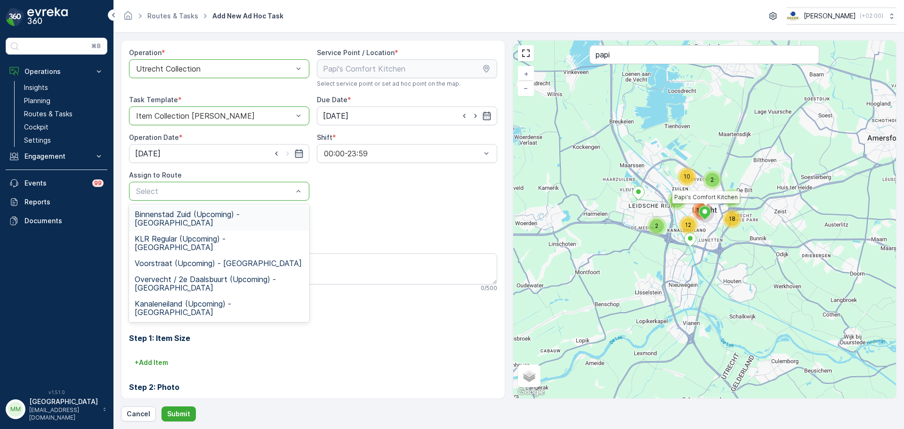
click at [195, 213] on span "Binnenstad Zuid (Upcoming) - Utrecht" at bounding box center [219, 218] width 169 height 17
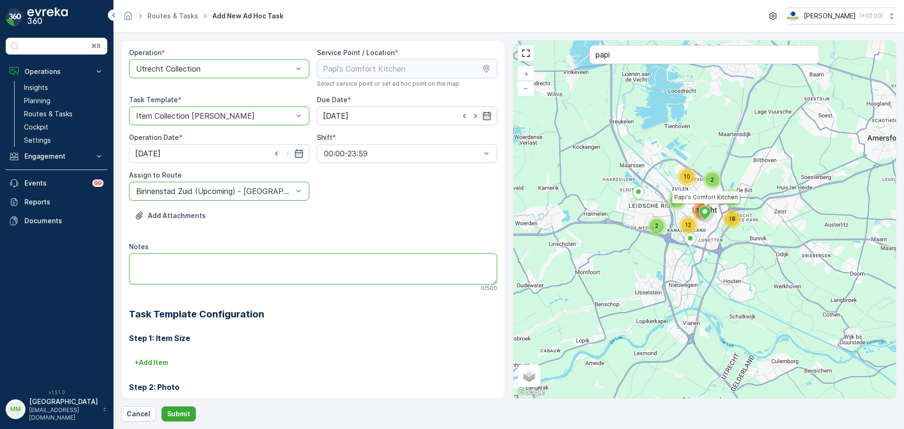
click at [184, 269] on textarea "Notes" at bounding box center [313, 268] width 368 height 31
type textarea "graag 1x 120L swill brengen LEEG"
click at [169, 411] on p "Submit" at bounding box center [178, 413] width 23 height 9
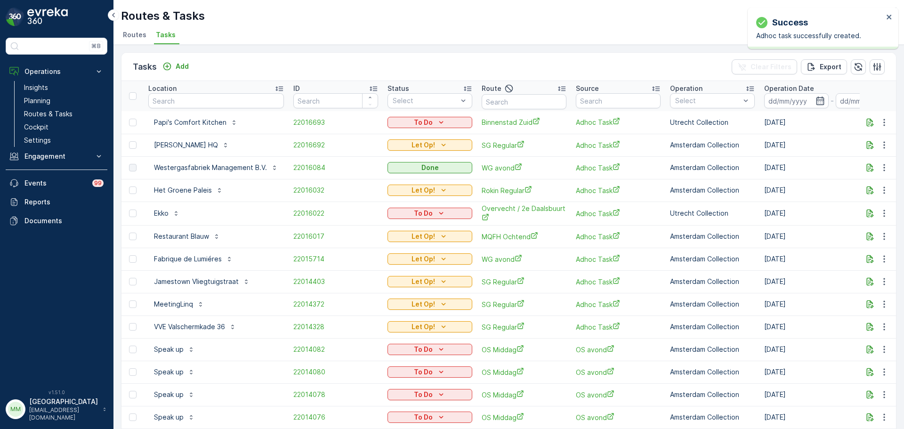
click at [437, 125] on icon "To Do" at bounding box center [441, 122] width 9 height 9
click at [412, 150] on span "Geen Afval" at bounding box center [417, 149] width 52 height 9
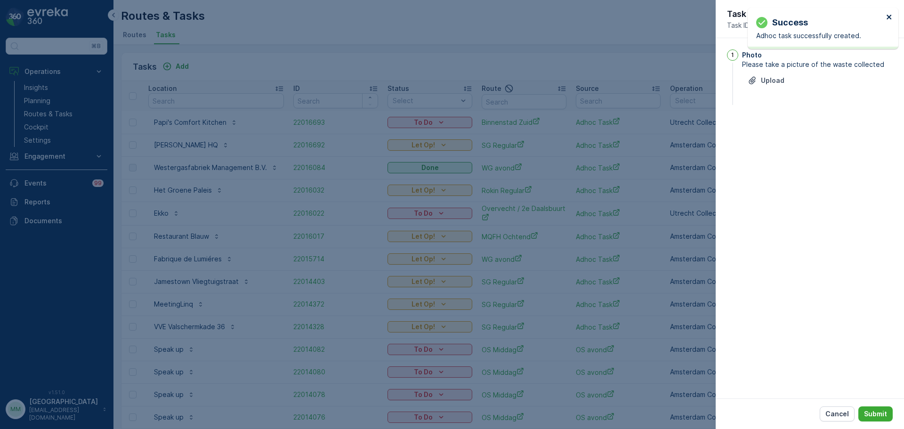
click at [888, 16] on icon "close" at bounding box center [889, 17] width 5 height 5
click at [893, 18] on button "button" at bounding box center [888, 13] width 11 height 11
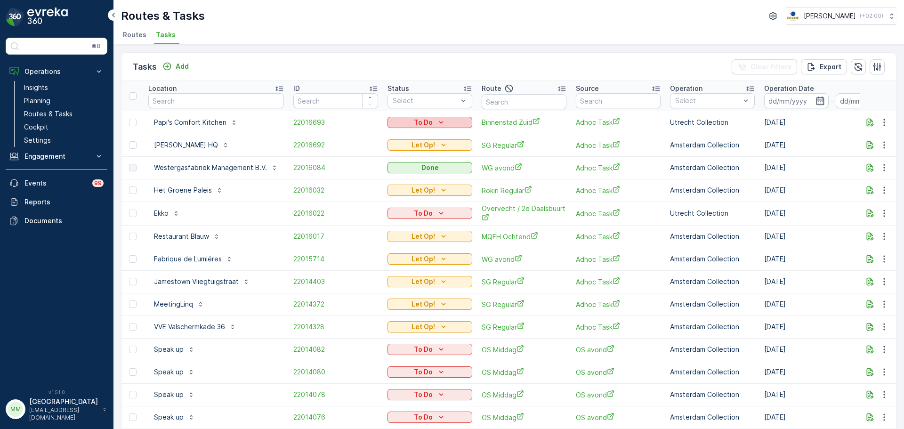
click at [445, 121] on div "To Do" at bounding box center [429, 122] width 77 height 9
click at [410, 161] on span "Let Op!" at bounding box center [403, 162] width 24 height 9
